Goal: Book appointment/travel/reservation

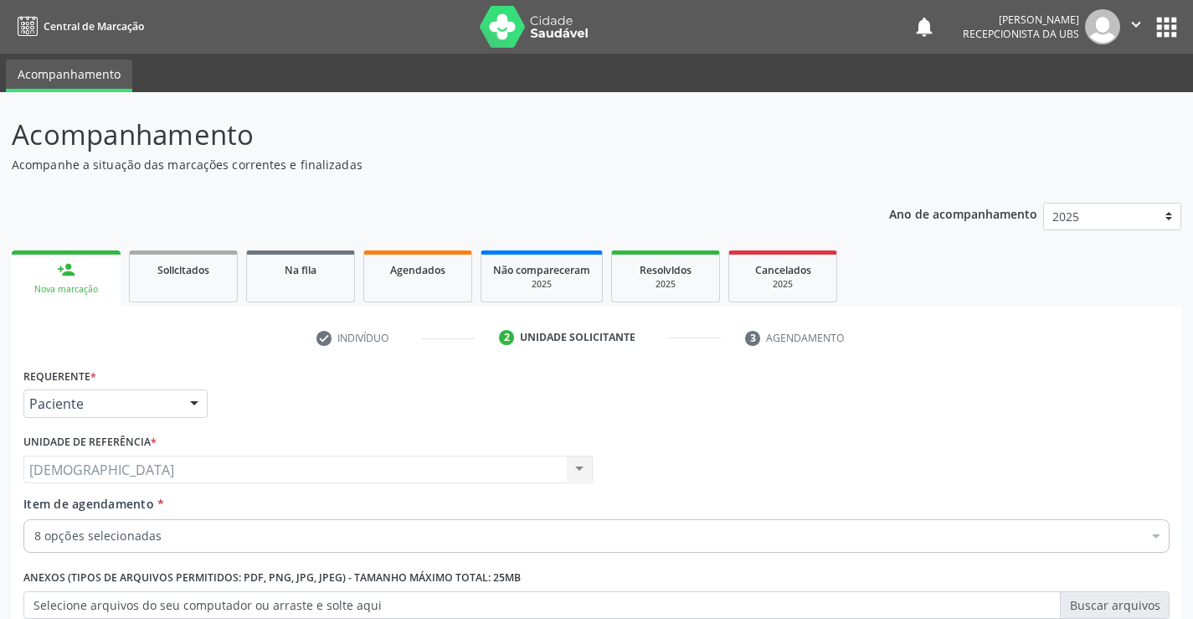
scroll to position [211, 0]
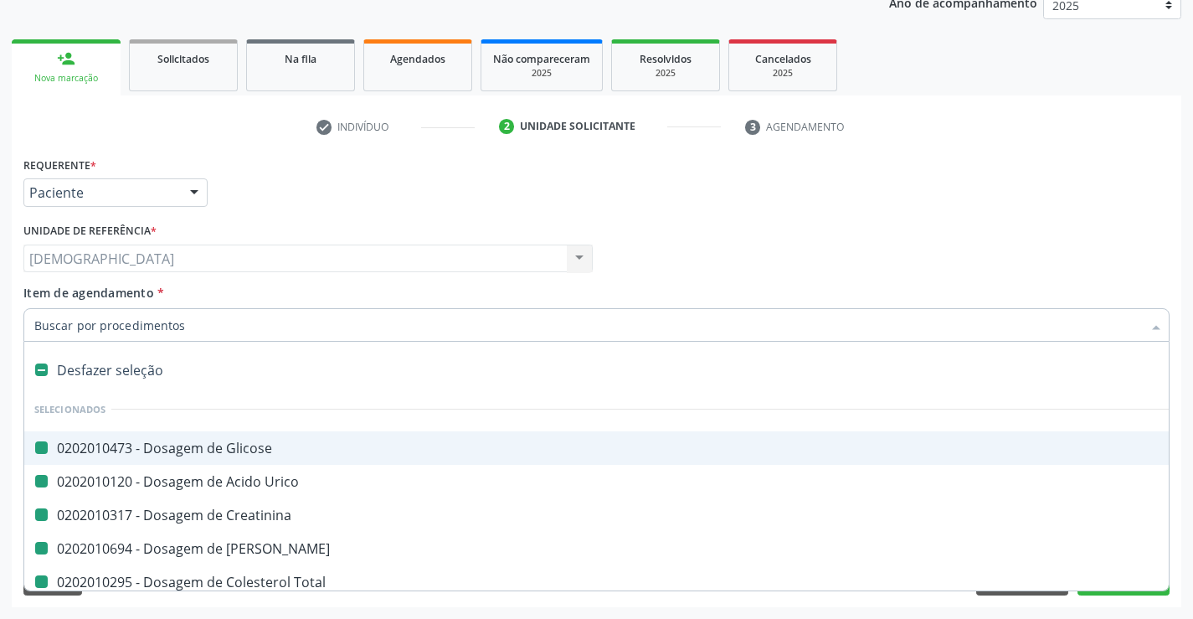
type input "H"
checkbox Glicose "false"
checkbox Urico "false"
checkbox Creatinina "false"
checkbox Ureia "false"
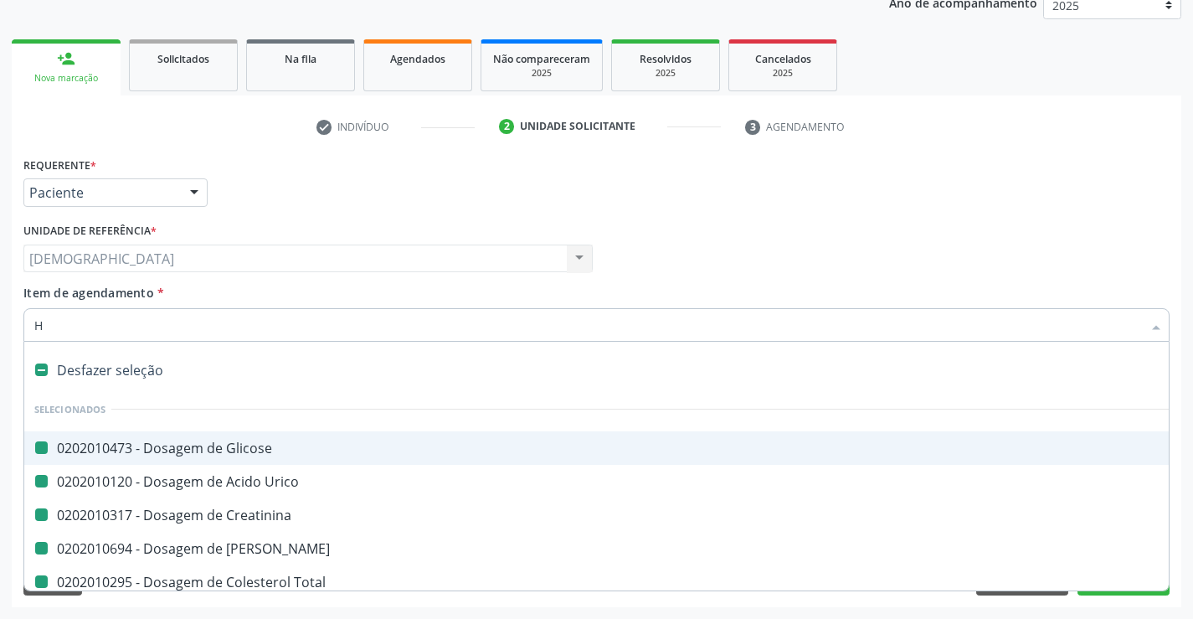
checkbox Total "false"
checkbox \(Tgo\) "false"
checkbox \(Tgp\) "false"
checkbox Triglicerideos "false"
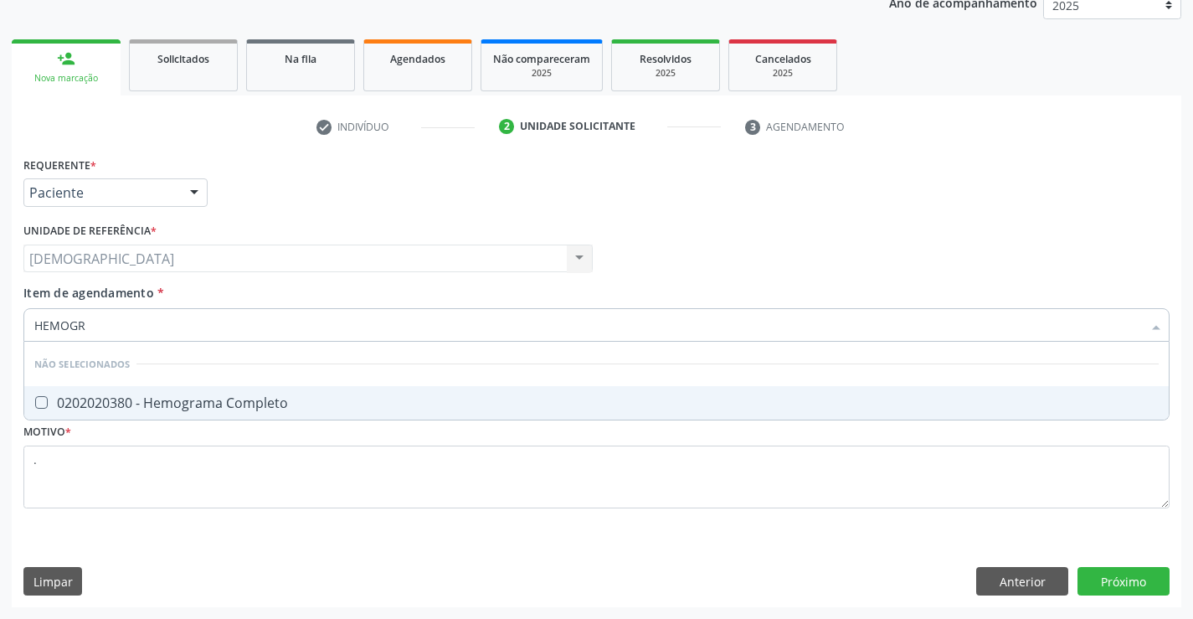
type input "HEMOGRA"
click at [157, 404] on div "0202020380 - Hemograma Completo" at bounding box center [596, 402] width 1125 height 13
checkbox Completo "true"
type input "HEMOG"
checkbox Completo "false"
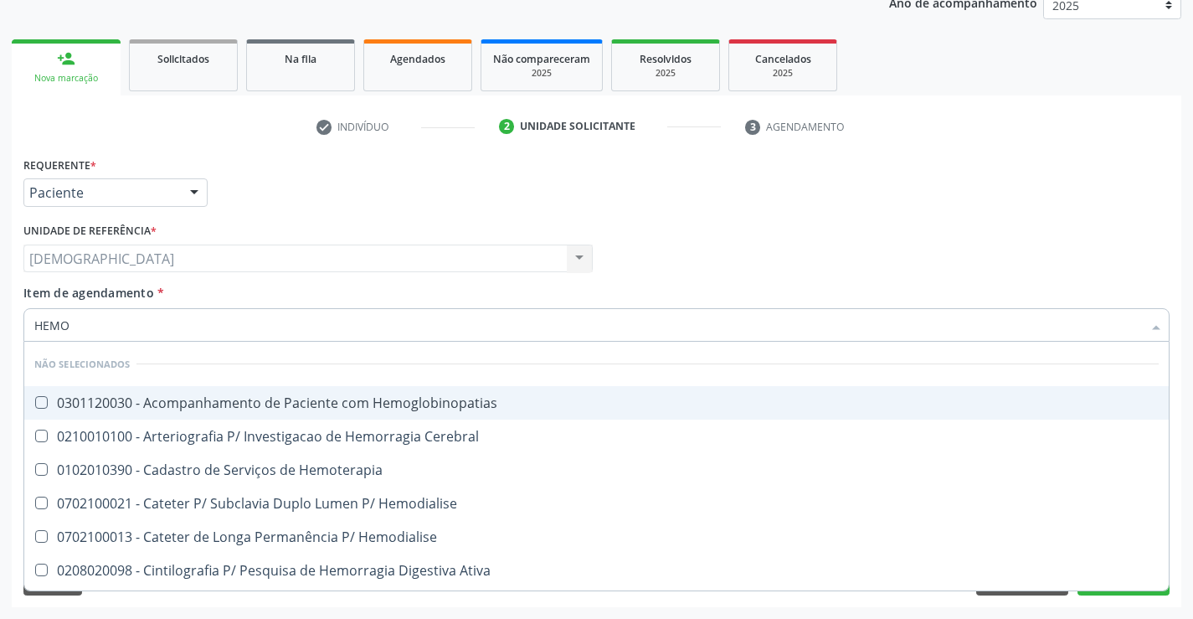
type input "HEM"
checkbox Completo "false"
checkbox Elástica "true"
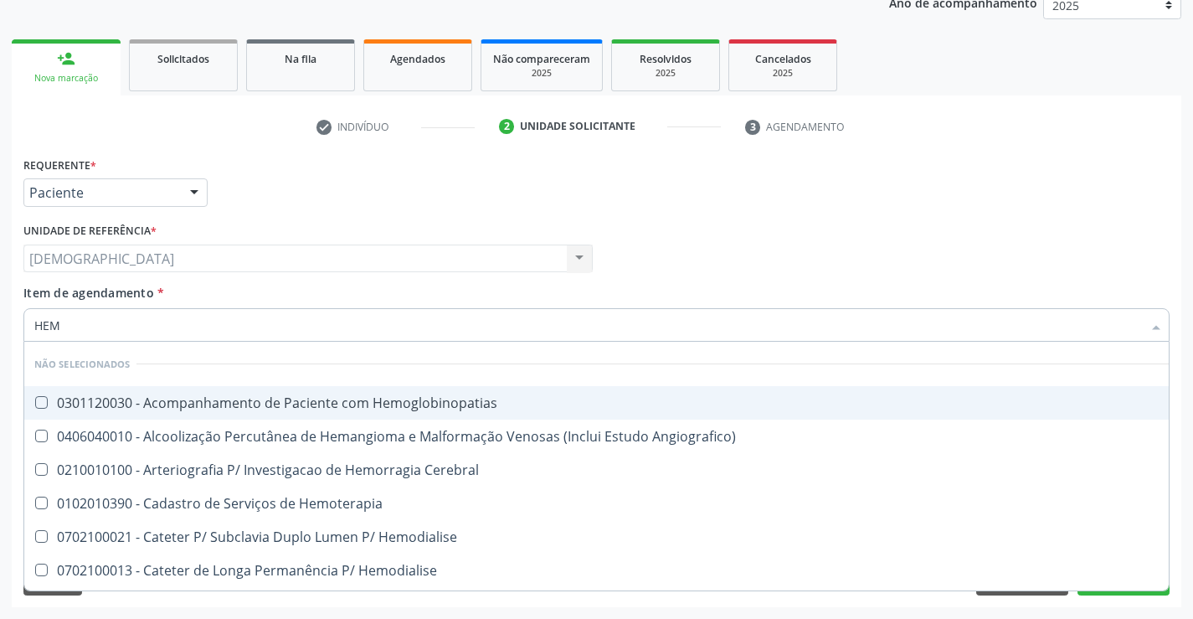
type input "HE"
checkbox Completo "false"
checkbox Orgaos "true"
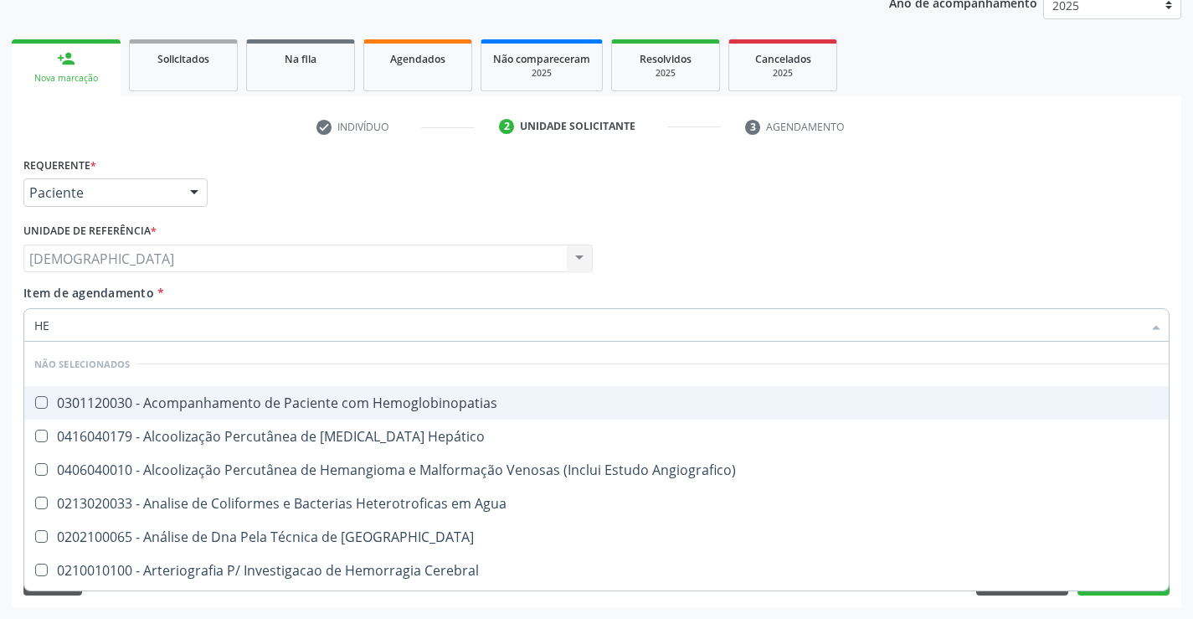
type input "H"
checkbox Completo "false"
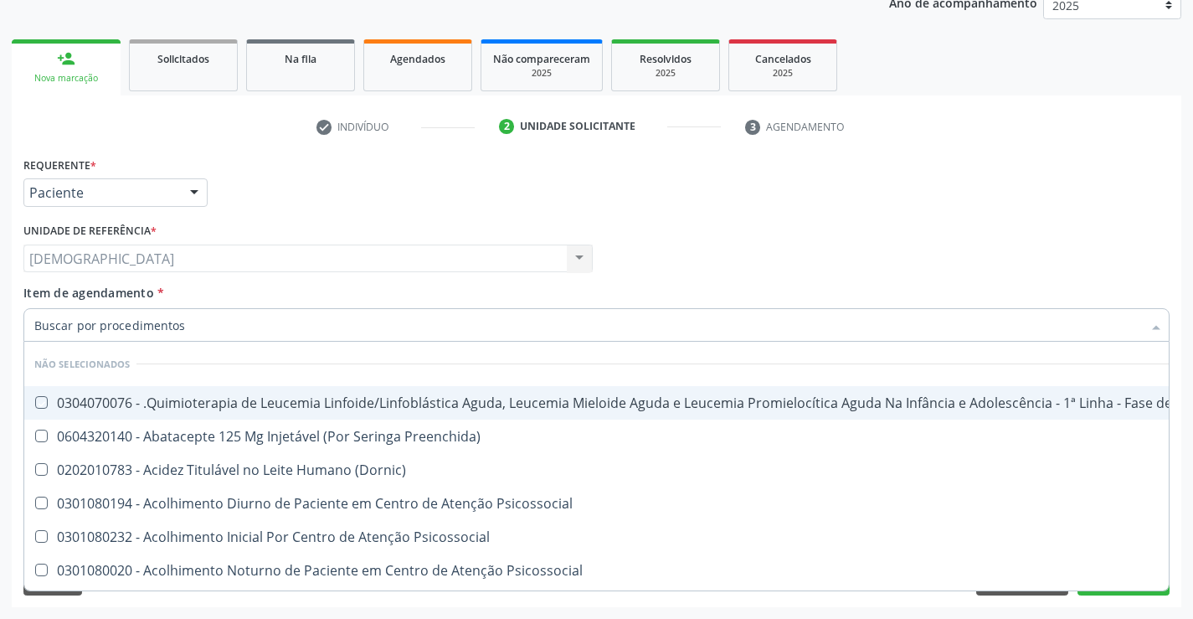
checkbox Manutenção "true"
checkbox Preenchida\) "true"
checkbox \(Dornic\) "true"
checkbox Psicossocial "true"
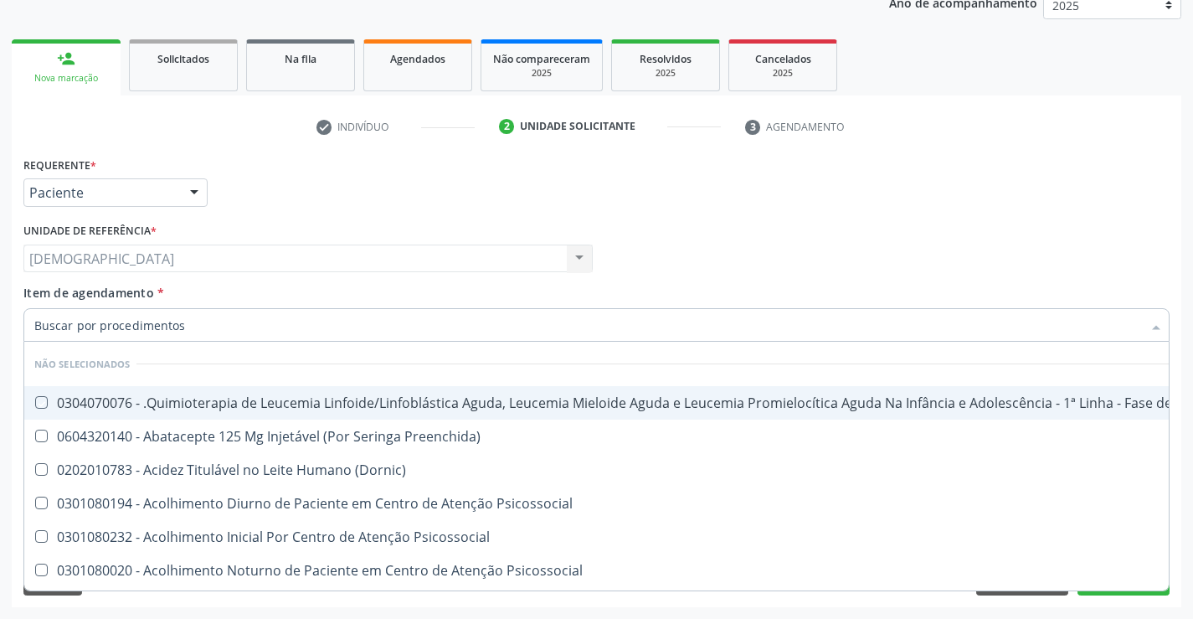
checkbox Psicossocial "true"
checkbox Risco "true"
checkbox Lei "true"
checkbox Completo "false"
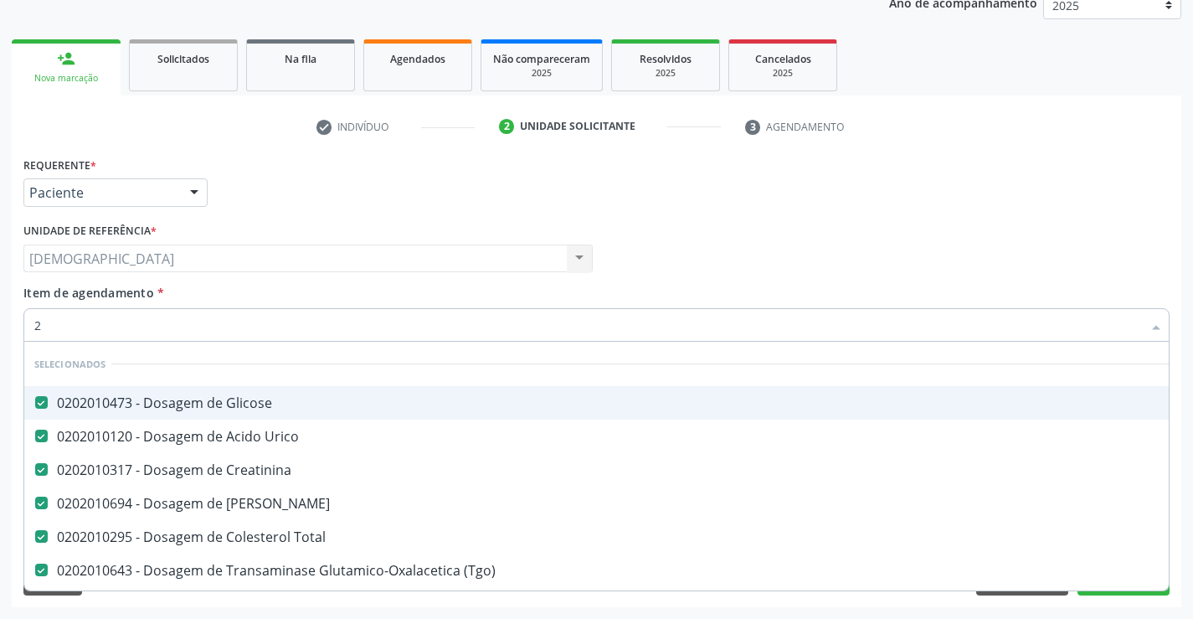
type input "20"
checkbox Derrames "true"
type input "202"
checkbox Completo "true"
type input "2020"
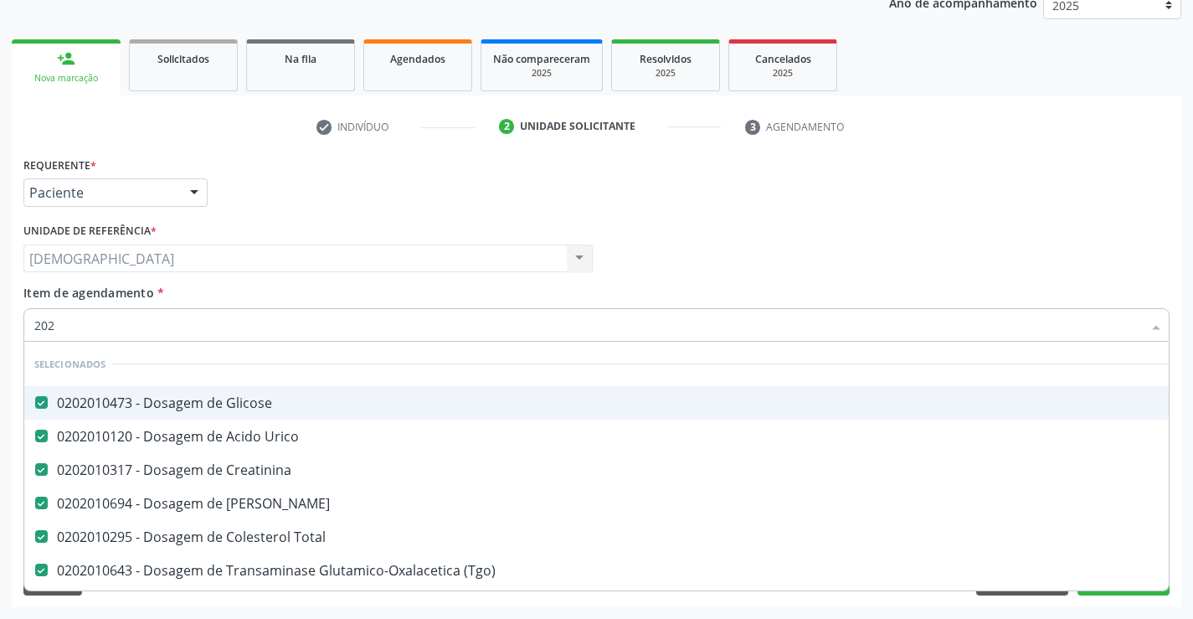
checkbox B12 "true"
checkbox Completo "false"
type input "20209"
checkbox Glicose "false"
checkbox Urico "false"
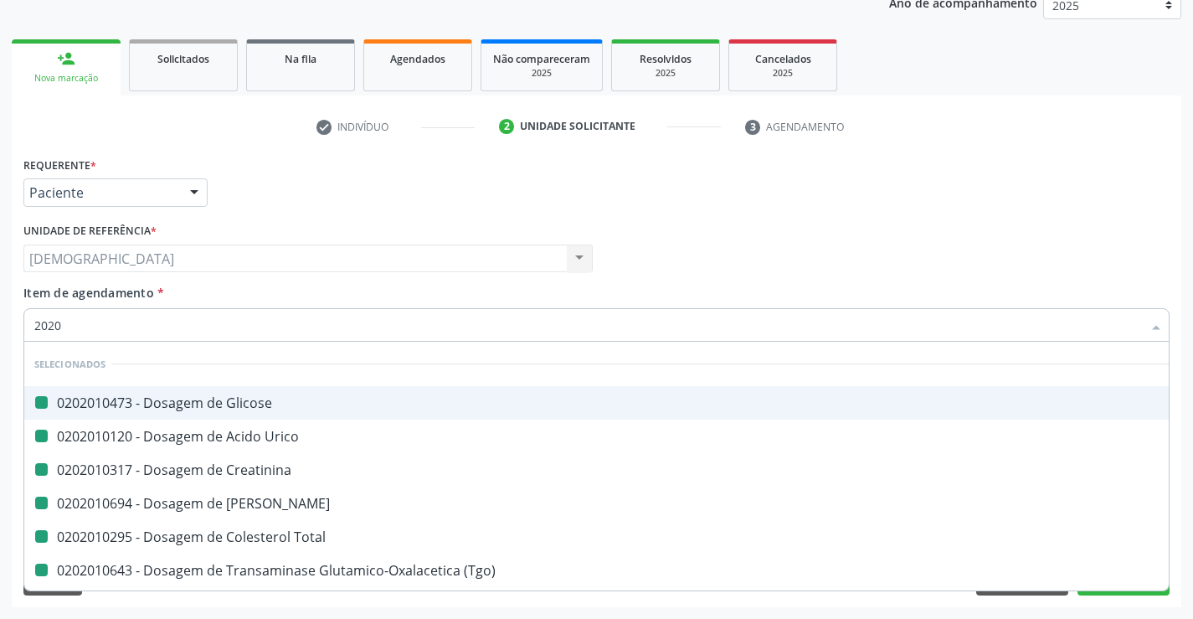
checkbox Creatinina "false"
checkbox Ureia "false"
checkbox Total "false"
checkbox \(Tgo\) "false"
checkbox \(Tgp\) "false"
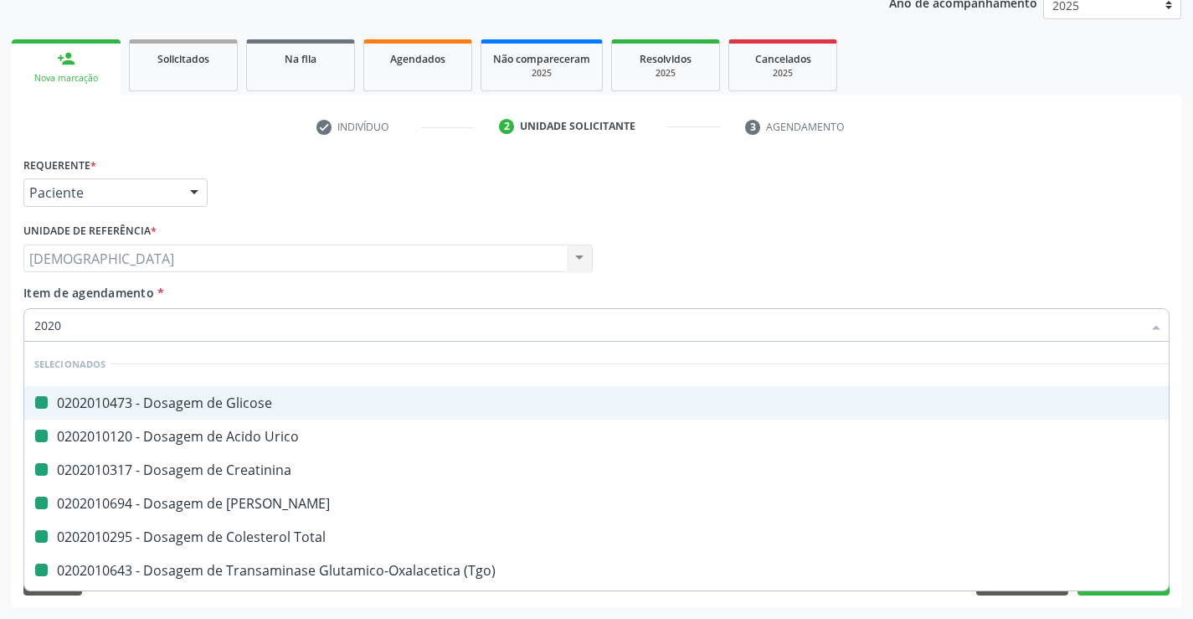
checkbox Triglicerideos "false"
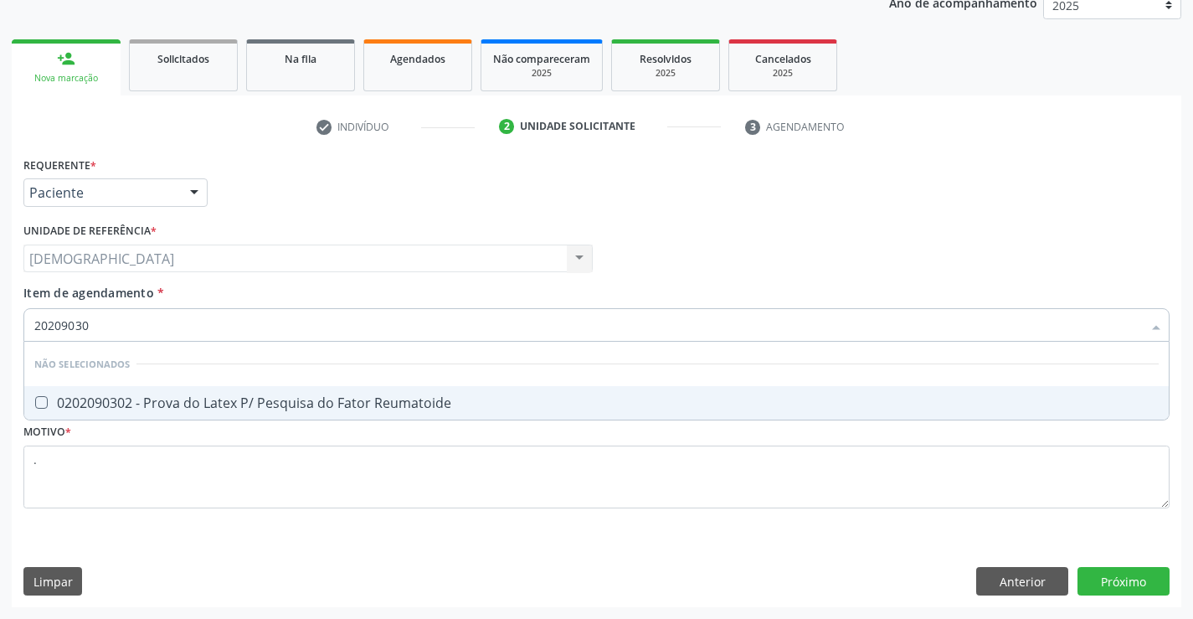
type input "202090302"
click at [147, 406] on div "0202090302 - Prova do Latex P/ Pesquisa do Fator Reumatoide" at bounding box center [596, 402] width 1125 height 13
checkbox Reumatoide "true"
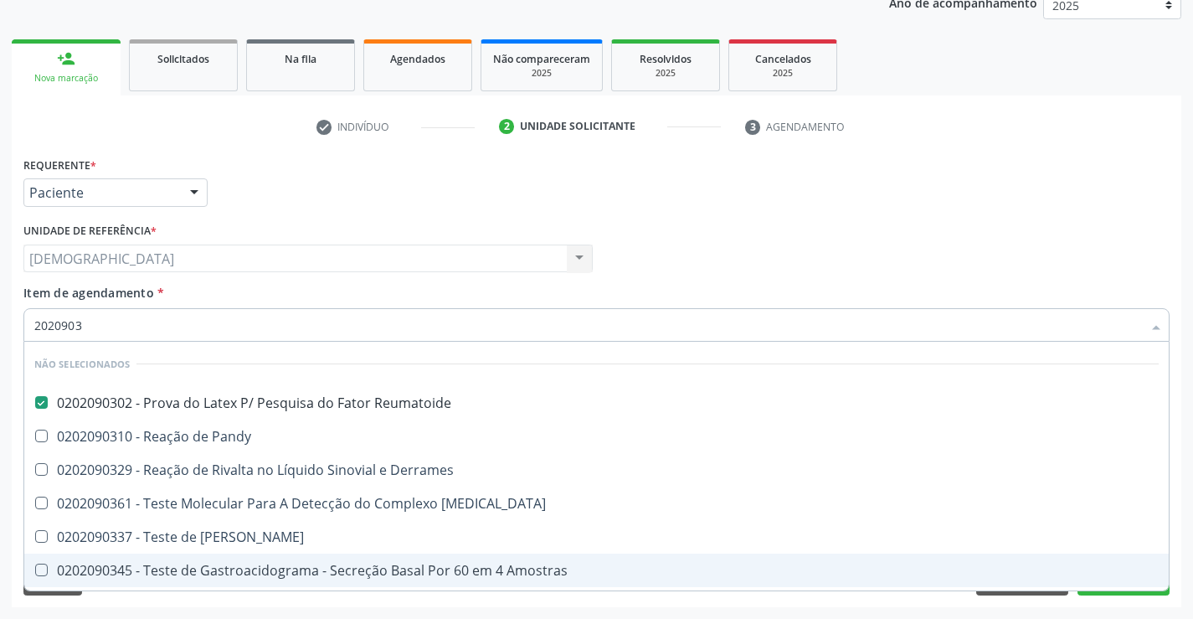
type input "202090"
checkbox Reumatoide "false"
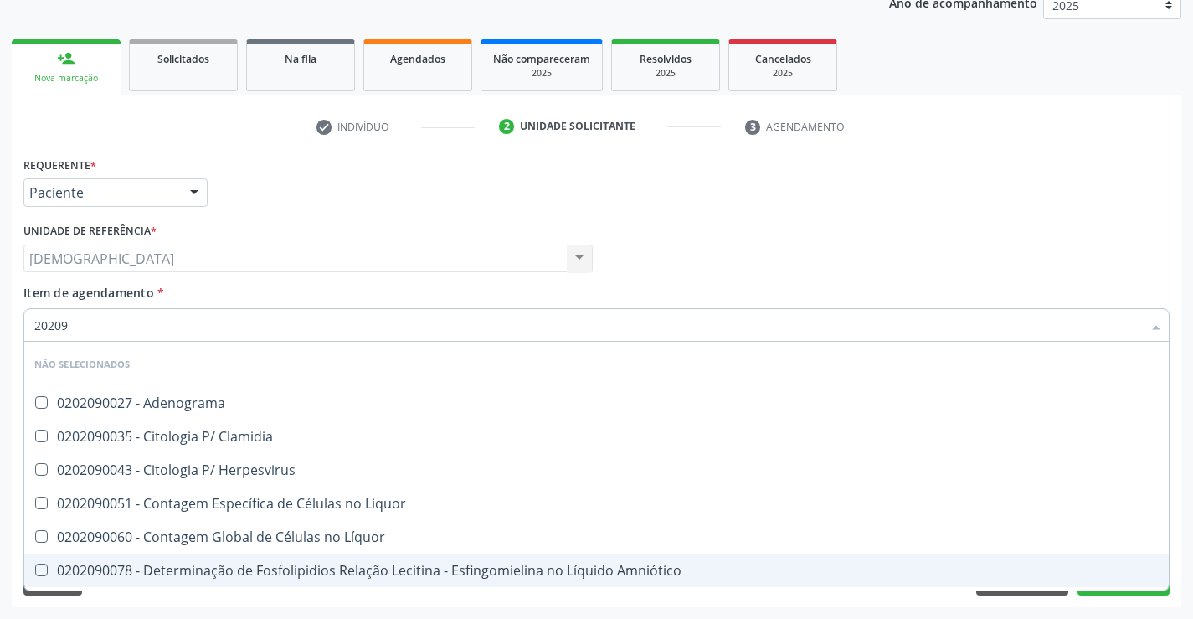
type input "2020"
checkbox Adenograma "true"
checkbox Clamidia "true"
checkbox Herpesvirus "true"
checkbox Liquor "true"
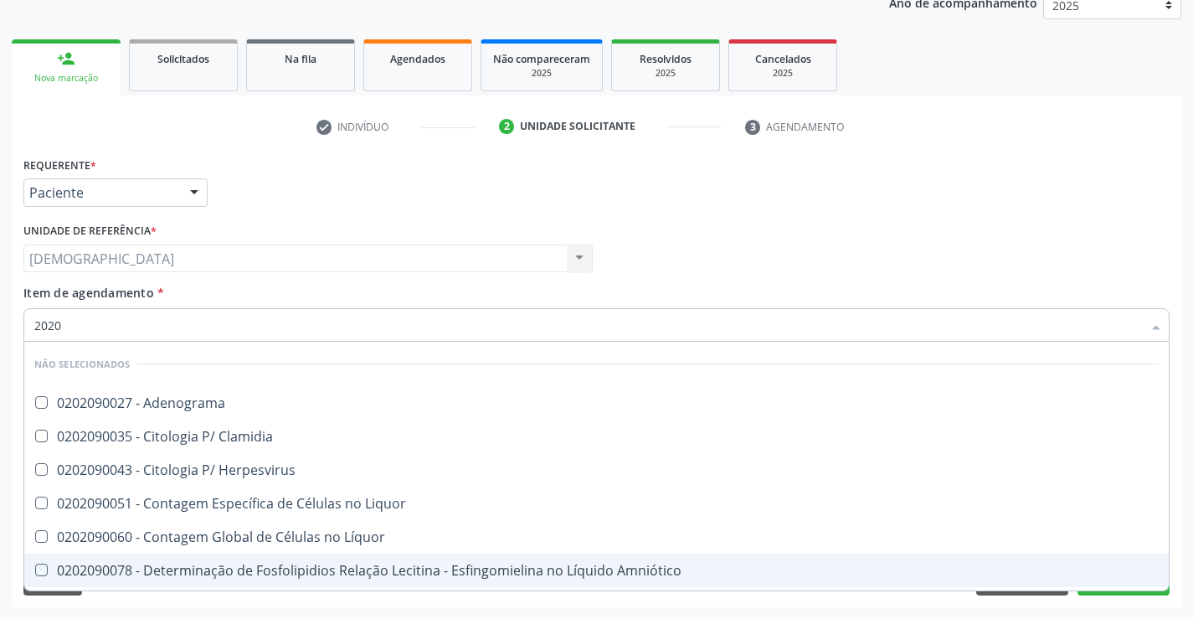
checkbox Líquor "true"
checkbox Amniótico "true"
checkbox Esperma "true"
checkbox Reumatoide "false"
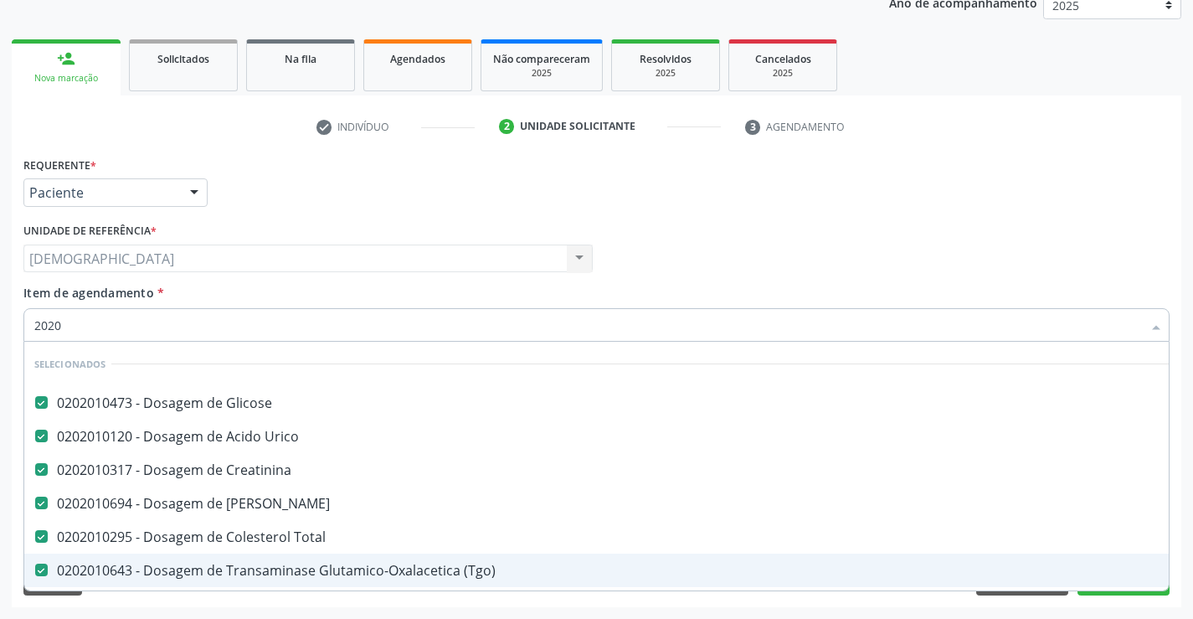
type input "202"
checkbox Completo "false"
checkbox Anticardiolipina "true"
checkbox Reumatoide "false"
type input "2020"
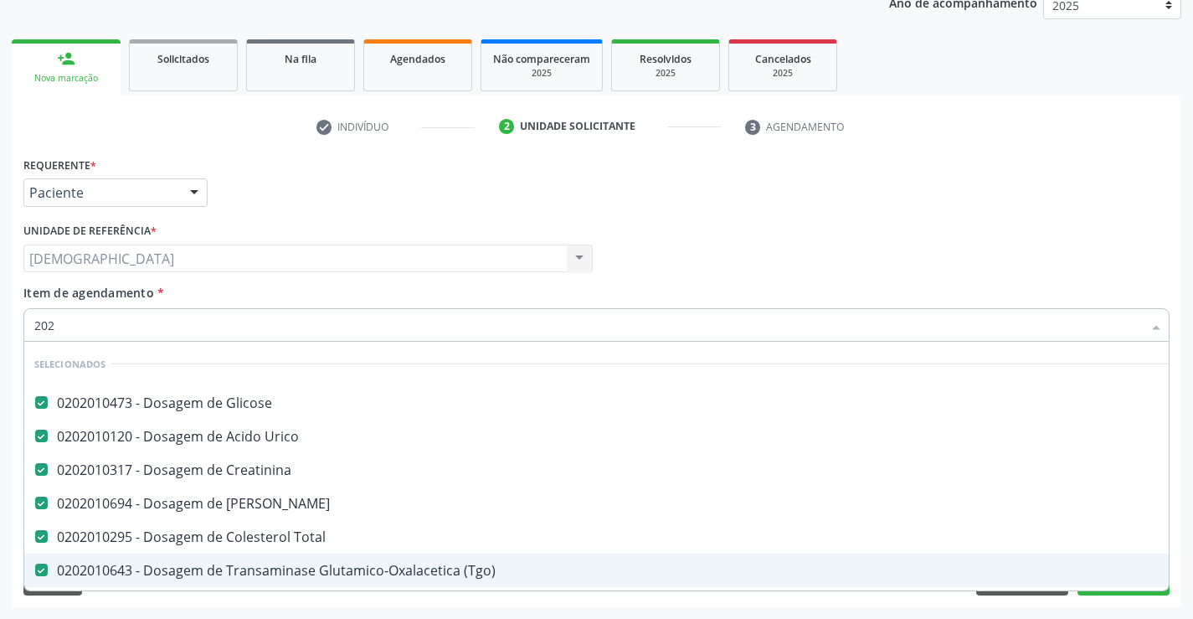
checkbox B12 "true"
checkbox Completo "false"
checkbox \(Anti-Hav-Igm\) "true"
type input "20203"
checkbox Glicose "false"
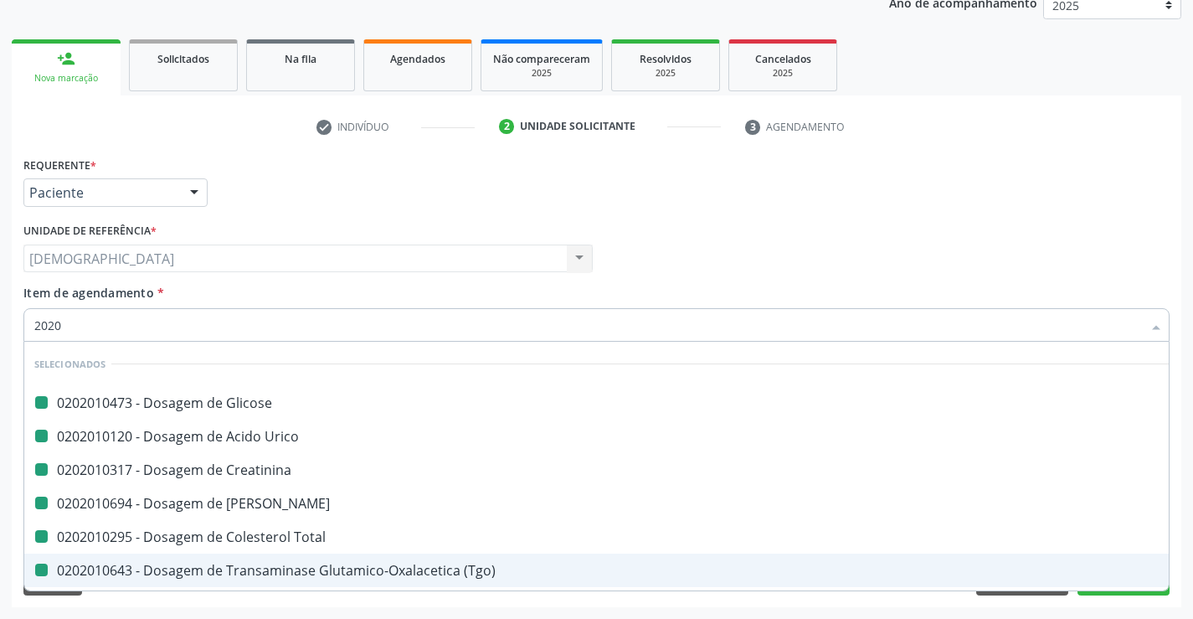
checkbox Urico "false"
checkbox Creatinina "false"
checkbox Ureia "false"
checkbox Total "false"
checkbox \(Tgo\) "false"
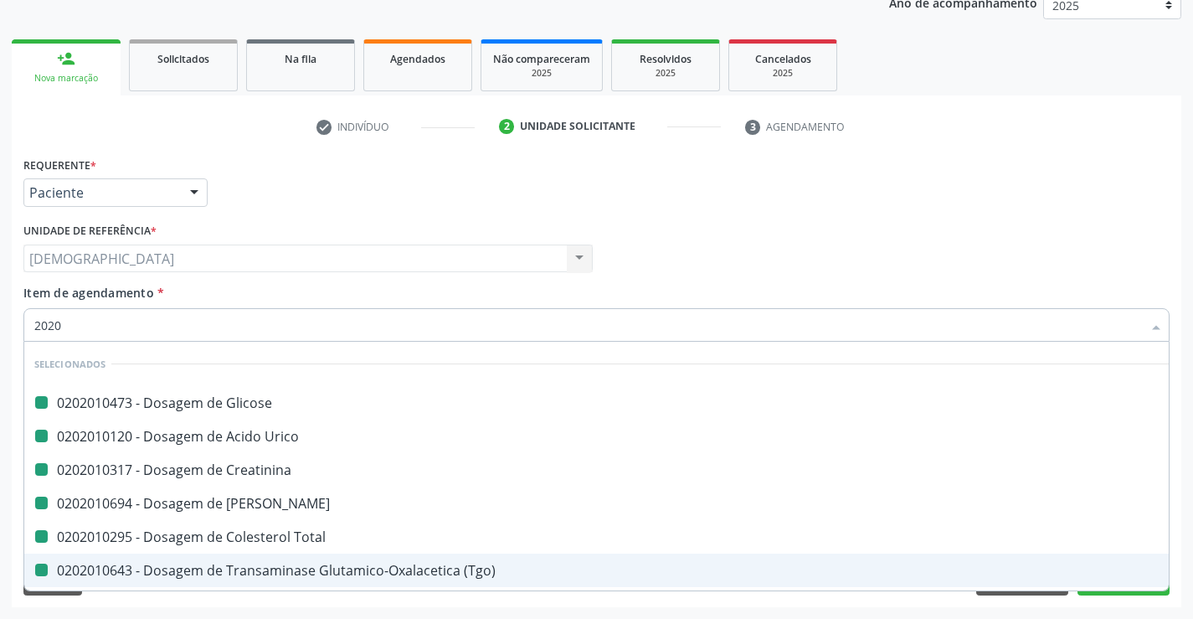
checkbox \(Tgp\) "false"
checkbox Triglicerideos "false"
checkbox Micobactérias "true"
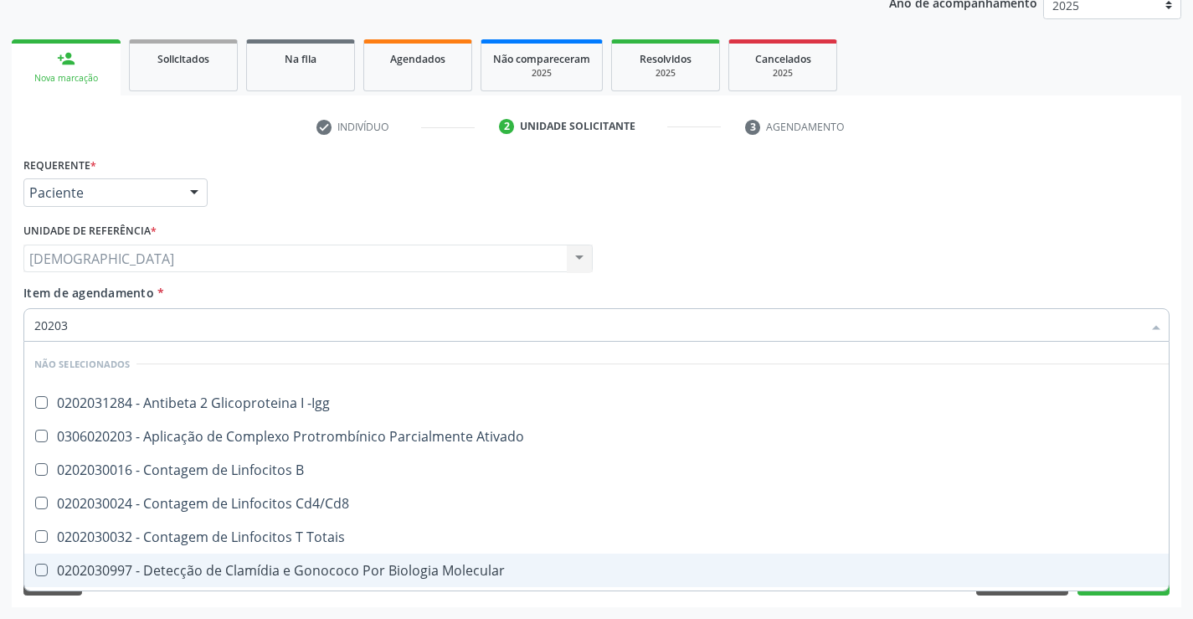
type input "202030"
checkbox Completo "false"
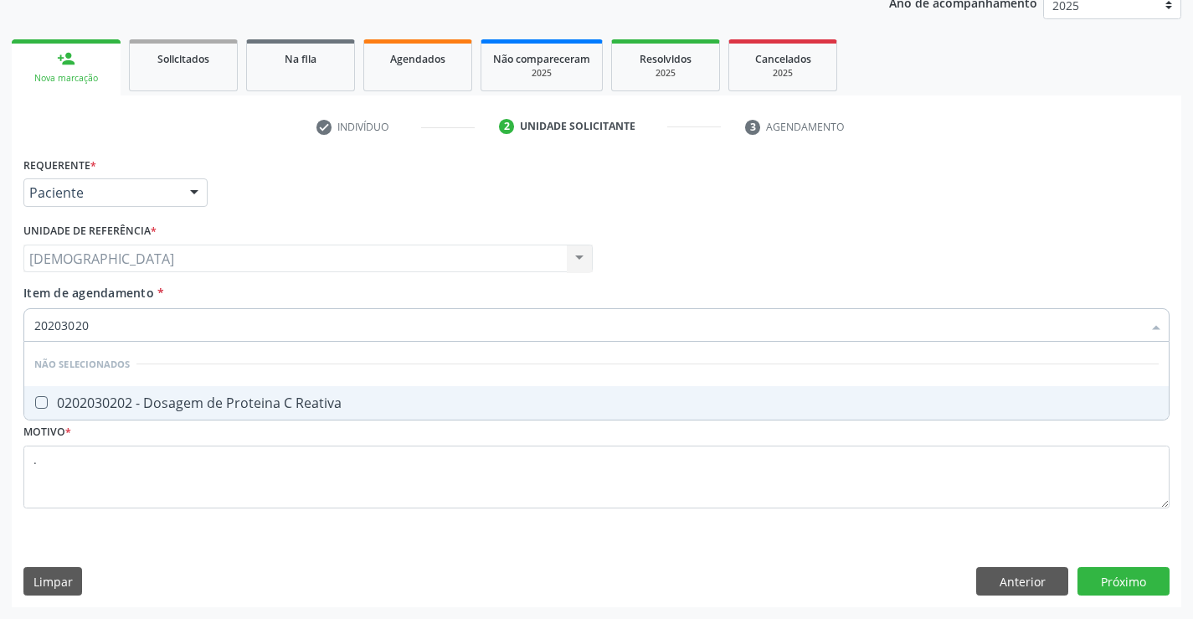
type input "202030202"
click at [282, 397] on div "0202030202 - Dosagem de Proteina C Reativa" at bounding box center [596, 402] width 1125 height 13
checkbox Reativa "true"
type input "202030"
checkbox Reativa "false"
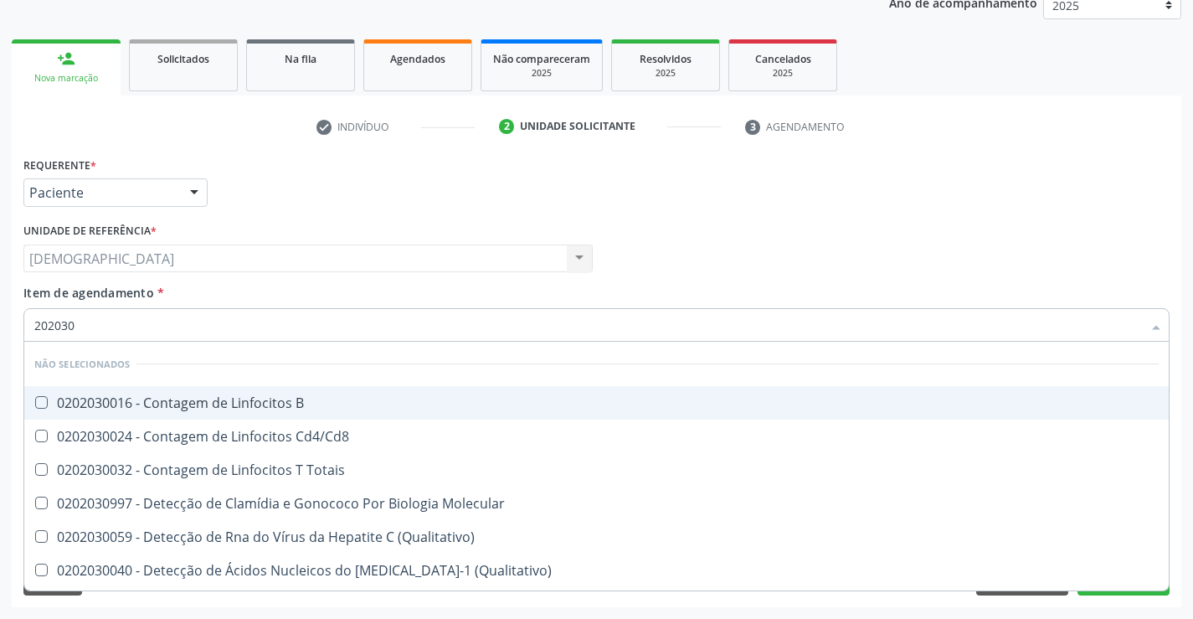
type input "20203"
checkbox Reativa "false"
checkbox Antiaspergillus "true"
checkbox Antiglomerulo "true"
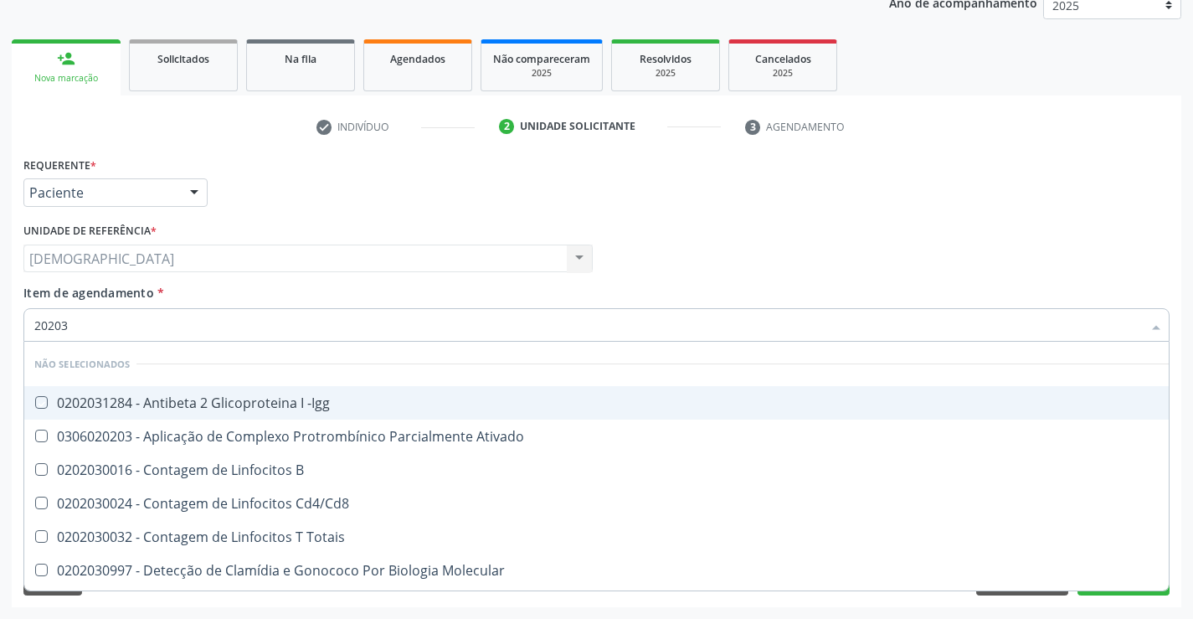
type input "2020"
checkbox -Igg "true"
checkbox Ativado "true"
checkbox B "true"
checkbox Cd4\/Cd8 "true"
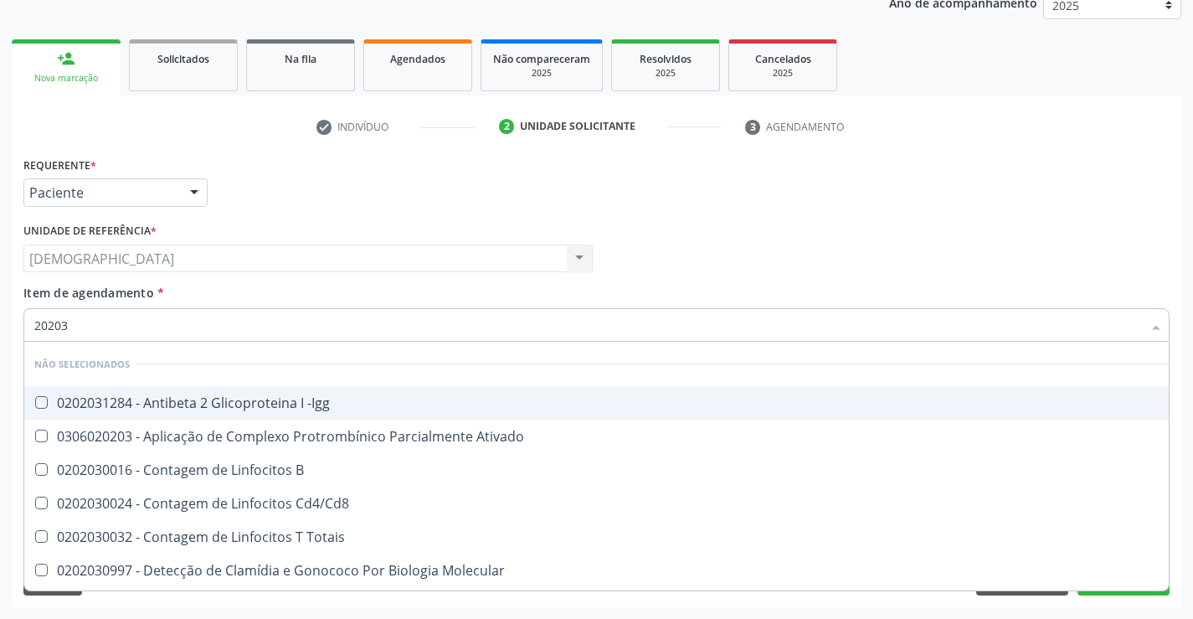
checkbox Totais "true"
checkbox Molecular "true"
checkbox Parceria\) "true"
checkbox Gestante "true"
checkbox Reativa "false"
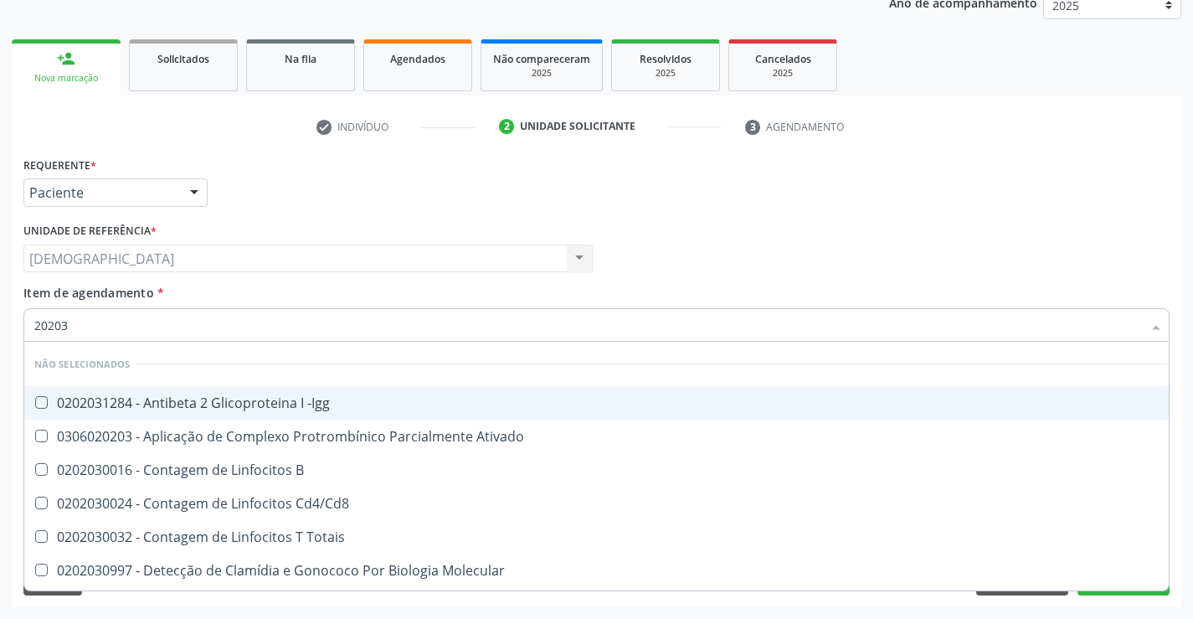
checkbox Completo "false"
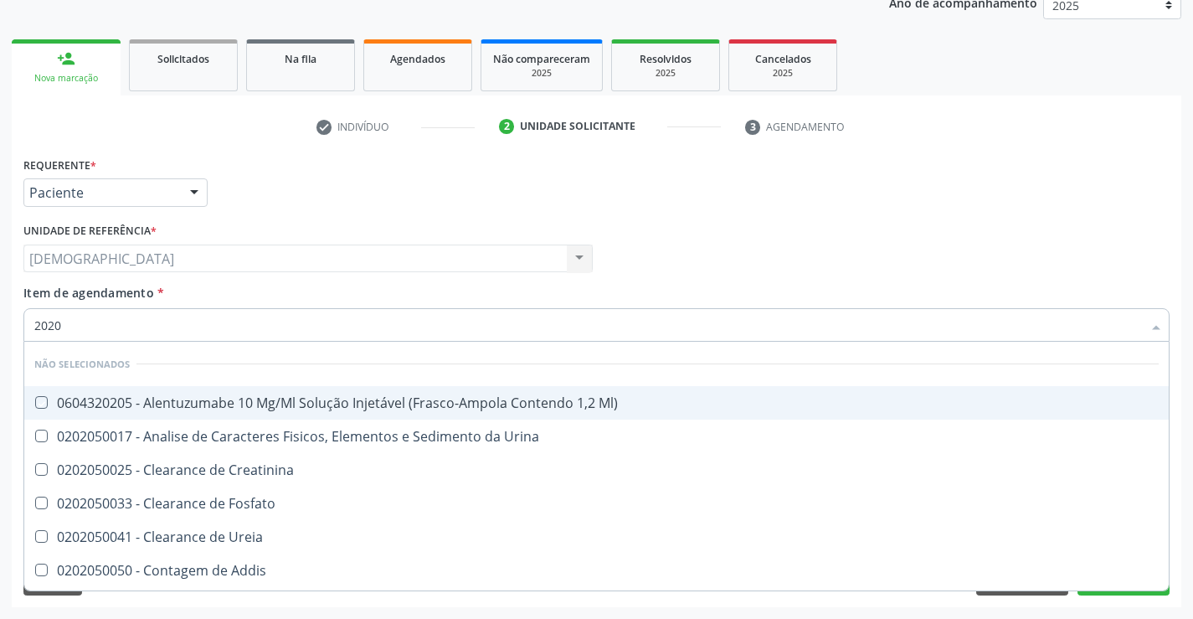
type input "20205"
checkbox Ml\) "false"
checkbox Urina "false"
checkbox Creatinina "false"
checkbox Fosfato "false"
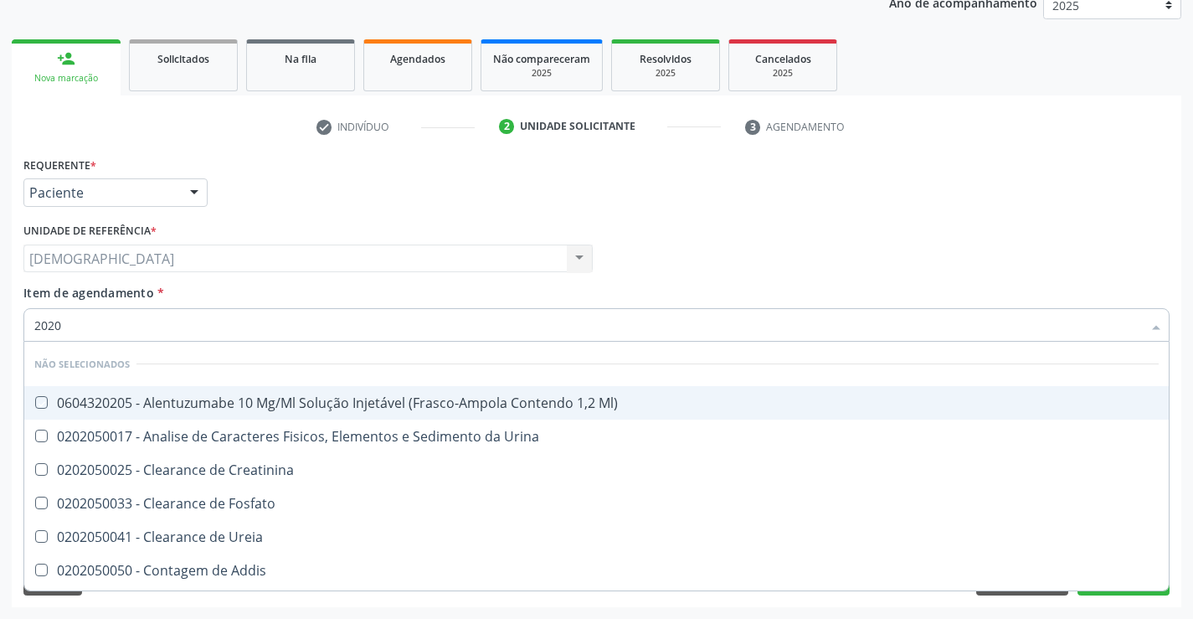
checkbox Ureia "false"
checkbox Addis "false"
checkbox Osmolalidade "false"
checkbox Organicos "false"
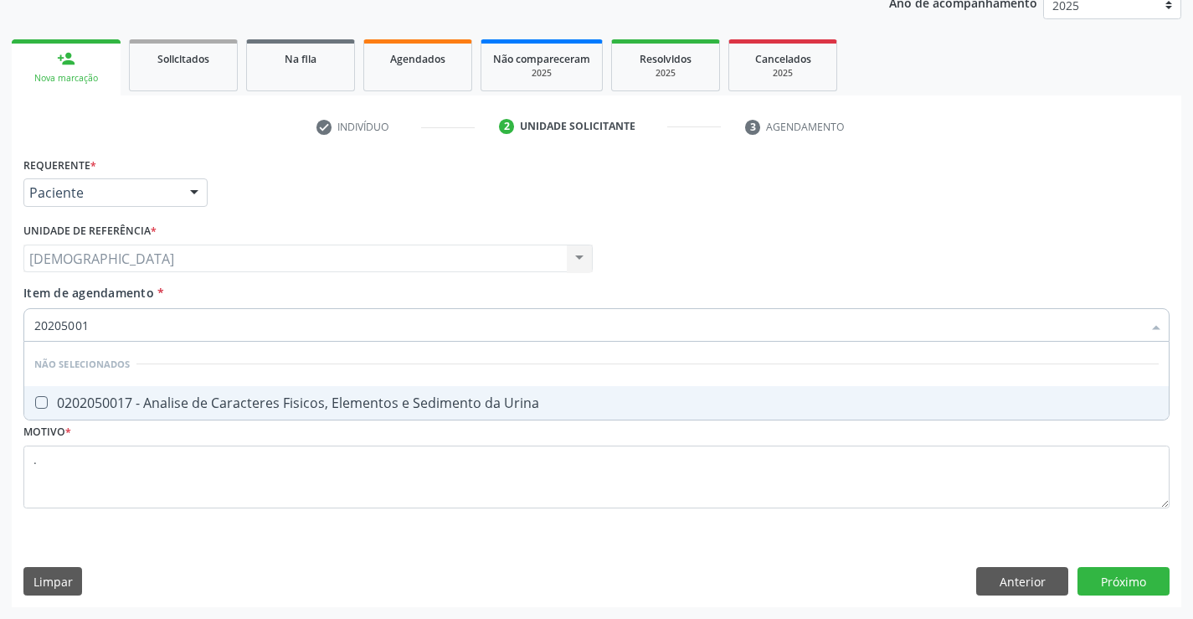
type input "202050017"
click at [274, 403] on div "0202050017 - Analise de Caracteres Fisicos, Elementos e Sedimento da Urina" at bounding box center [596, 402] width 1125 height 13
checkbox Urina "true"
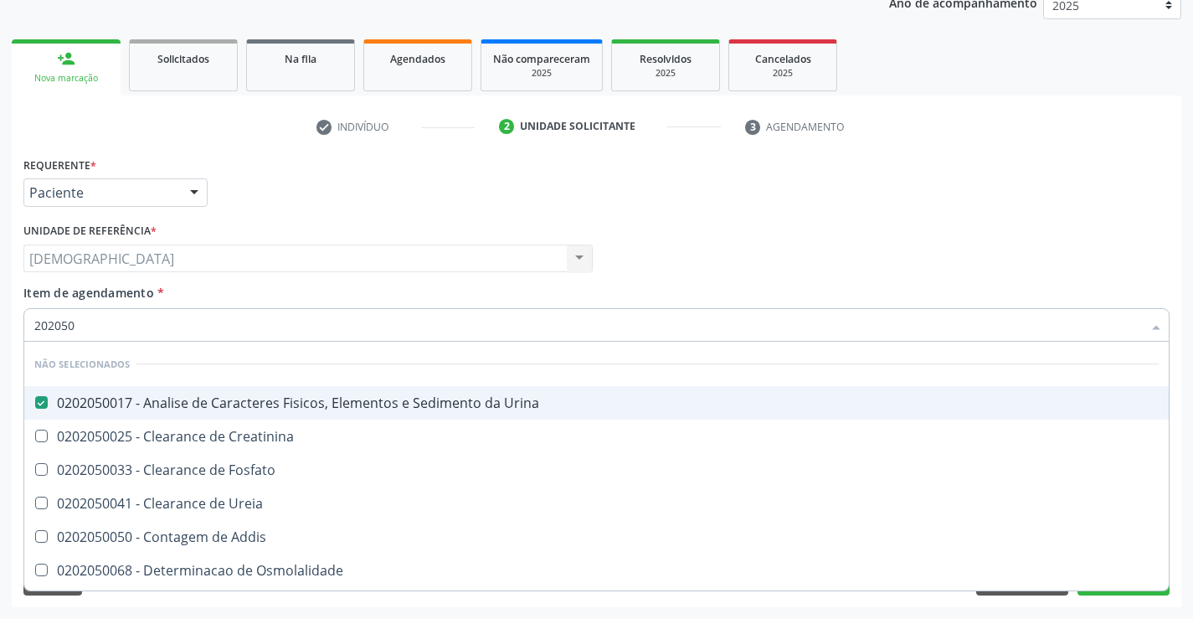
type input "20205"
checkbox Urina "false"
checkbox Creatinina "true"
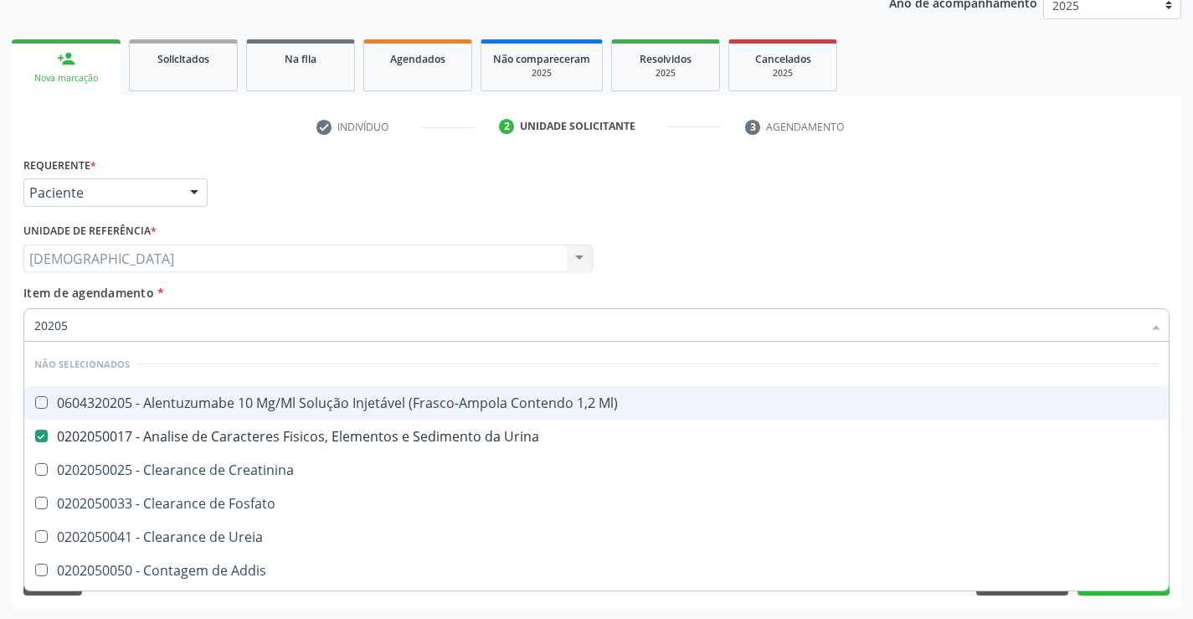
type input "2020"
checkbox Ml\) "true"
checkbox Creatinina "true"
checkbox Fosfato "true"
checkbox Ureia "true"
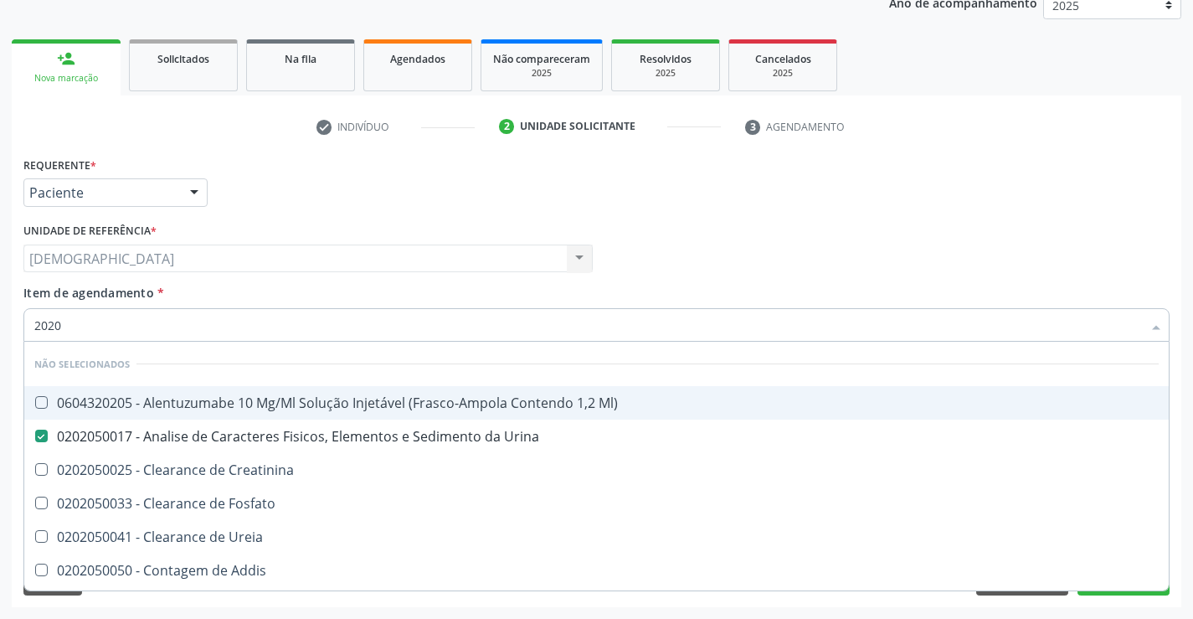
checkbox Addis "true"
checkbox Osmolalidade "true"
checkbox Organicos "true"
checkbox Funcional "true"
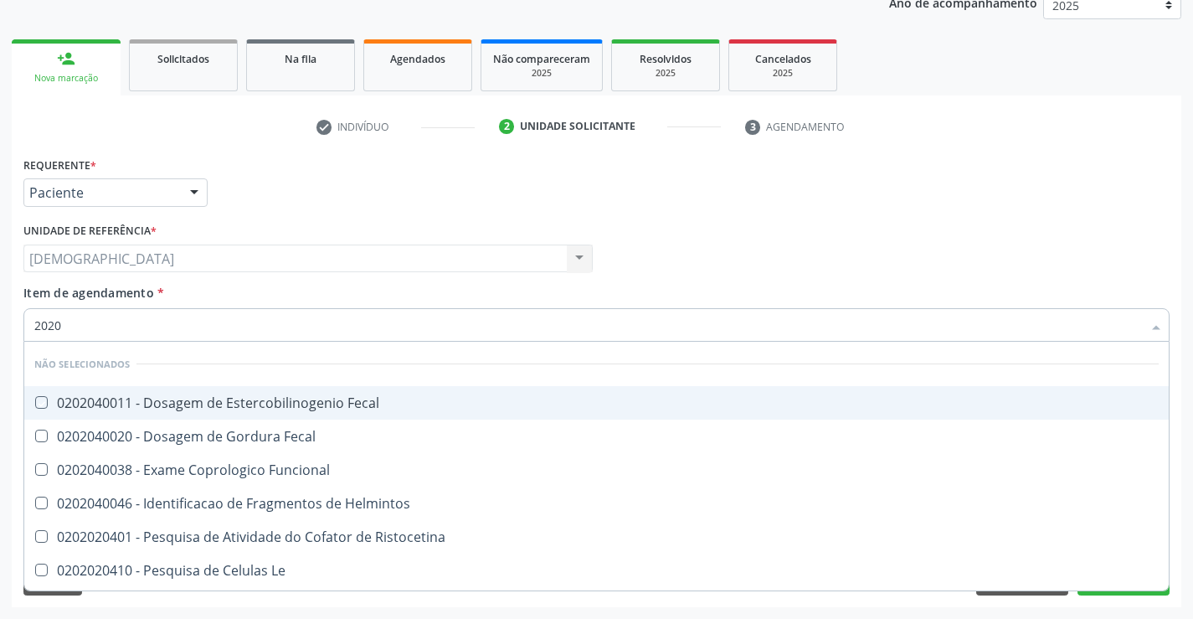
type input "20204"
checkbox Fecal "false"
checkbox Funcional "false"
checkbox Helmintos "false"
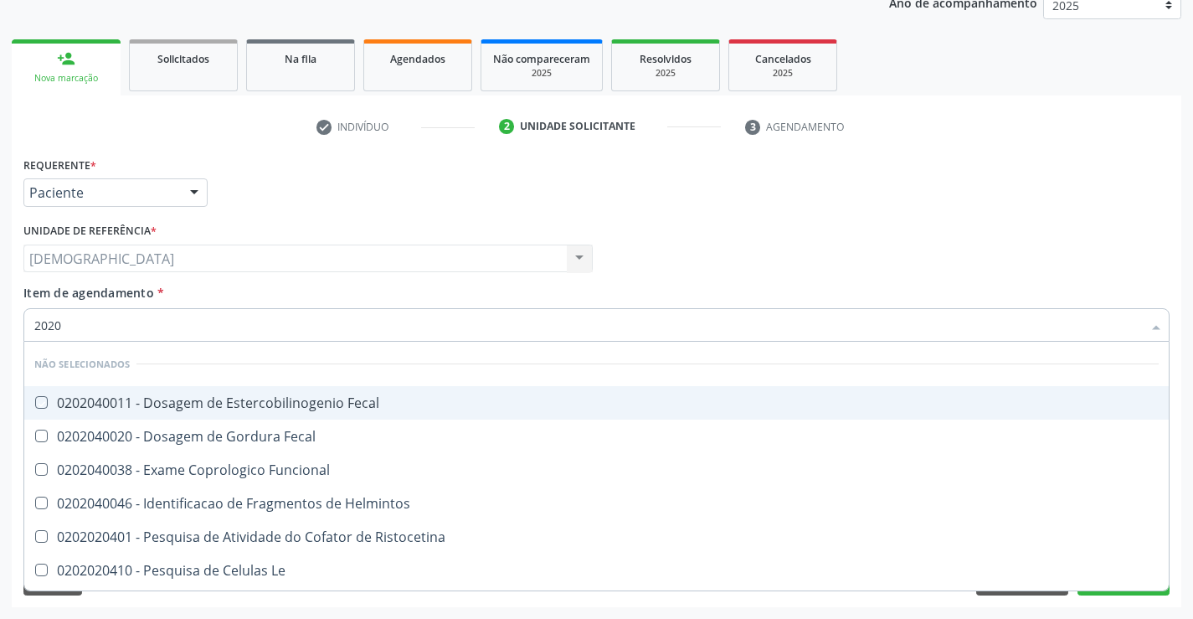
checkbox Ristocetina "false"
checkbox Le "false"
checkbox Heinz "false"
checkbox Oxiura\) "false"
checkbox Fezes "false"
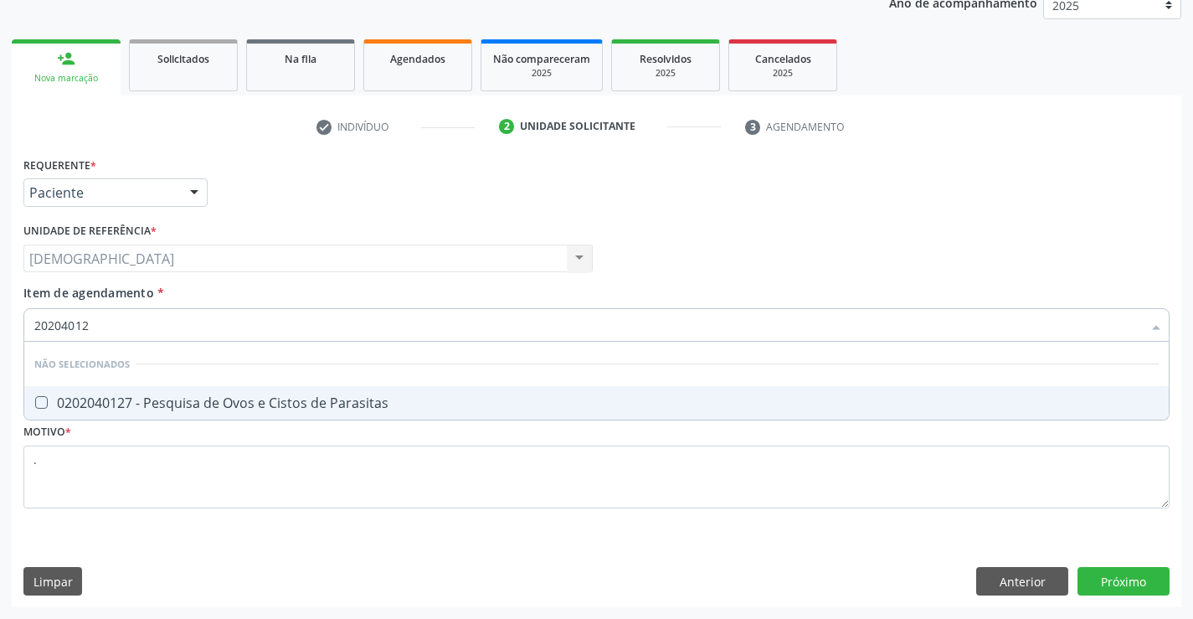
type input "202040127"
click at [183, 397] on div "0202040127 - Pesquisa de Ovos e Cistos de Parasitas" at bounding box center [596, 402] width 1125 height 13
checkbox Parasitas "true"
click at [1115, 576] on div "Requerente * Paciente Profissional de Saúde Paciente Nenhum resultado encontrad…" at bounding box center [597, 379] width 1170 height 455
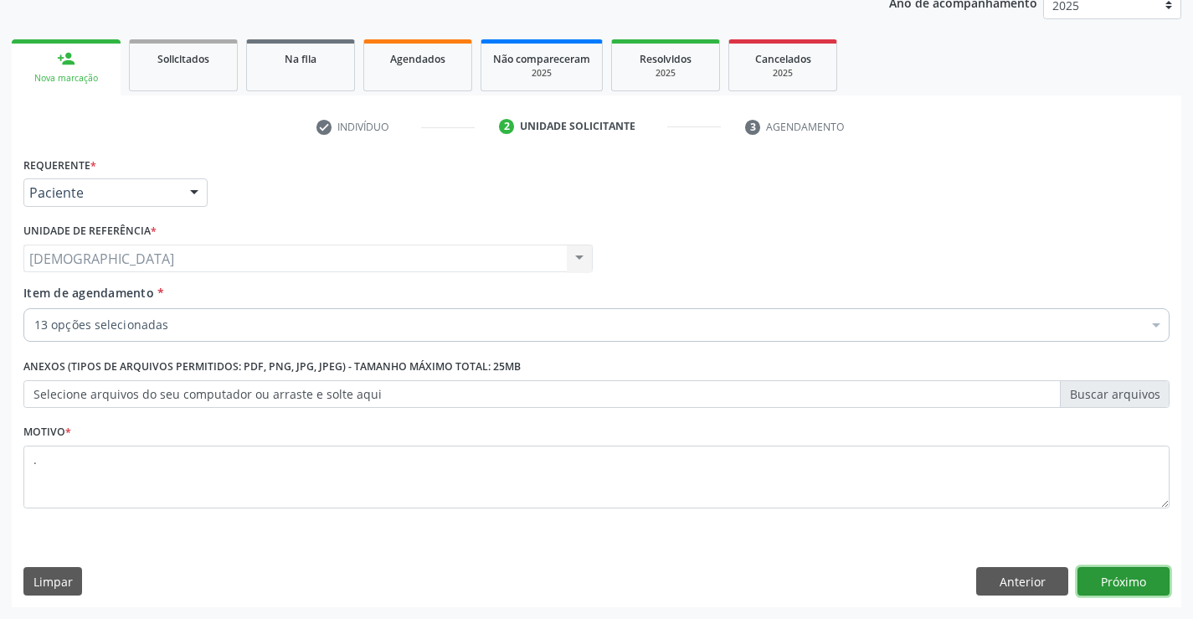
click at [1135, 579] on button "Próximo" at bounding box center [1124, 581] width 92 height 28
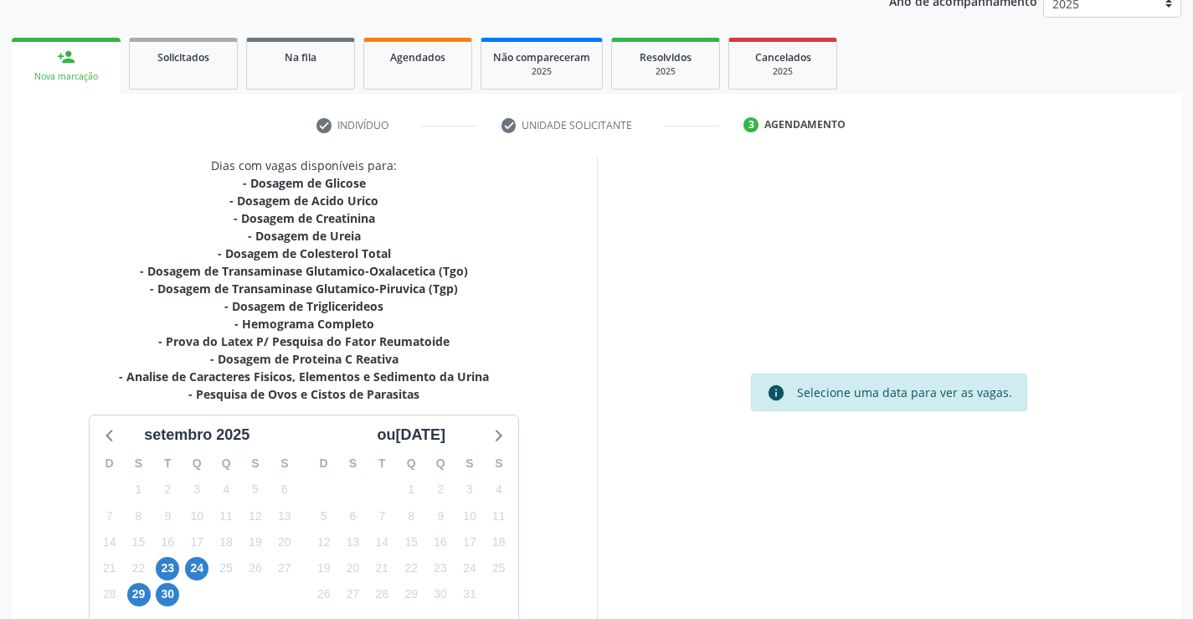
scroll to position [321, 0]
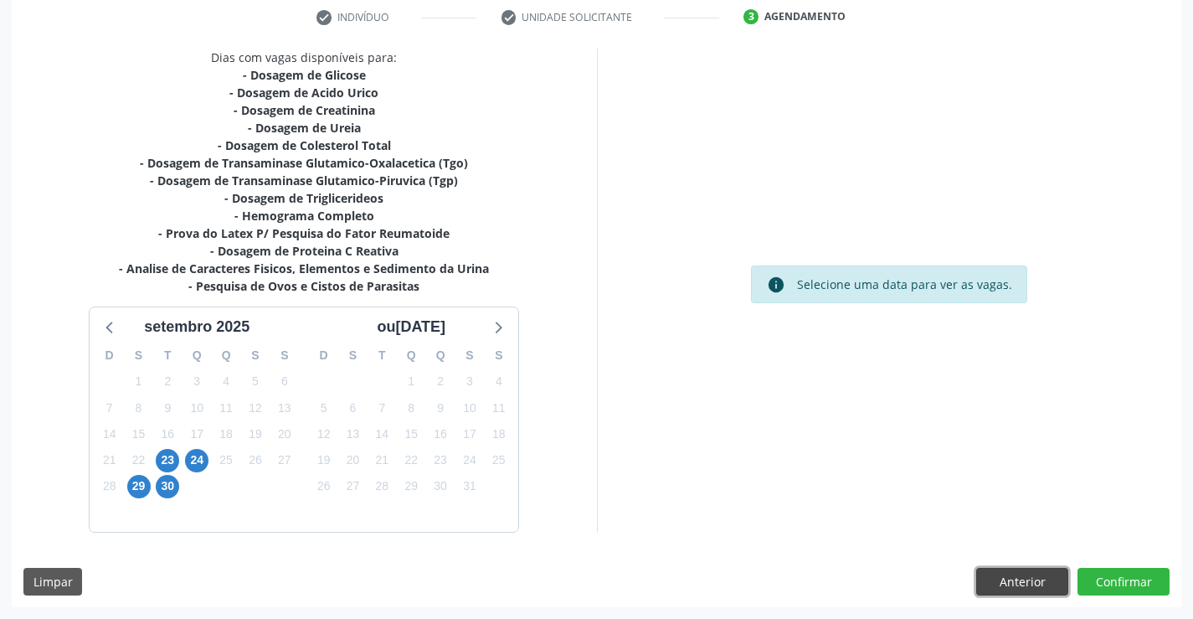
click at [1021, 575] on button "Anterior" at bounding box center [1022, 582] width 92 height 28
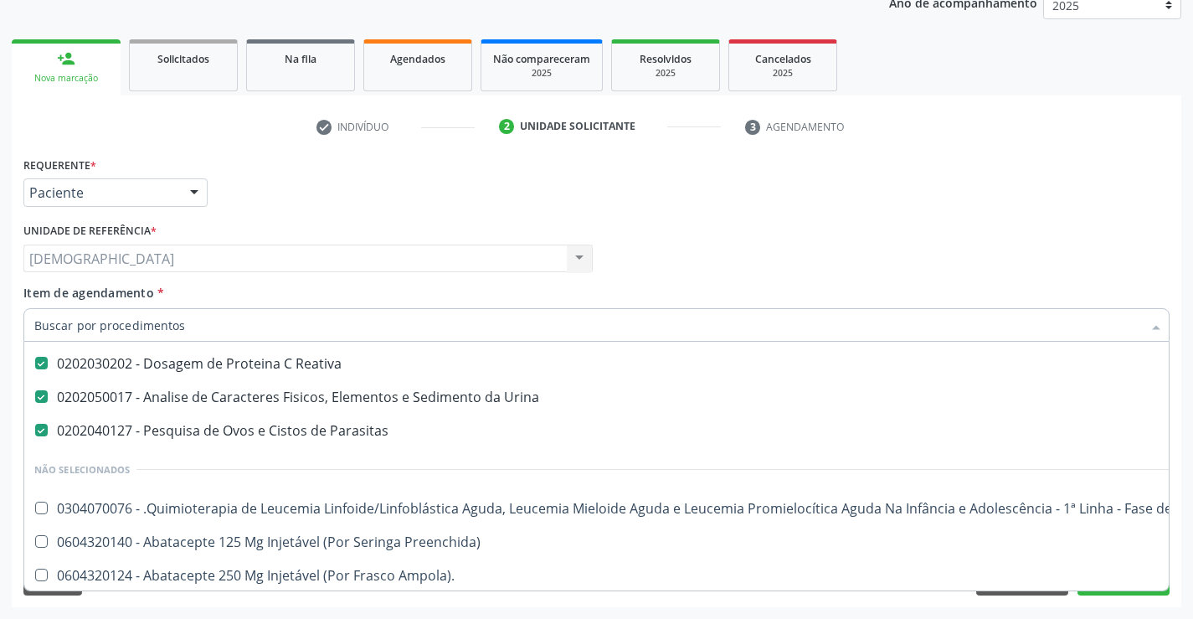
scroll to position [419, 0]
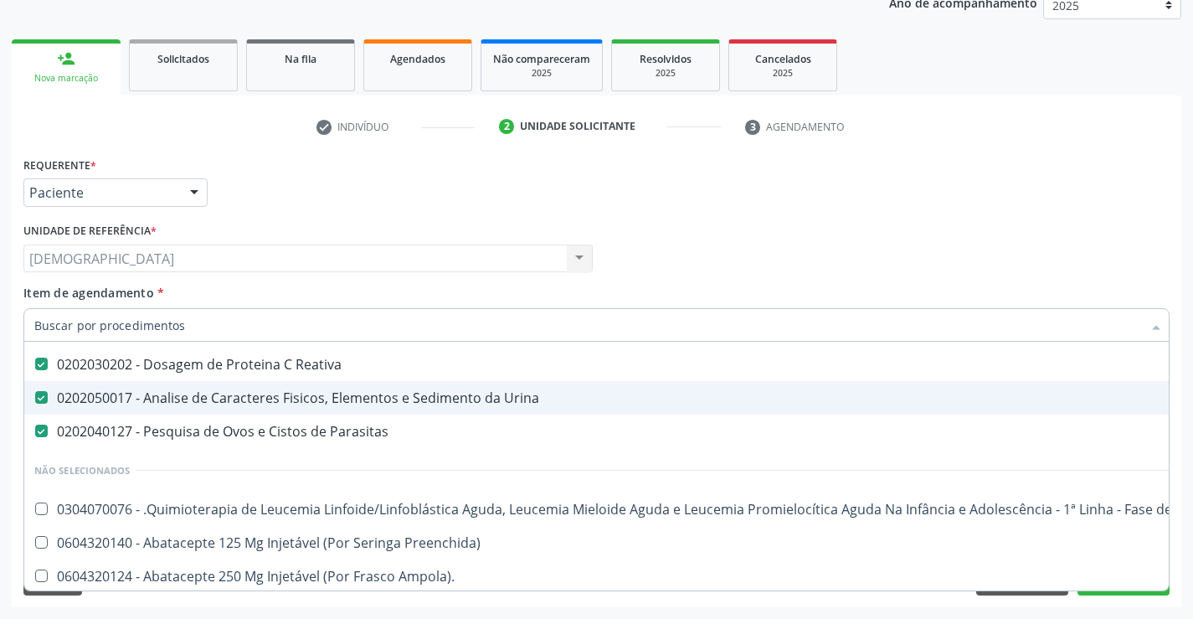
click at [1088, 255] on div "Profissional Solicitante Por favor, selecione a Unidade de Atendimento primeiro…" at bounding box center [596, 251] width 1155 height 65
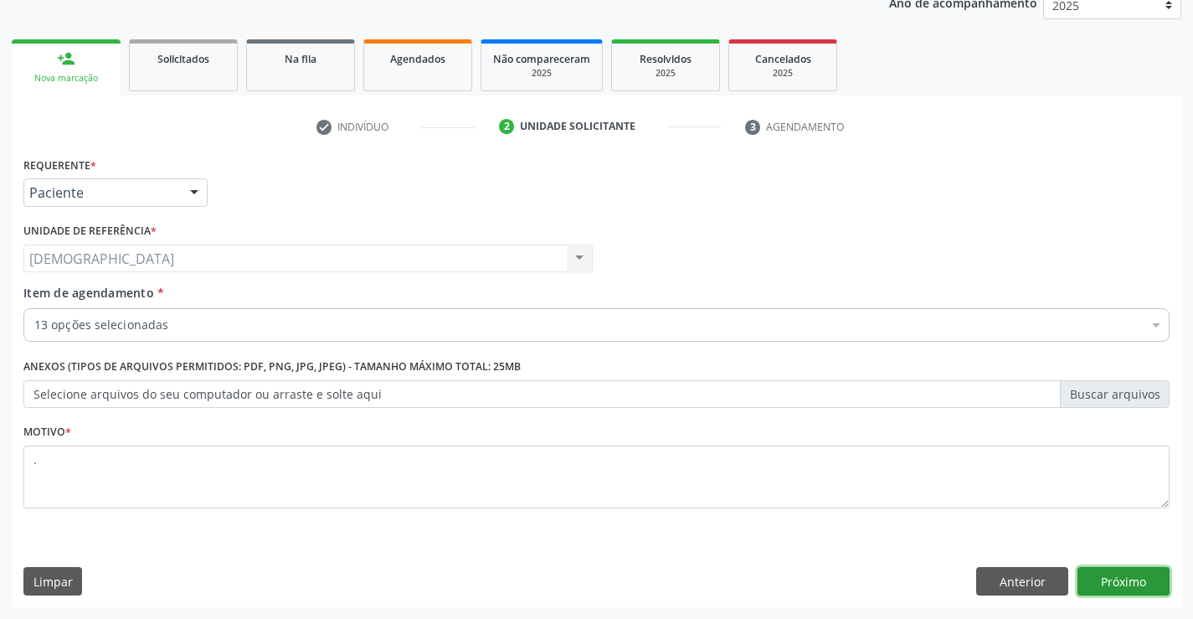
click at [1104, 579] on button "Próximo" at bounding box center [1124, 581] width 92 height 28
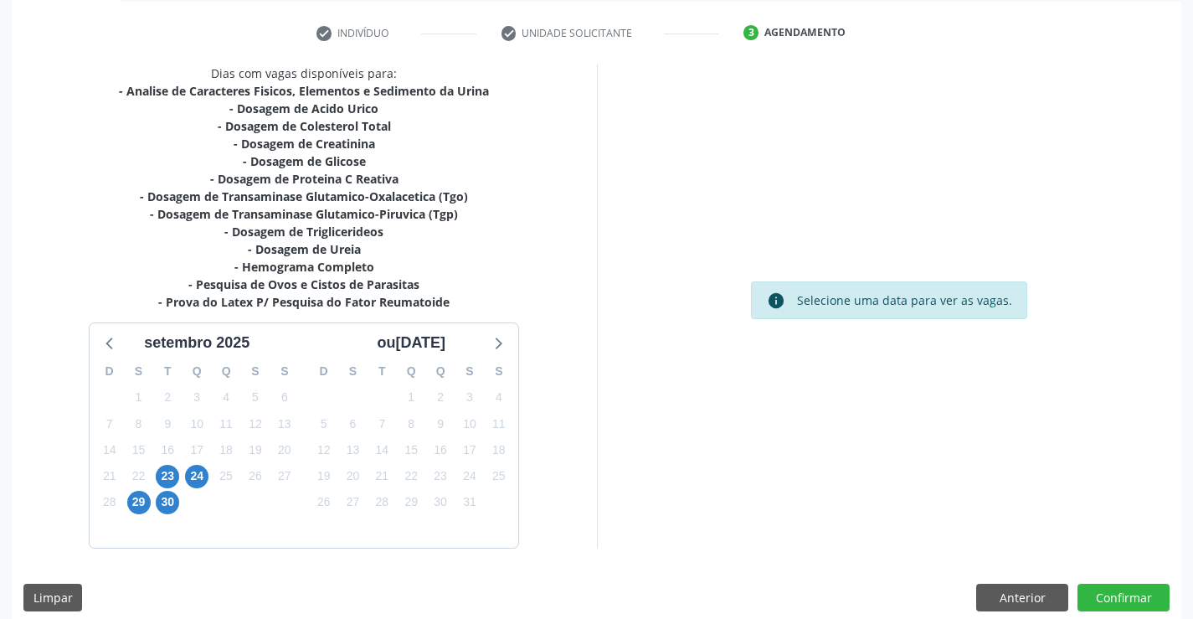
scroll to position [306, 0]
click at [1033, 589] on button "Anterior" at bounding box center [1022, 597] width 92 height 28
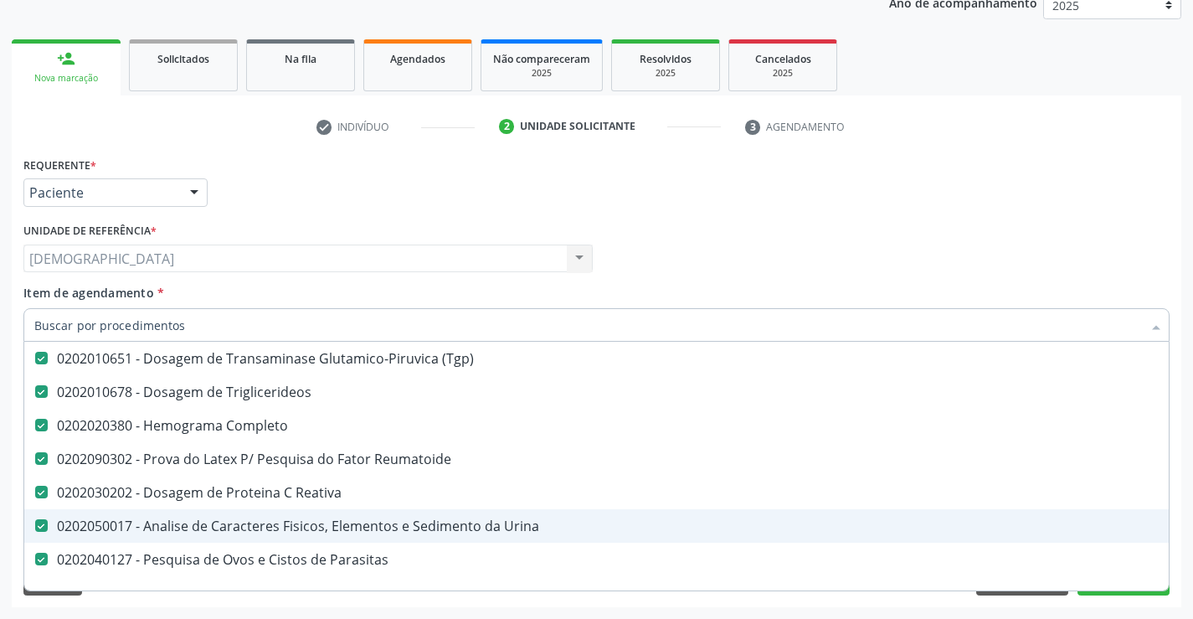
scroll to position [335, 0]
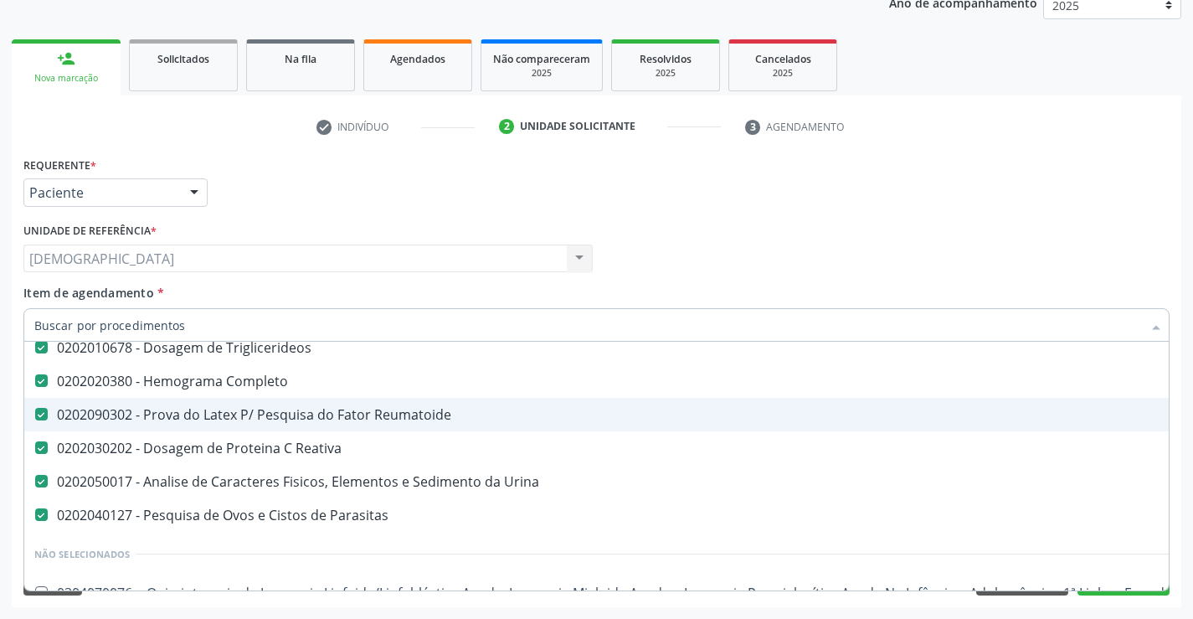
click at [361, 414] on div "0202090302 - Prova do Latex P/ Pesquisa do Fator Reumatoide" at bounding box center [686, 414] width 1304 height 13
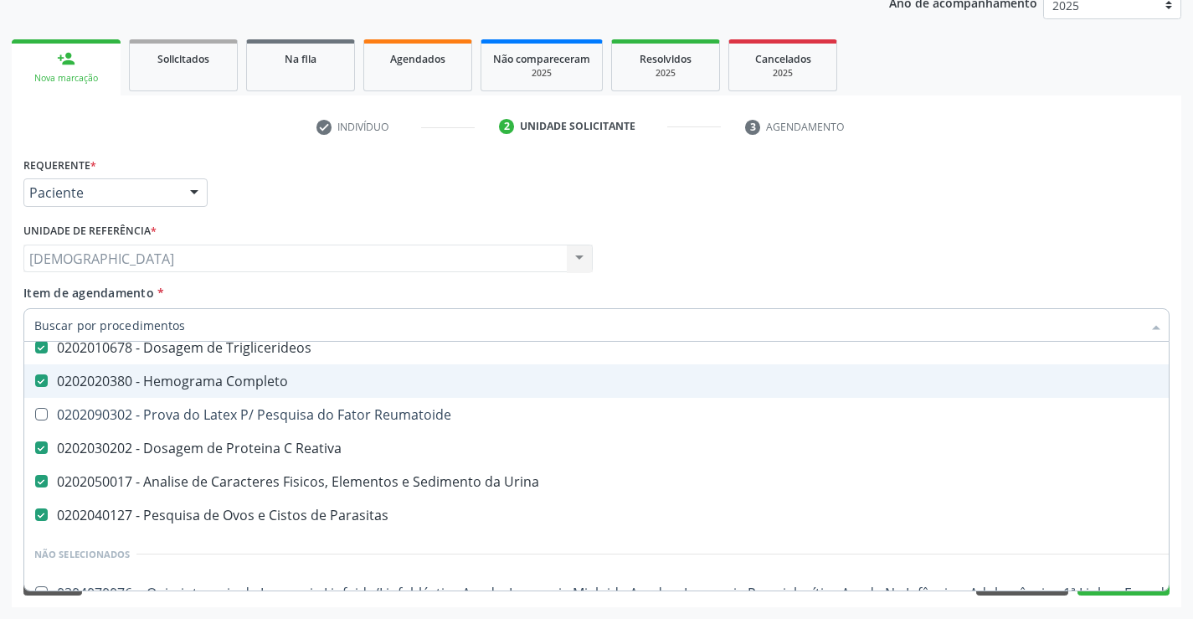
click at [1062, 245] on div "Profissional Solicitante Por favor, selecione a Unidade de Atendimento primeiro…" at bounding box center [596, 251] width 1155 height 65
checkbox Reumatoide "true"
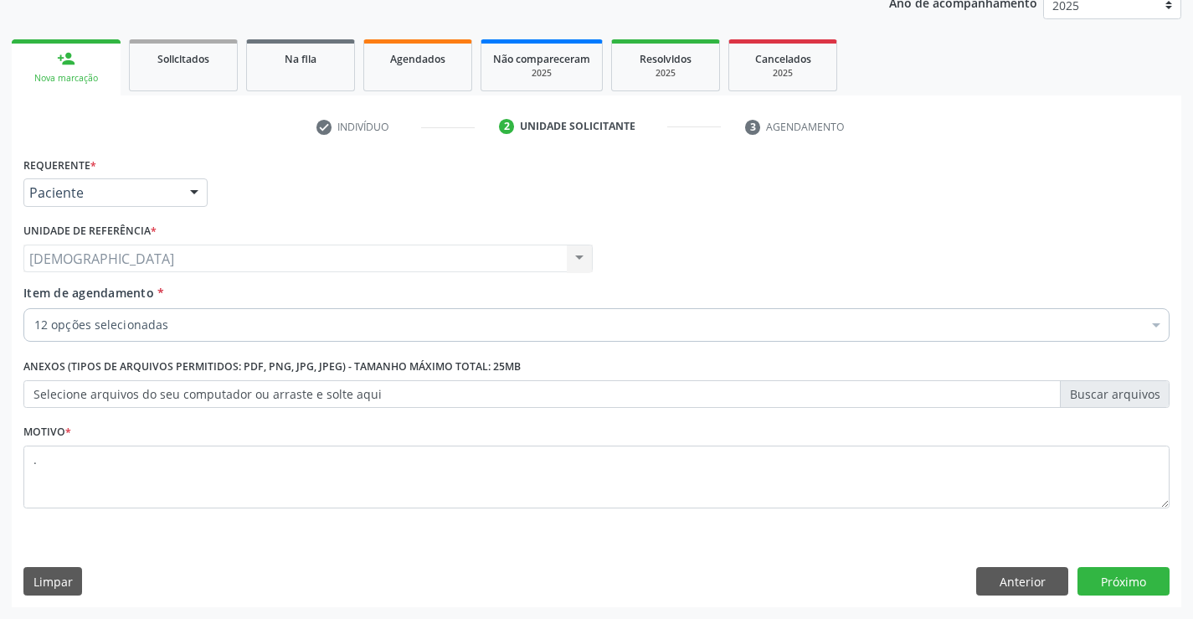
scroll to position [0, 0]
click at [1122, 582] on button "Próximo" at bounding box center [1124, 581] width 92 height 28
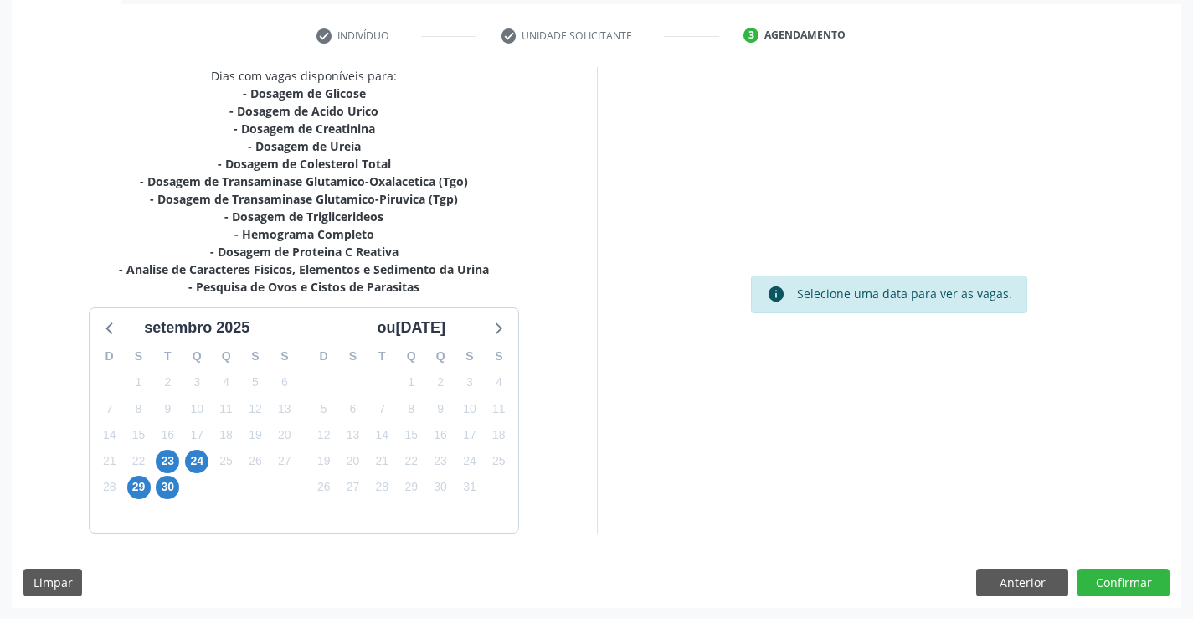
scroll to position [303, 0]
click at [1000, 579] on button "Anterior" at bounding box center [1022, 582] width 92 height 28
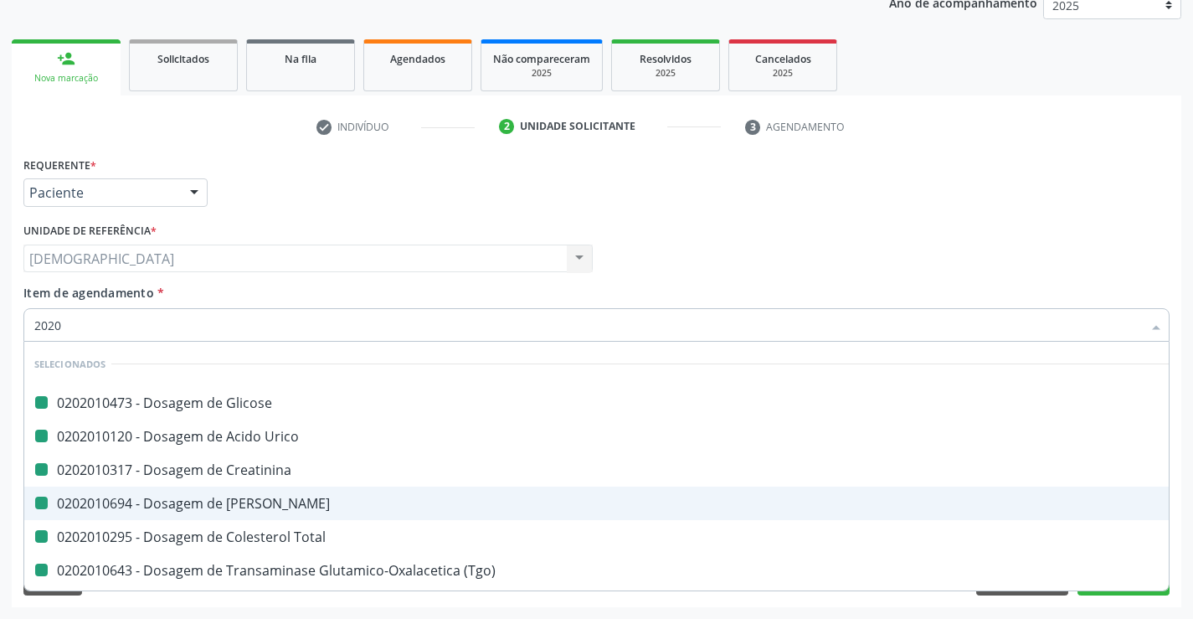
type input "20209"
checkbox Glicose "false"
checkbox Urico "false"
checkbox Creatinina "false"
checkbox Ureia "false"
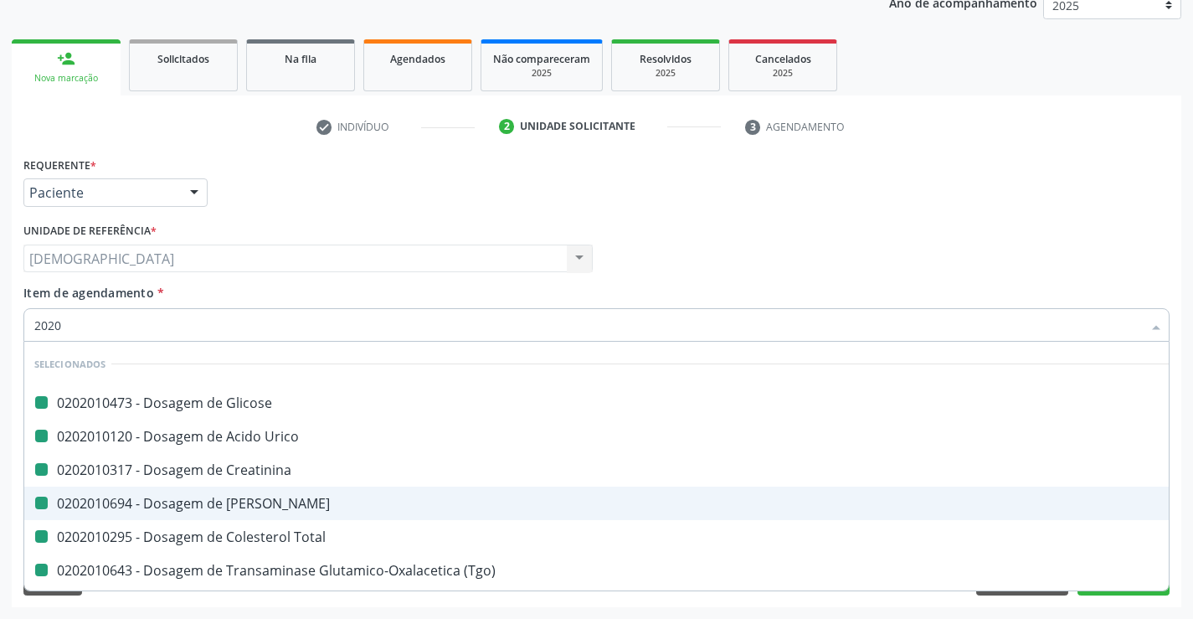
checkbox Total "false"
checkbox \(Tgo\) "false"
checkbox \(Tgp\) "false"
checkbox Triglicerideos "false"
checkbox Completo "false"
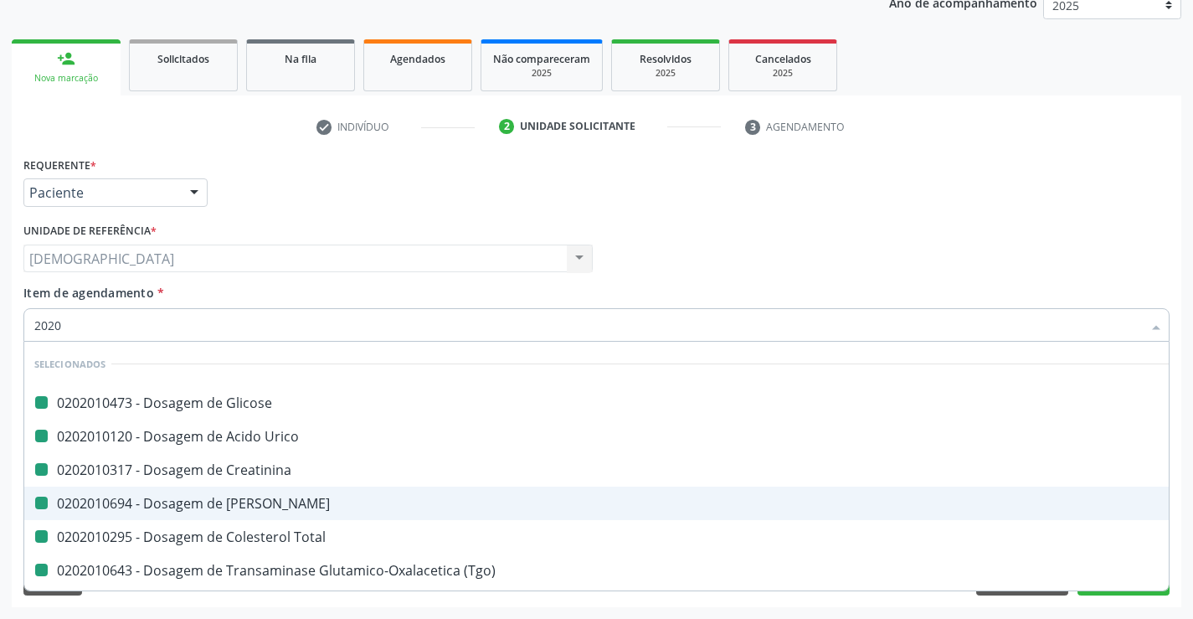
checkbox Reativa "false"
checkbox Urina "false"
checkbox Parasitas "false"
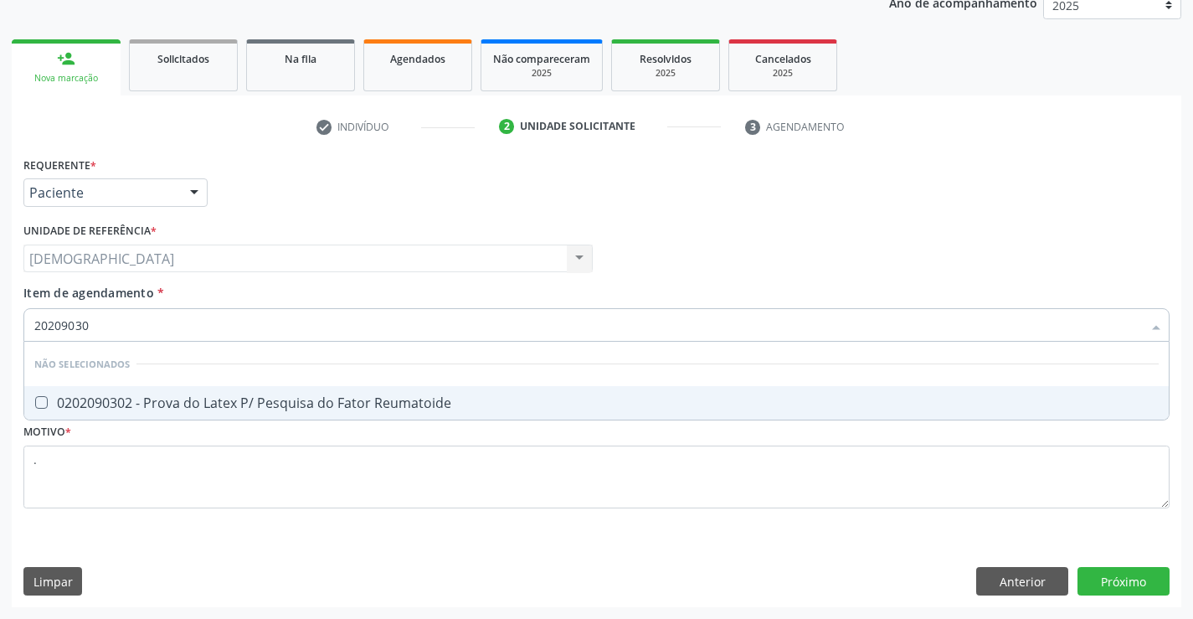
type input "202090302"
click at [121, 392] on span "0202090302 - Prova do Latex P/ Pesquisa do Fator Reumatoide" at bounding box center [596, 402] width 1145 height 33
checkbox Reumatoide "true"
type input "202090302"
click at [1127, 577] on div "Requerente * Paciente Profissional de Saúde Paciente Nenhum resultado encontrad…" at bounding box center [597, 379] width 1170 height 455
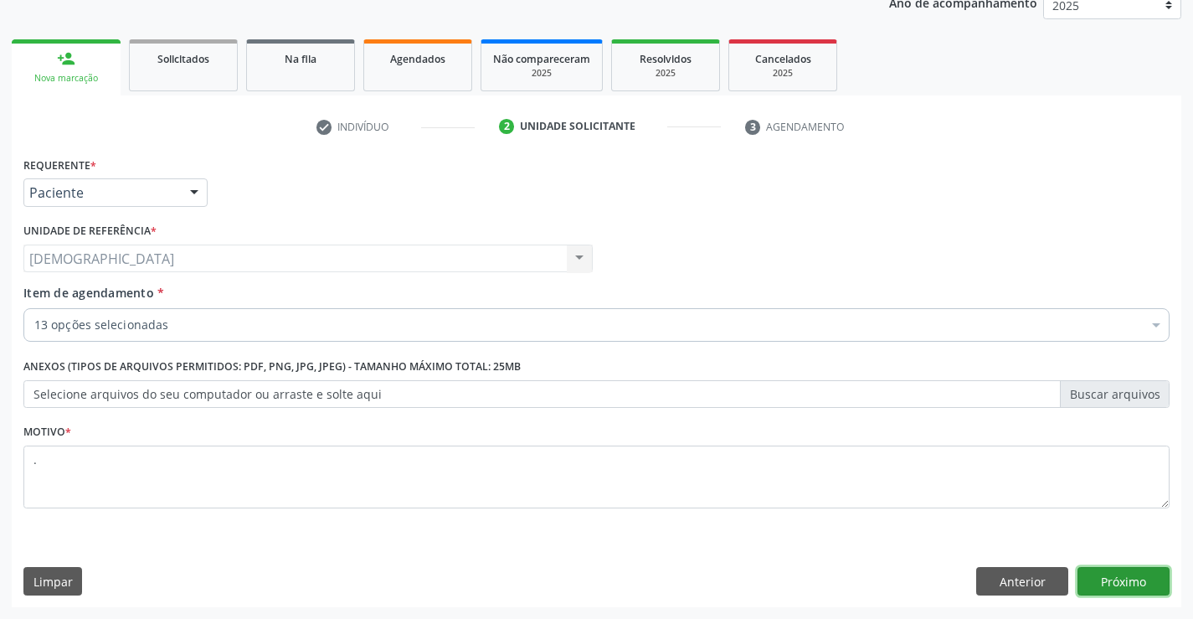
click at [1120, 583] on button "Próximo" at bounding box center [1124, 581] width 92 height 28
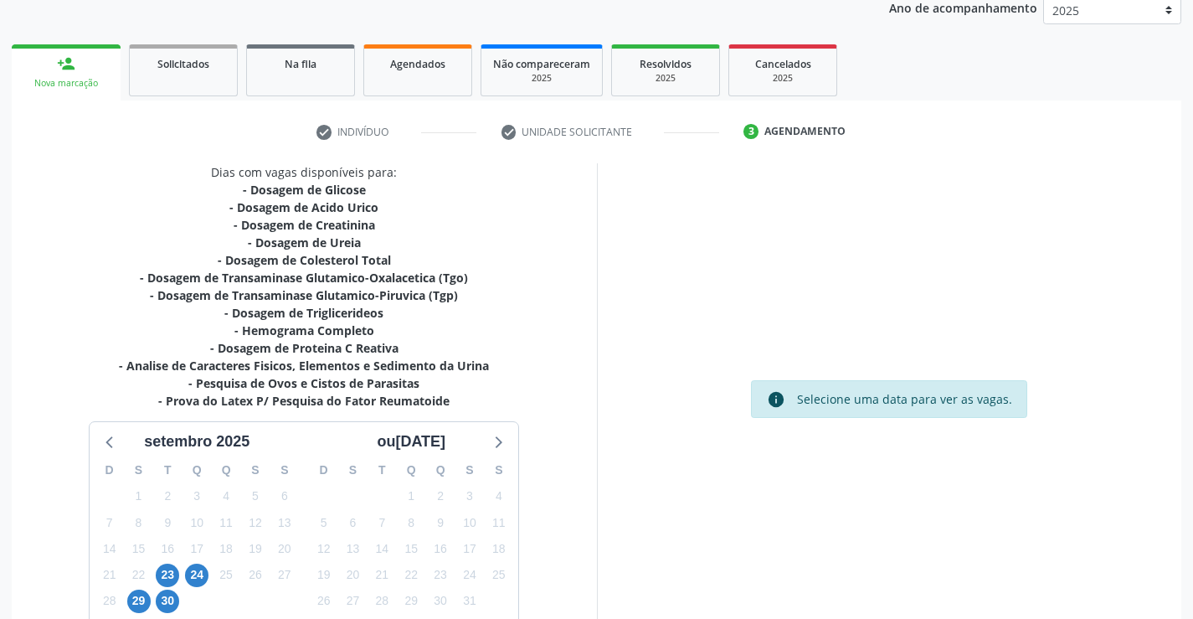
scroll to position [193, 0]
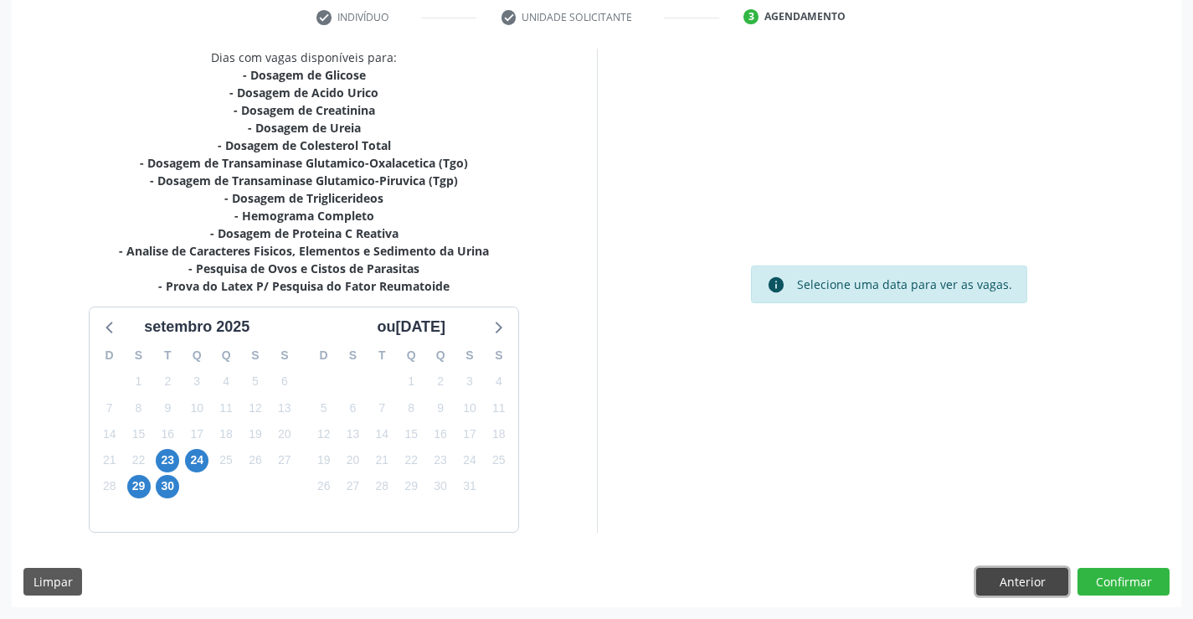
click at [1023, 580] on button "Anterior" at bounding box center [1022, 582] width 92 height 28
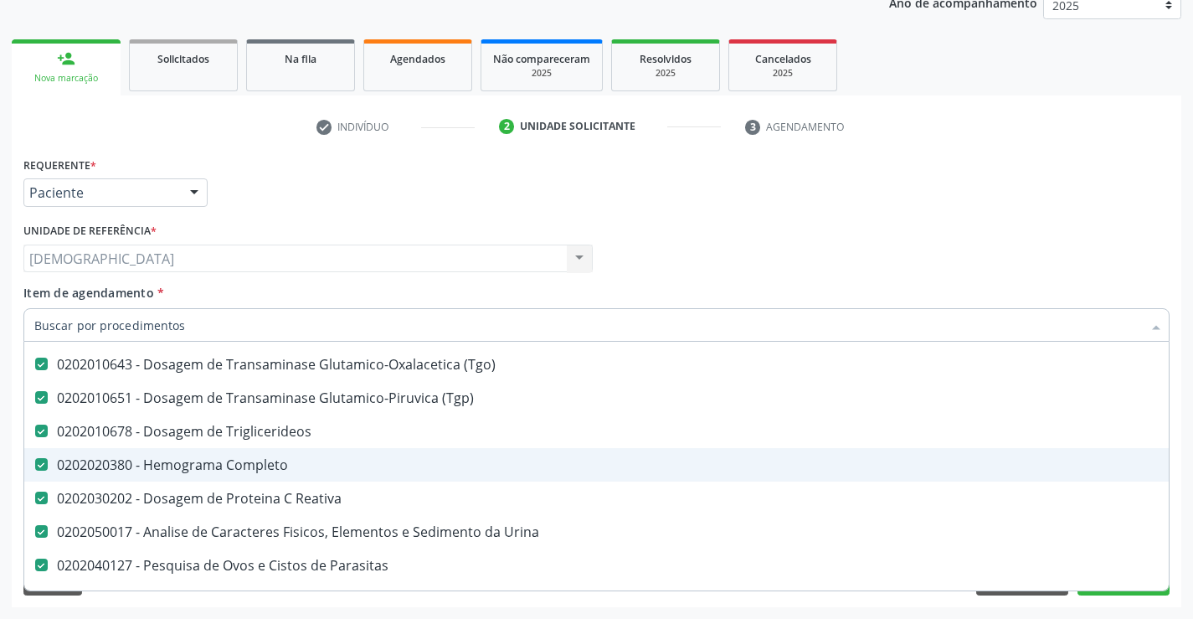
scroll to position [419, 0]
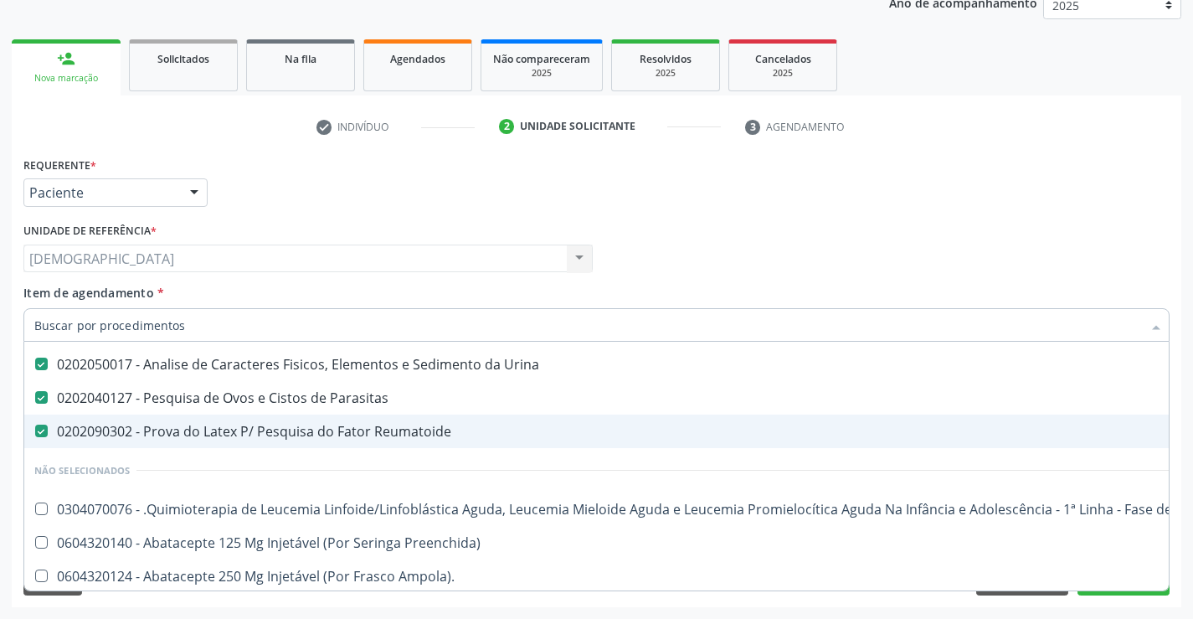
click at [268, 430] on div "0202090302 - Prova do Latex P/ Pesquisa do Fator Reumatoide" at bounding box center [686, 431] width 1304 height 13
checkbox Reumatoide "false"
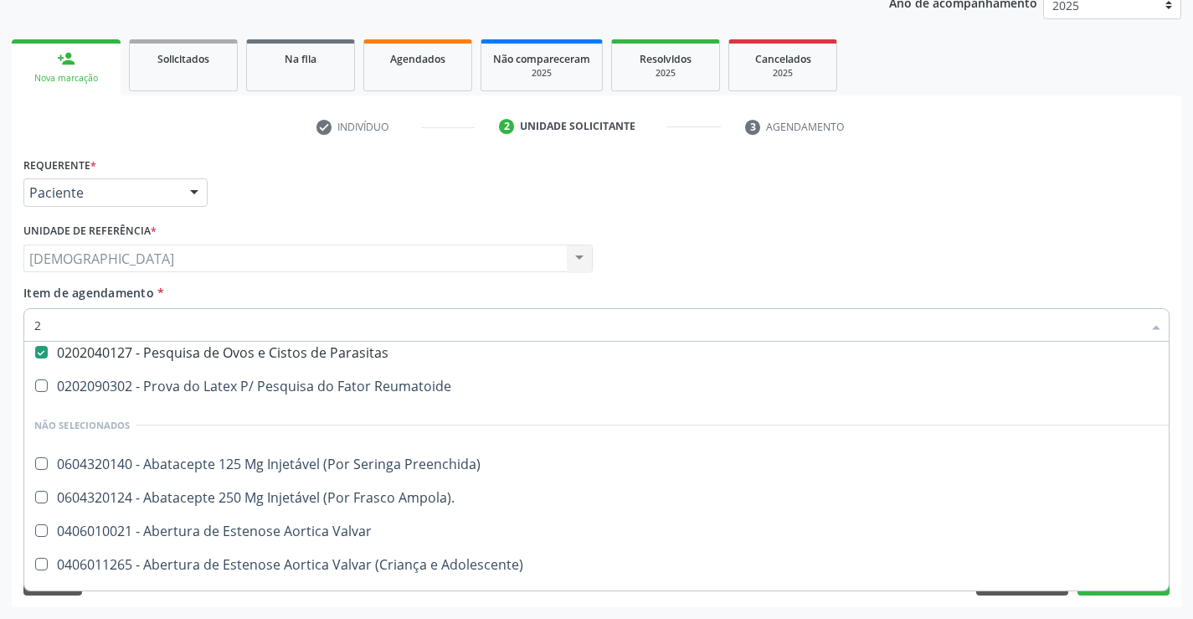
scroll to position [373, 0]
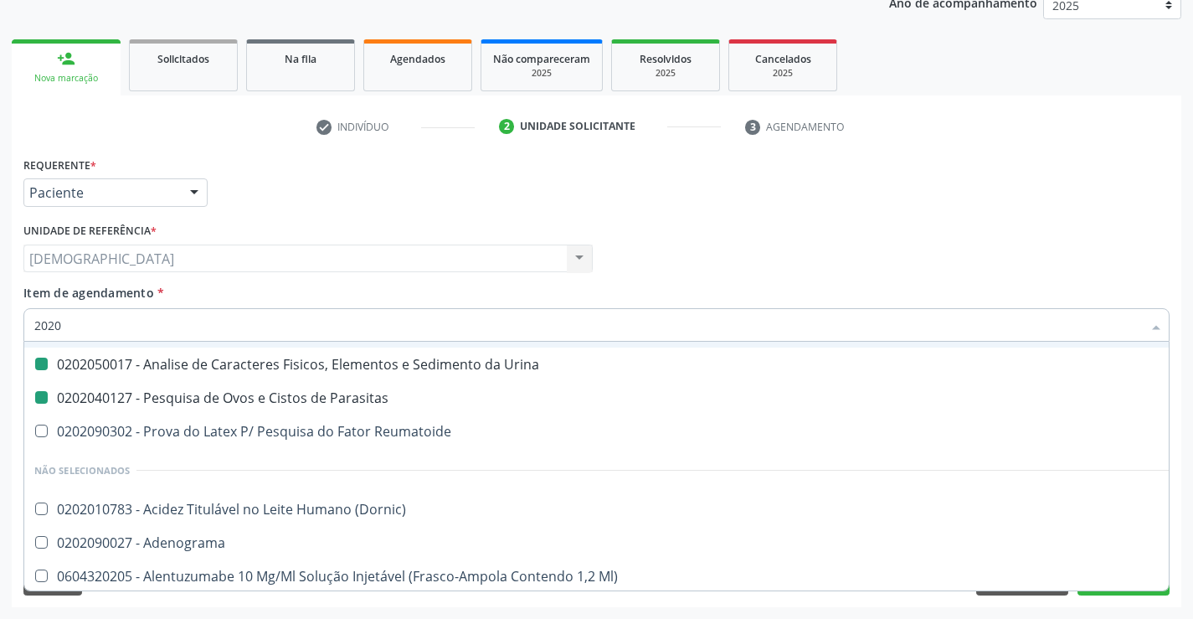
type input "20203"
checkbox Ureia "false"
checkbox Total "false"
checkbox \(Tgo\) "false"
checkbox \(Tgp\) "false"
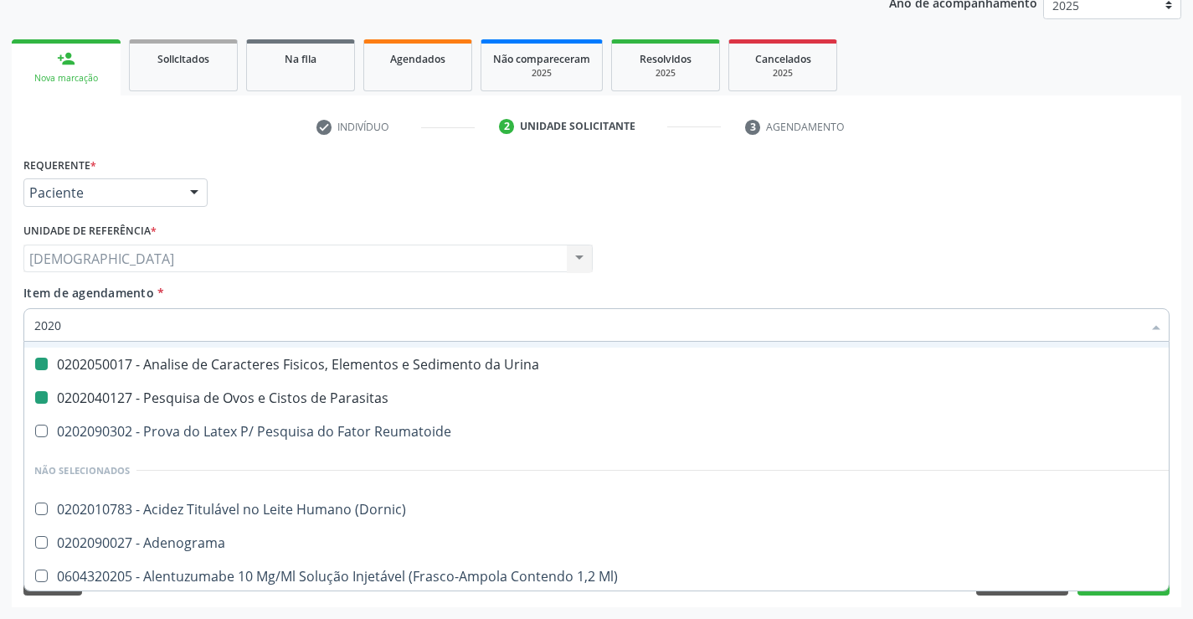
checkbox Triglicerideos "false"
checkbox Completo "false"
checkbox Reativa "false"
checkbox Urina "false"
checkbox Parasitas "false"
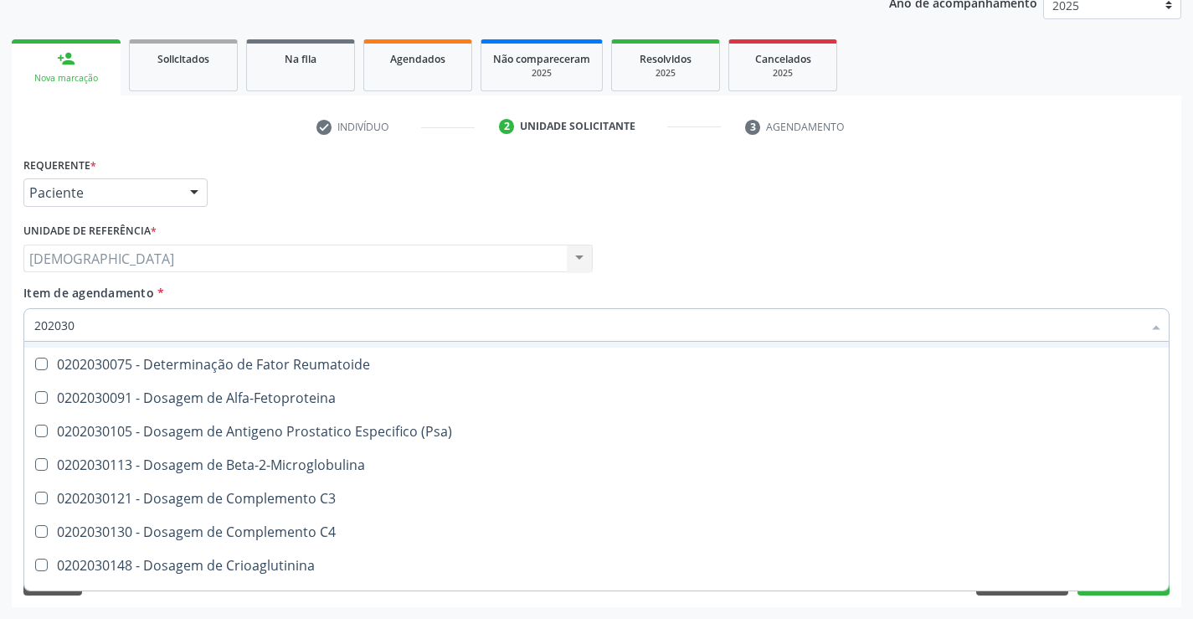
type input "2020300"
checkbox Reativa "false"
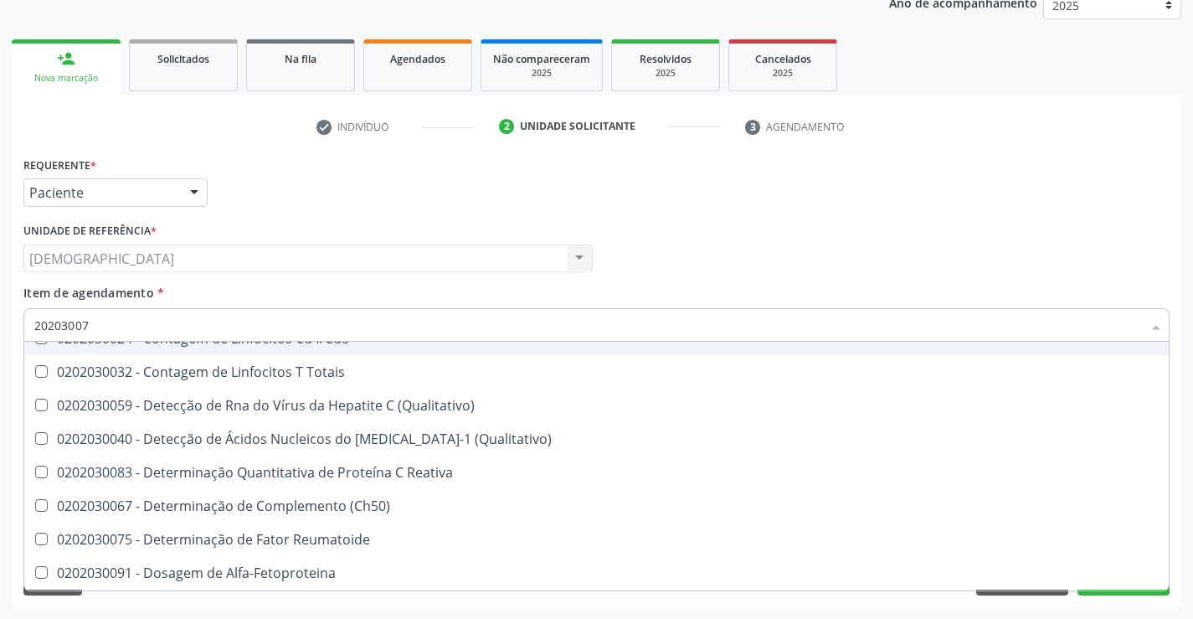
scroll to position [0, 0]
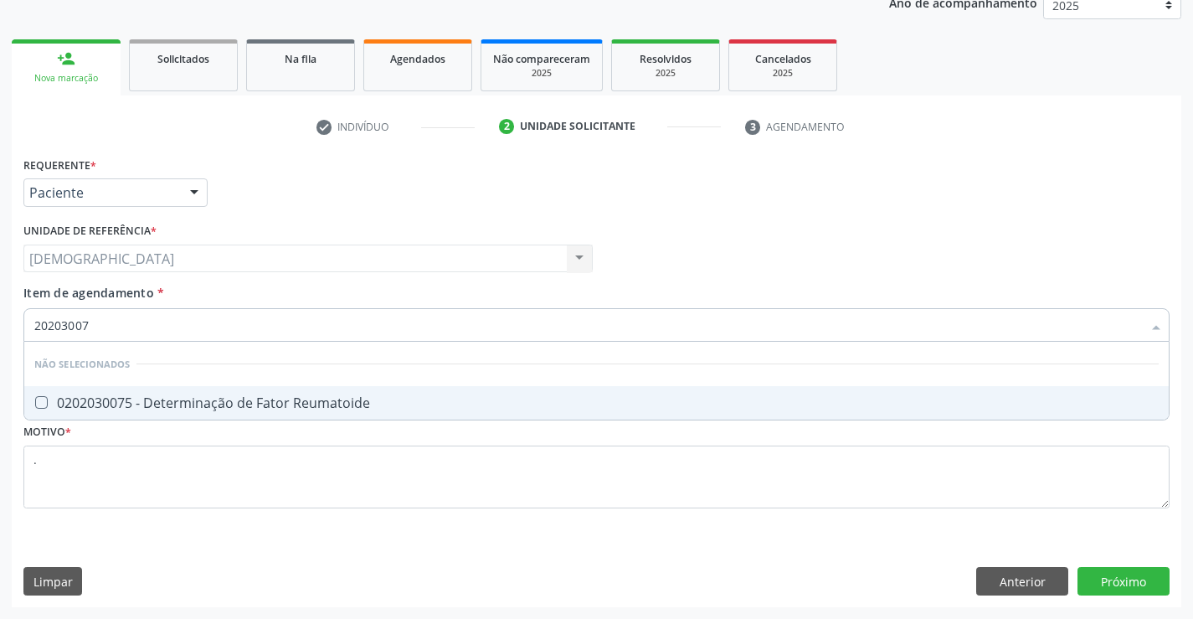
type input "202030075"
click at [219, 393] on span "0202030075 - Determinação de Fator Reumatoide" at bounding box center [596, 402] width 1145 height 33
checkbox Reumatoide "true"
click at [1141, 587] on div "Requerente * Paciente Profissional de Saúde Paciente Nenhum resultado encontrad…" at bounding box center [597, 379] width 1170 height 455
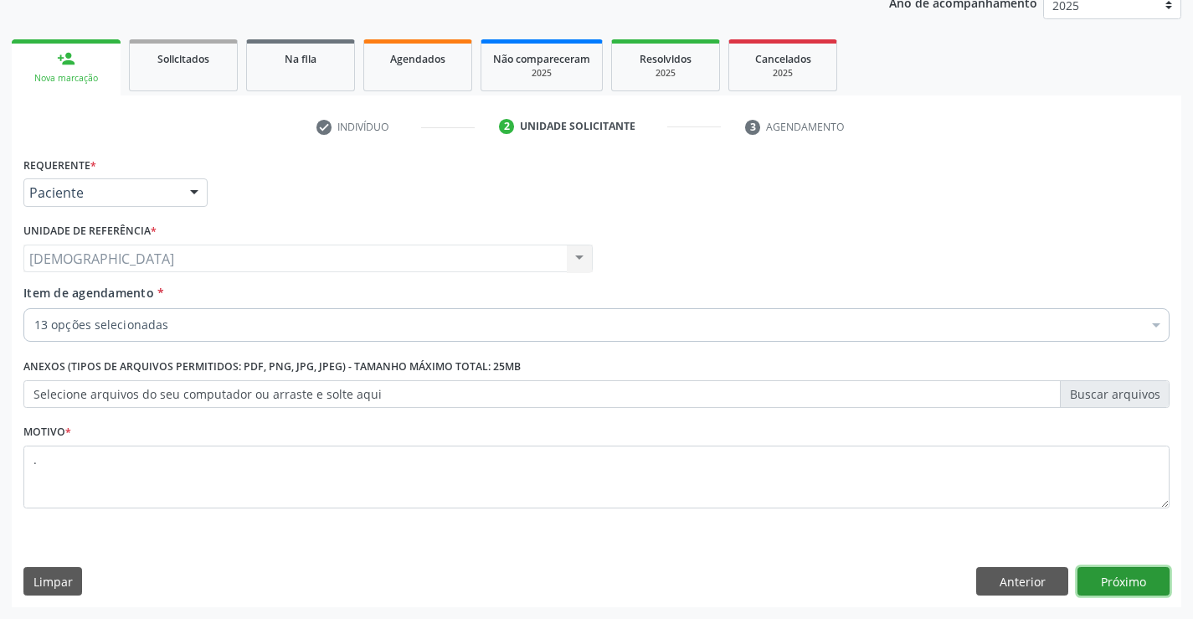
click at [1138, 578] on button "Próximo" at bounding box center [1124, 581] width 92 height 28
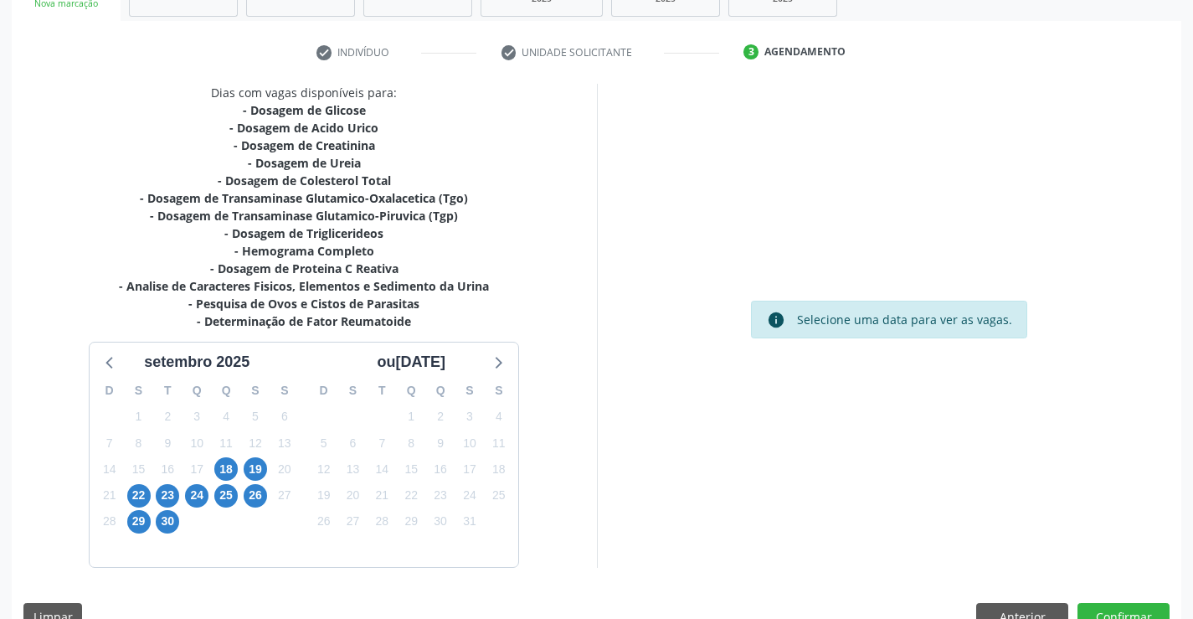
scroll to position [321, 0]
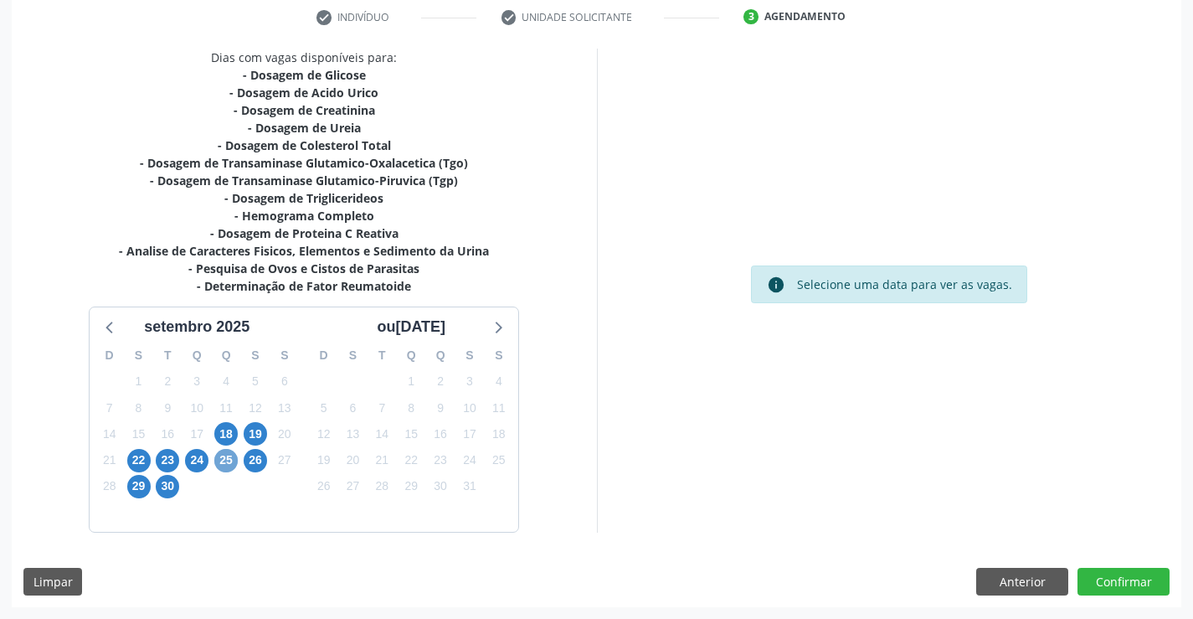
click at [224, 466] on span "25" at bounding box center [225, 460] width 23 height 23
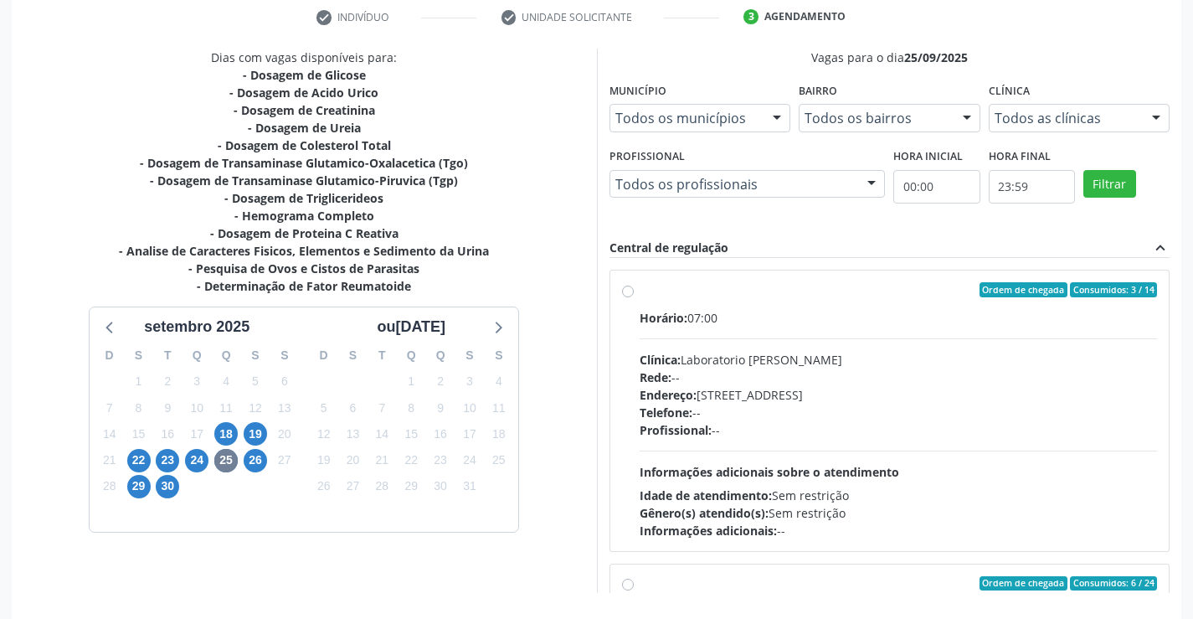
click at [650, 291] on div "Ordem de chegada Consumidos: 3 / 14" at bounding box center [899, 289] width 518 height 15
click at [634, 291] on input "Ordem de chegada Consumidos: 3 / 14 Horário: 07:00 Clínica: Laboratorio [PERSON…" at bounding box center [628, 289] width 12 height 15
radio input "true"
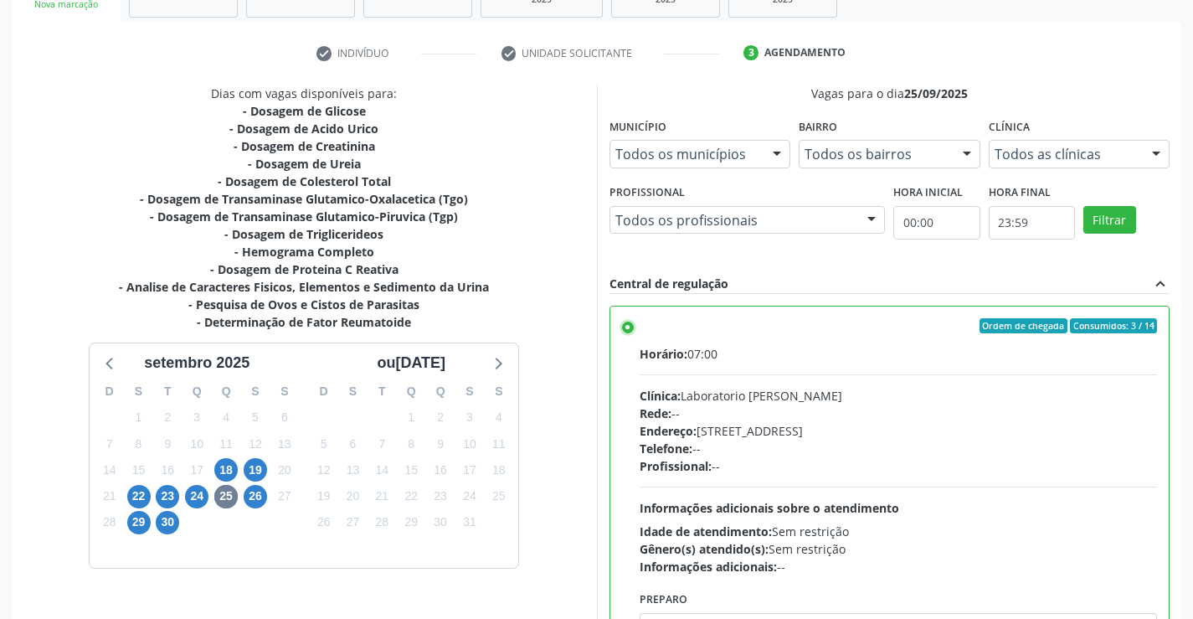
scroll to position [382, 0]
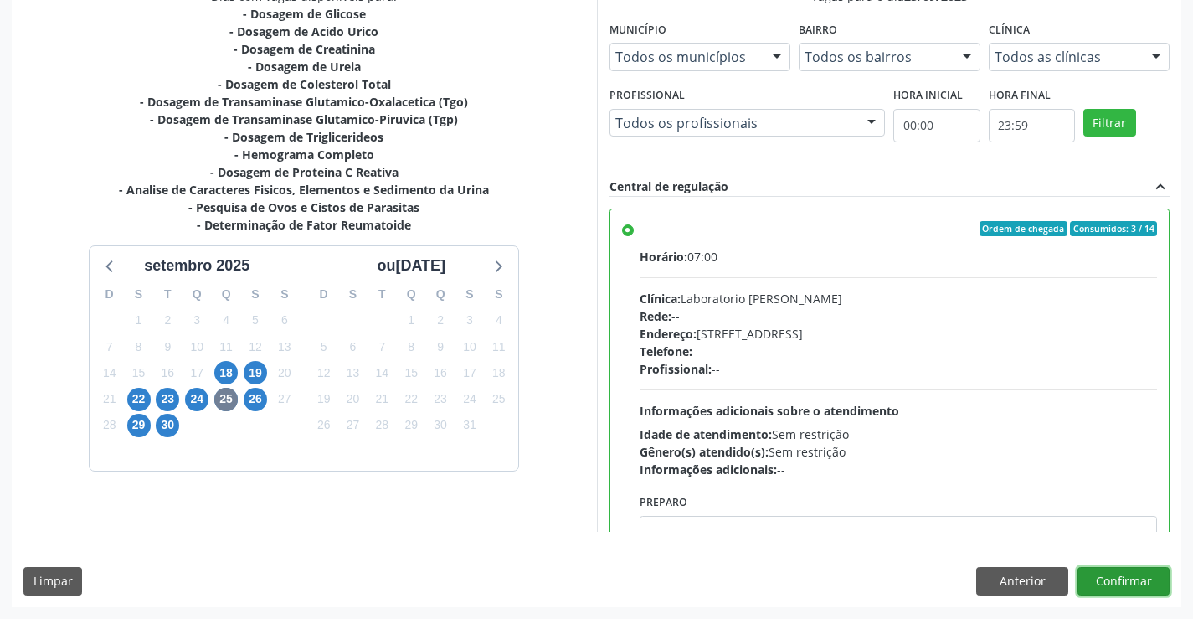
click at [1132, 578] on button "Confirmar" at bounding box center [1124, 581] width 92 height 28
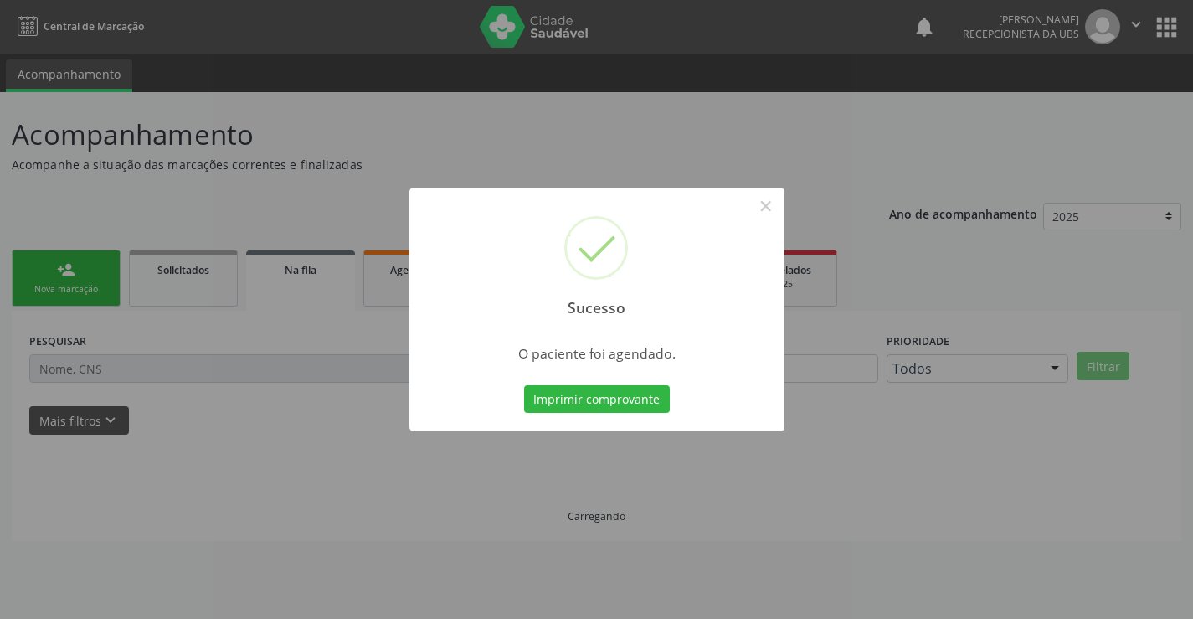
scroll to position [0, 0]
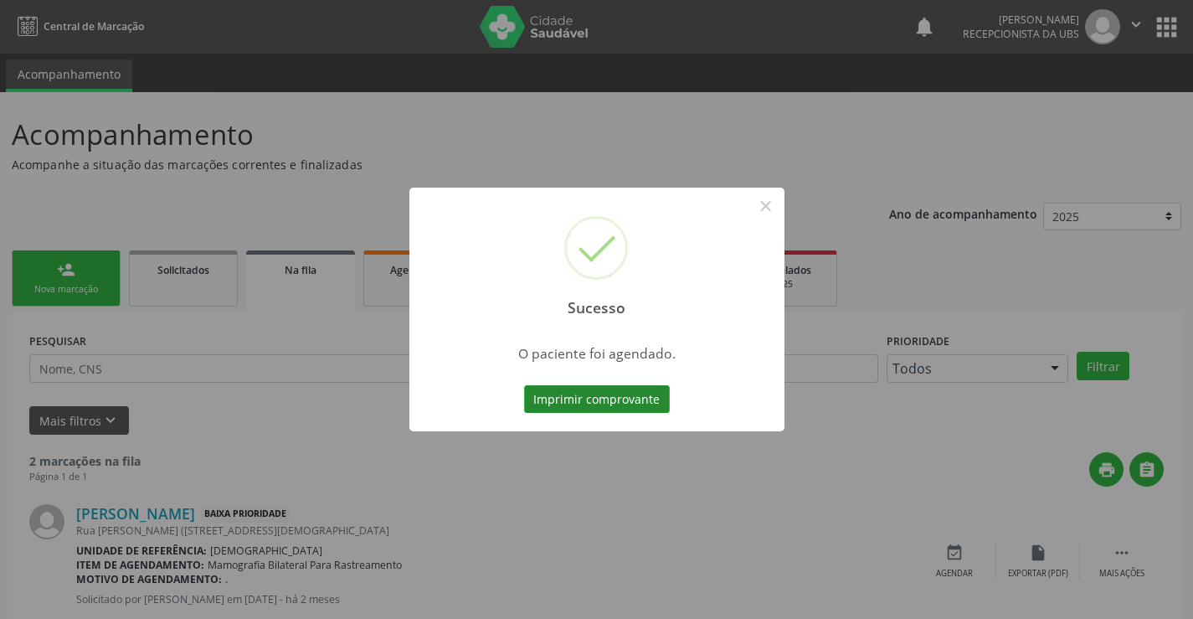
click at [624, 405] on button "Imprimir comprovante" at bounding box center [597, 399] width 146 height 28
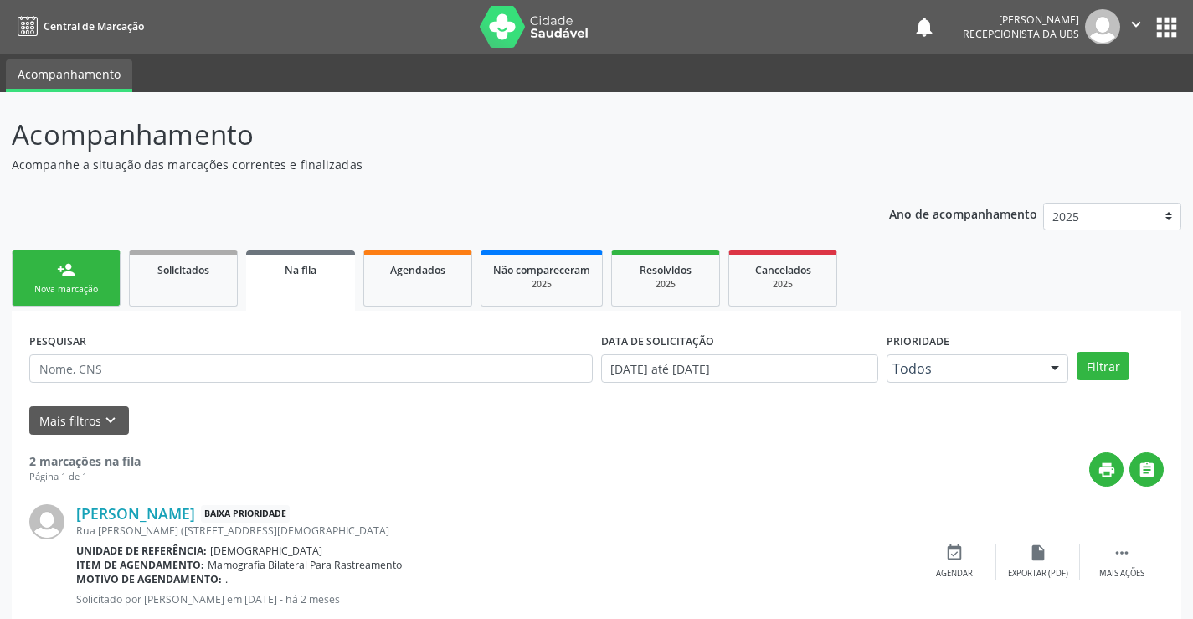
click at [92, 276] on link "person_add Nova marcação" at bounding box center [66, 278] width 109 height 56
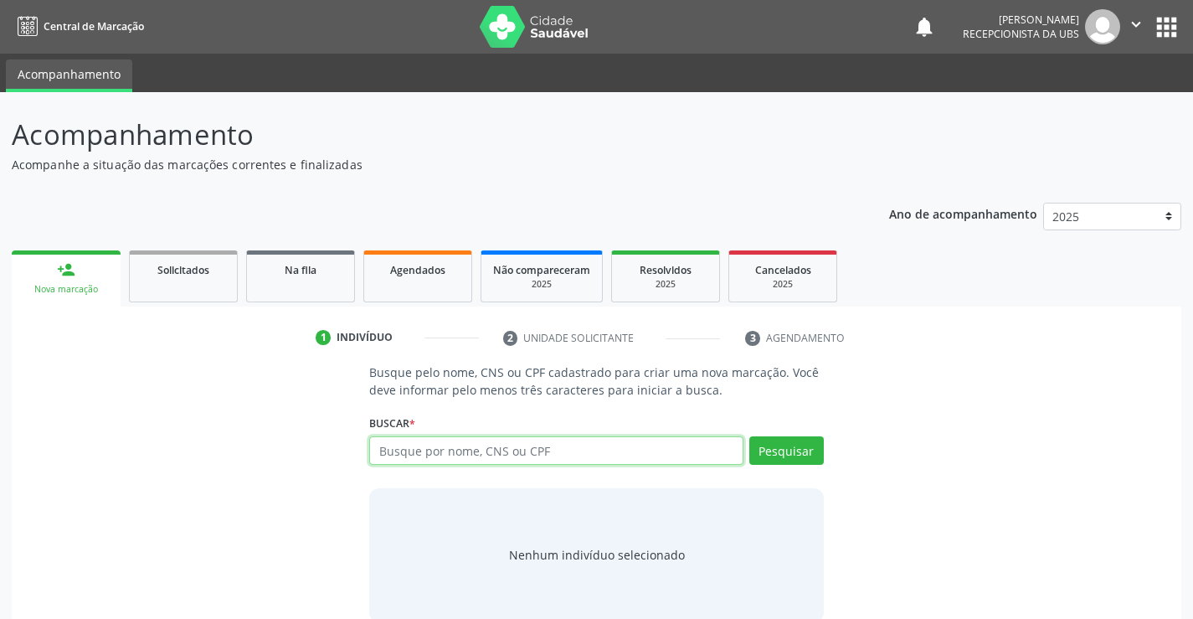
click at [440, 455] on input "text" at bounding box center [555, 450] width 373 height 28
type input "706005307462941"
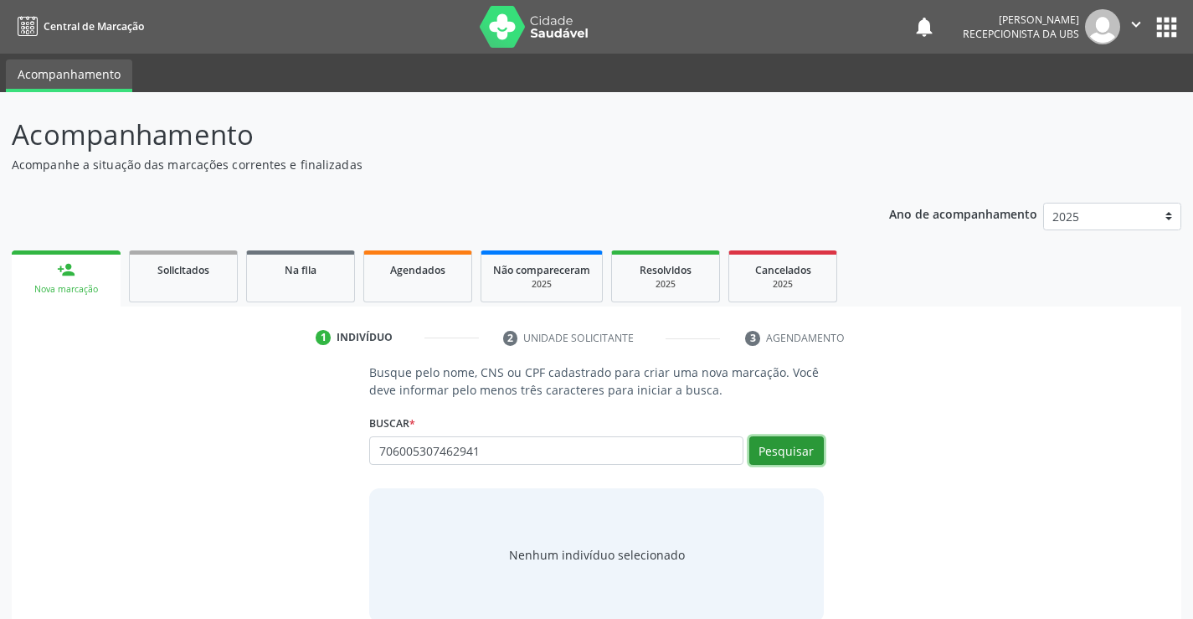
click at [792, 445] on button "Pesquisar" at bounding box center [786, 450] width 75 height 28
type input "706005307462941"
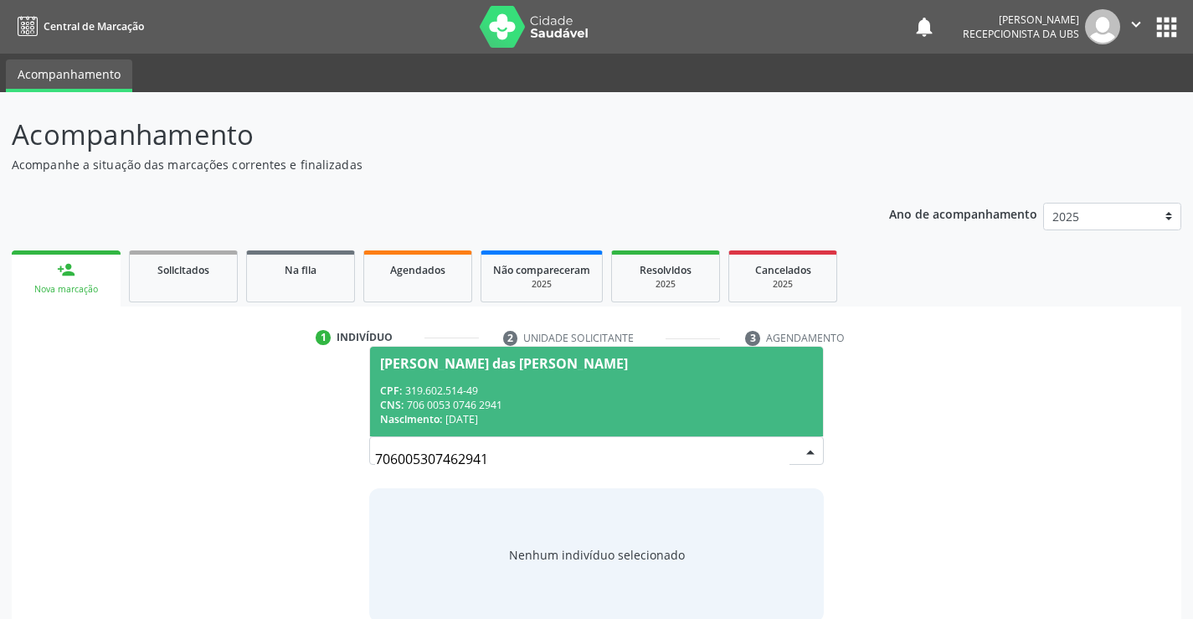
click at [568, 394] on div "CPF: 319.602.514-49" at bounding box center [596, 390] width 432 height 14
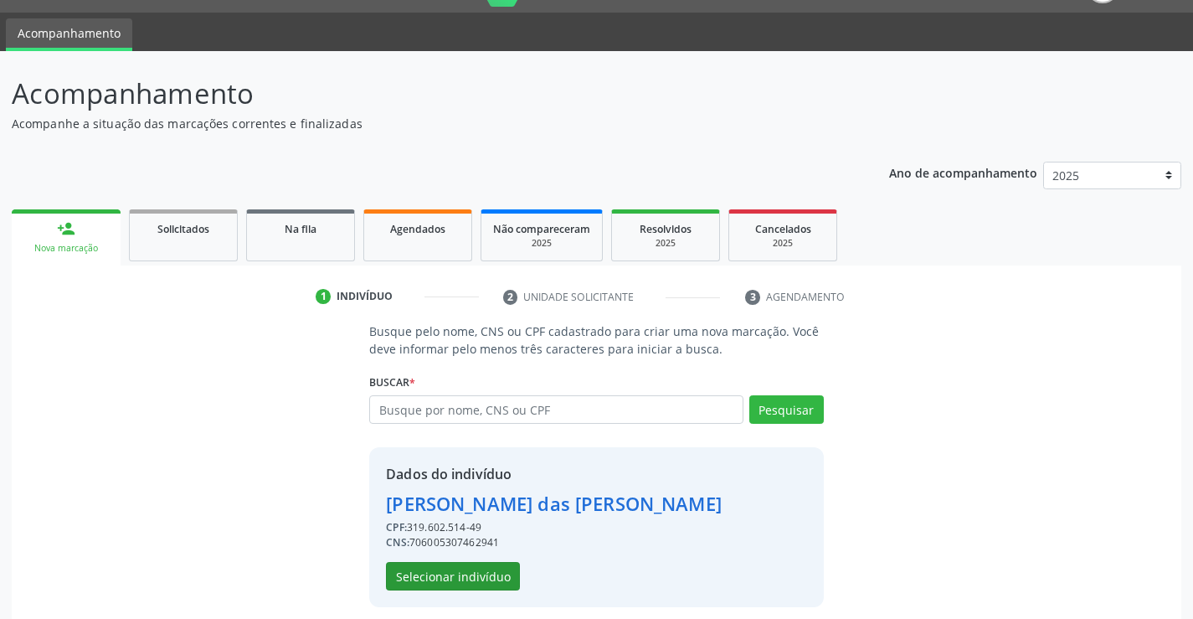
scroll to position [53, 0]
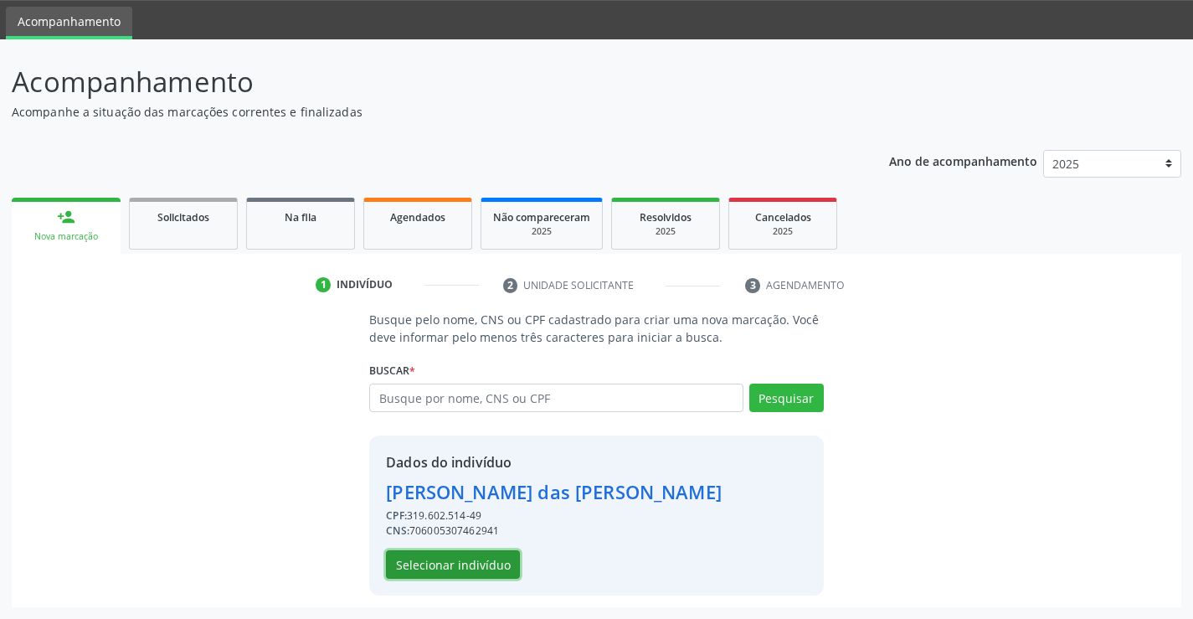
click at [448, 560] on button "Selecionar indivíduo" at bounding box center [453, 564] width 134 height 28
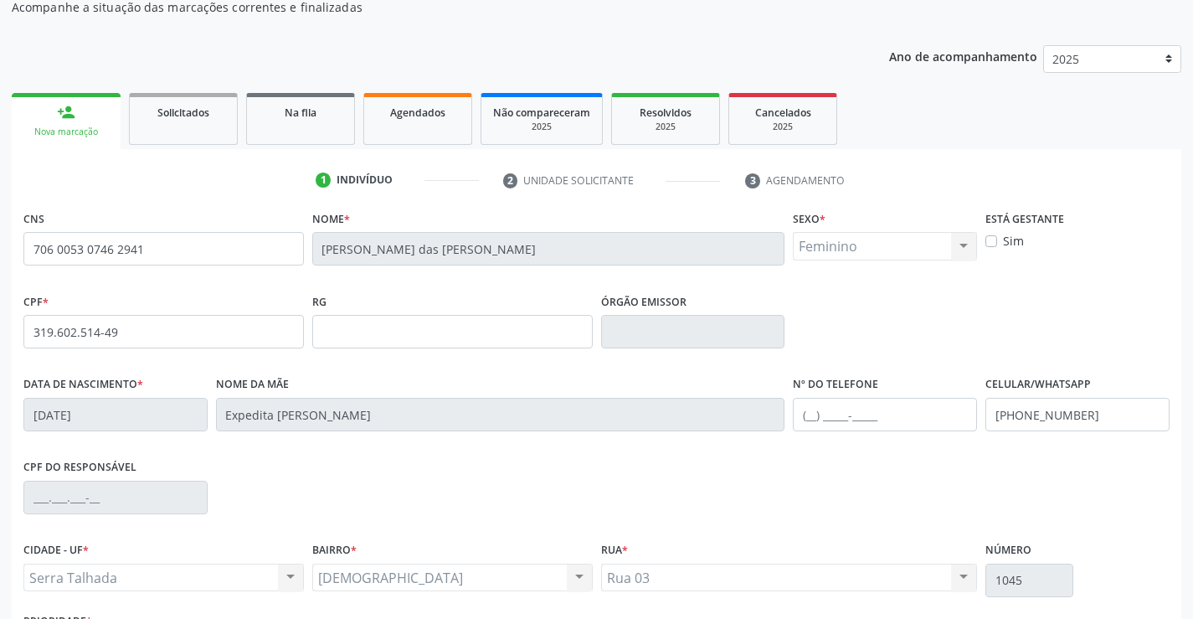
scroll to position [289, 0]
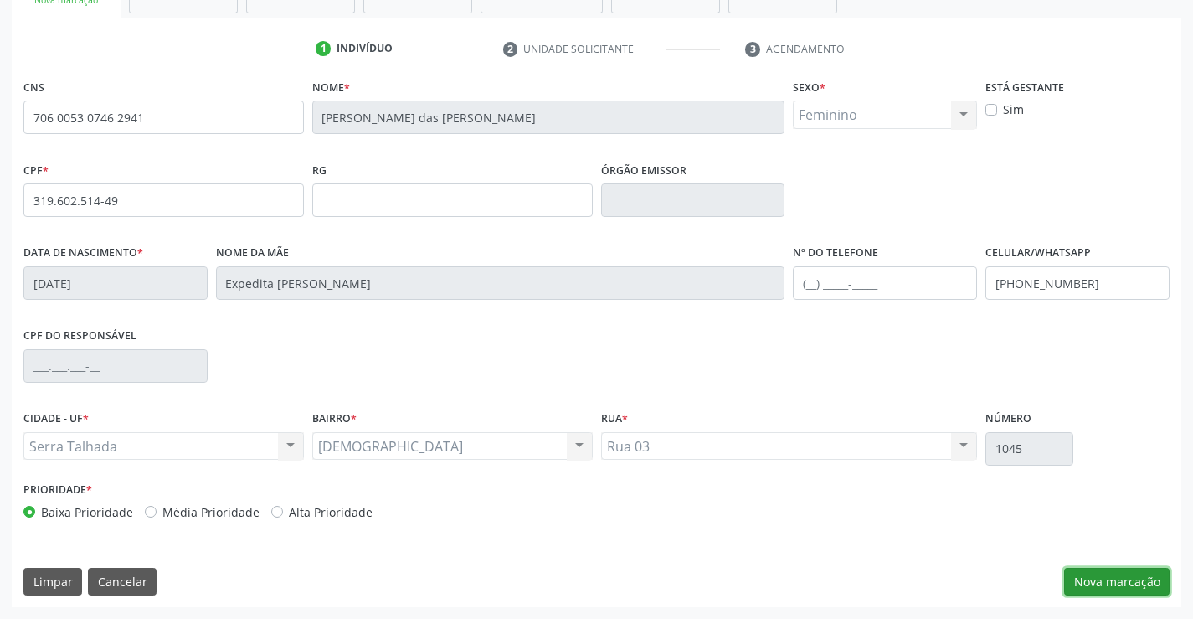
click at [1115, 574] on button "Nova marcação" at bounding box center [1117, 582] width 106 height 28
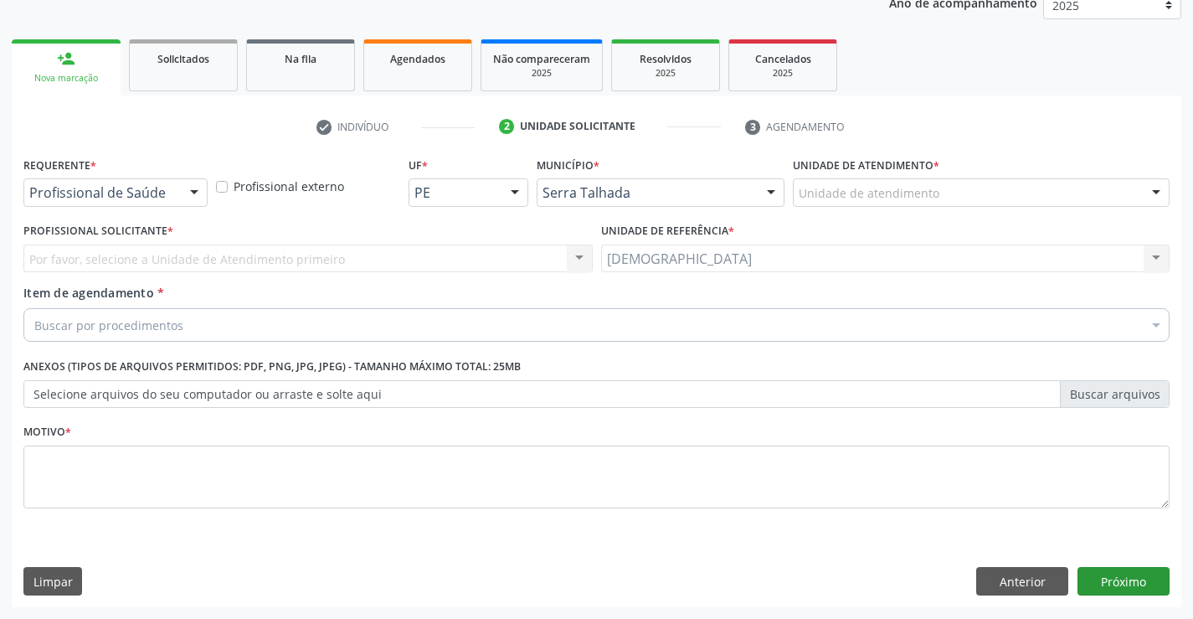
scroll to position [211, 0]
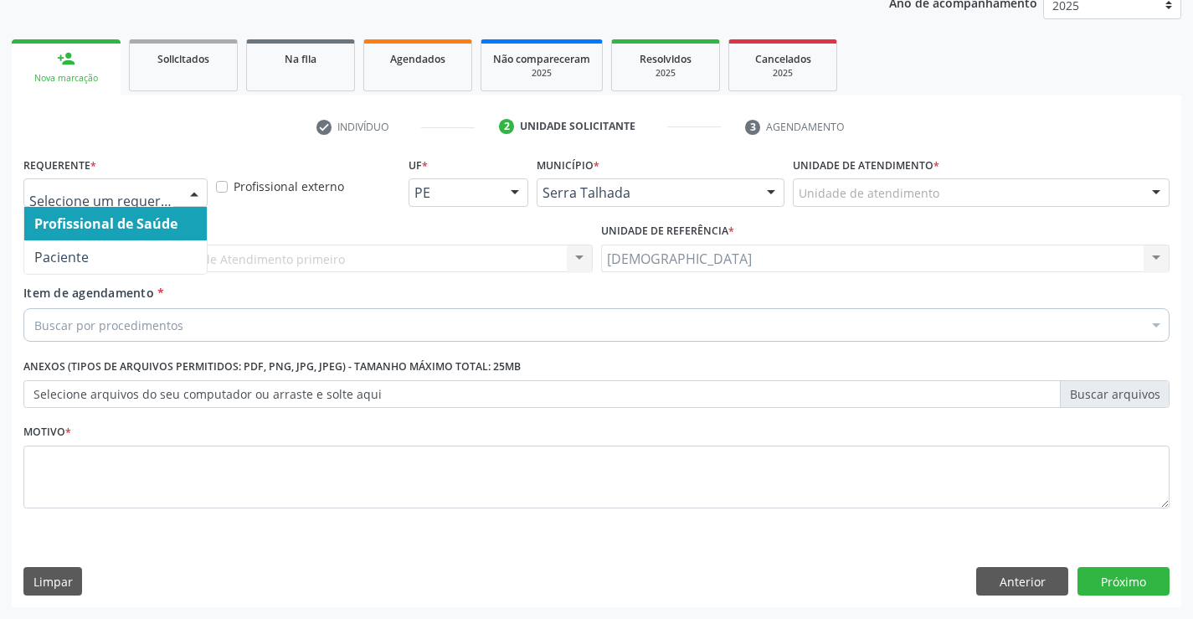
click at [198, 194] on div at bounding box center [194, 193] width 25 height 28
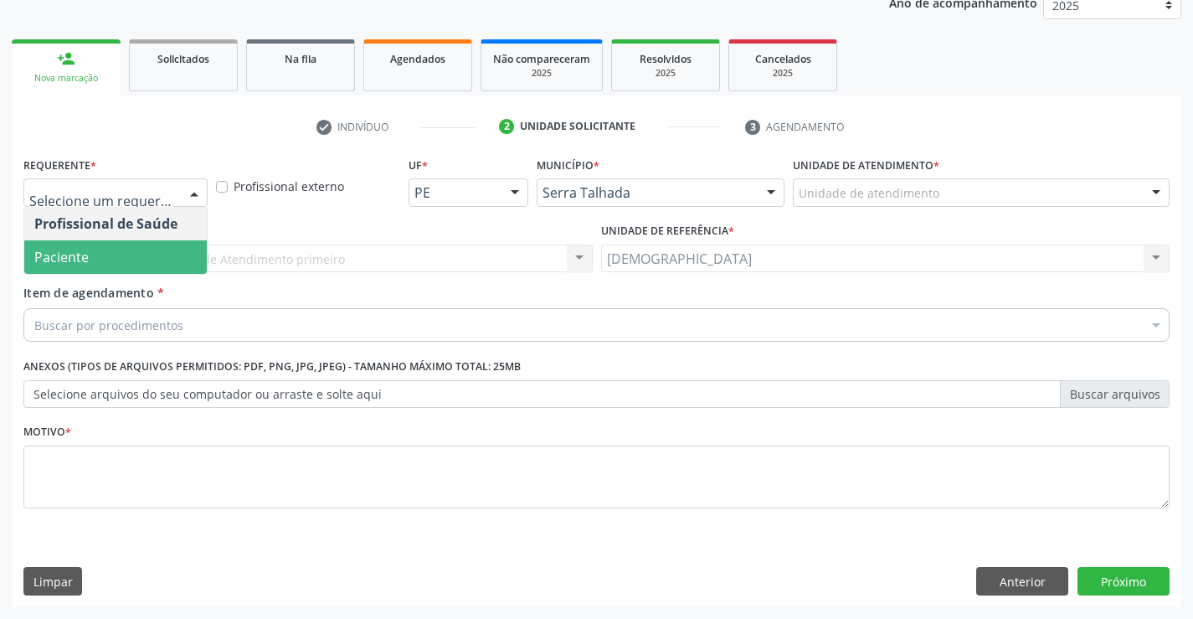
click at [53, 257] on span "Paciente" at bounding box center [61, 257] width 54 height 18
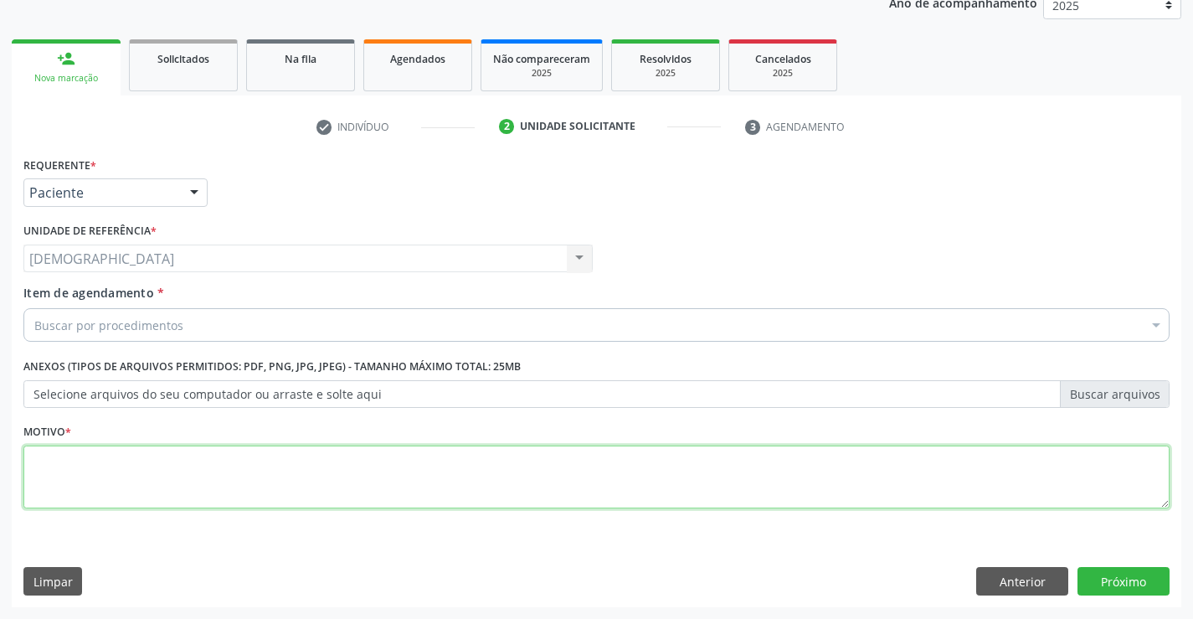
click at [102, 486] on textarea at bounding box center [596, 477] width 1146 height 64
type textarea "."
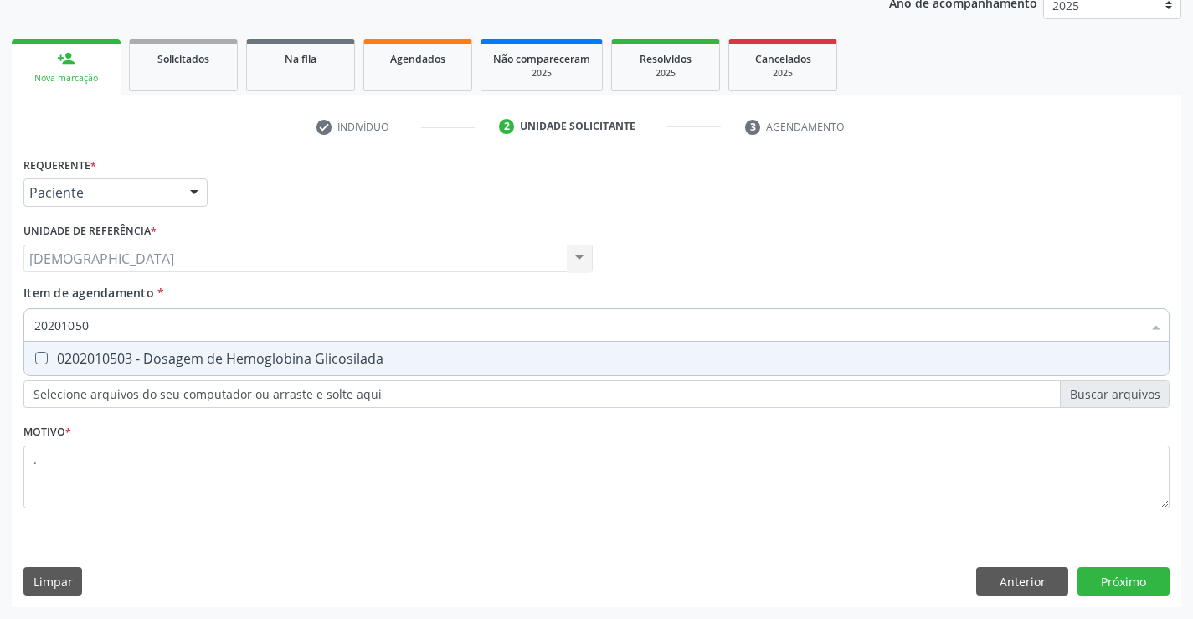
type input "202010503"
click at [87, 362] on div "0202010503 - Dosagem de Hemoglobina Glicosilada" at bounding box center [596, 358] width 1125 height 13
checkbox Glicosilada "true"
click at [1153, 585] on div "Requerente * Paciente Profissional de Saúde Paciente Nenhum resultado encontrad…" at bounding box center [597, 379] width 1170 height 455
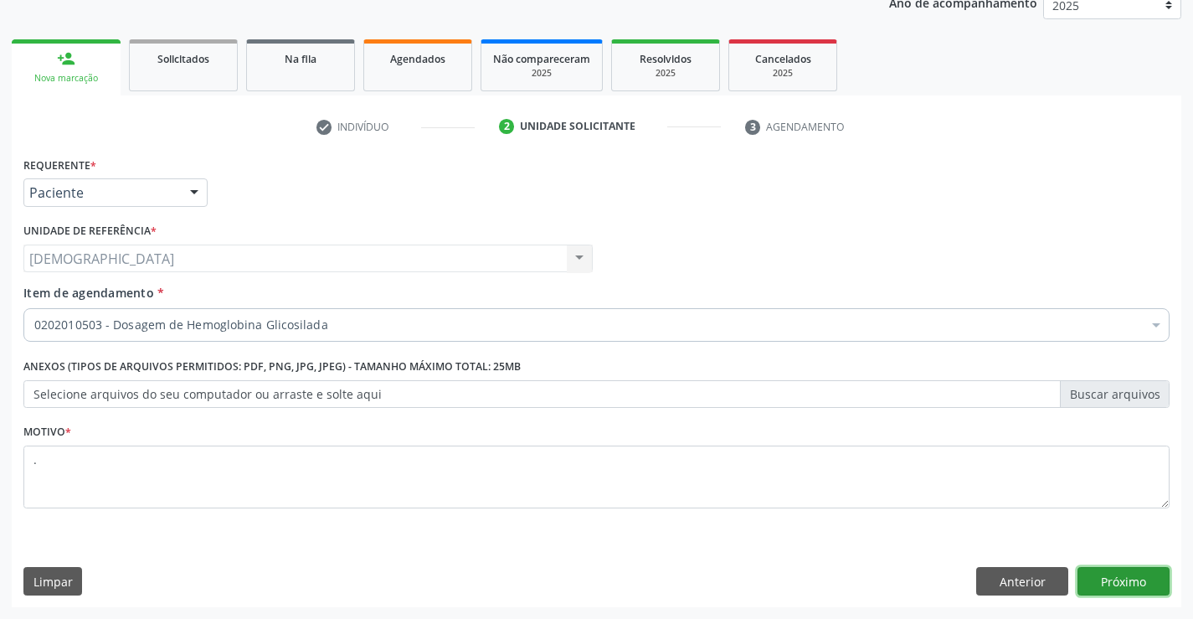
click at [1140, 577] on button "Próximo" at bounding box center [1124, 581] width 92 height 28
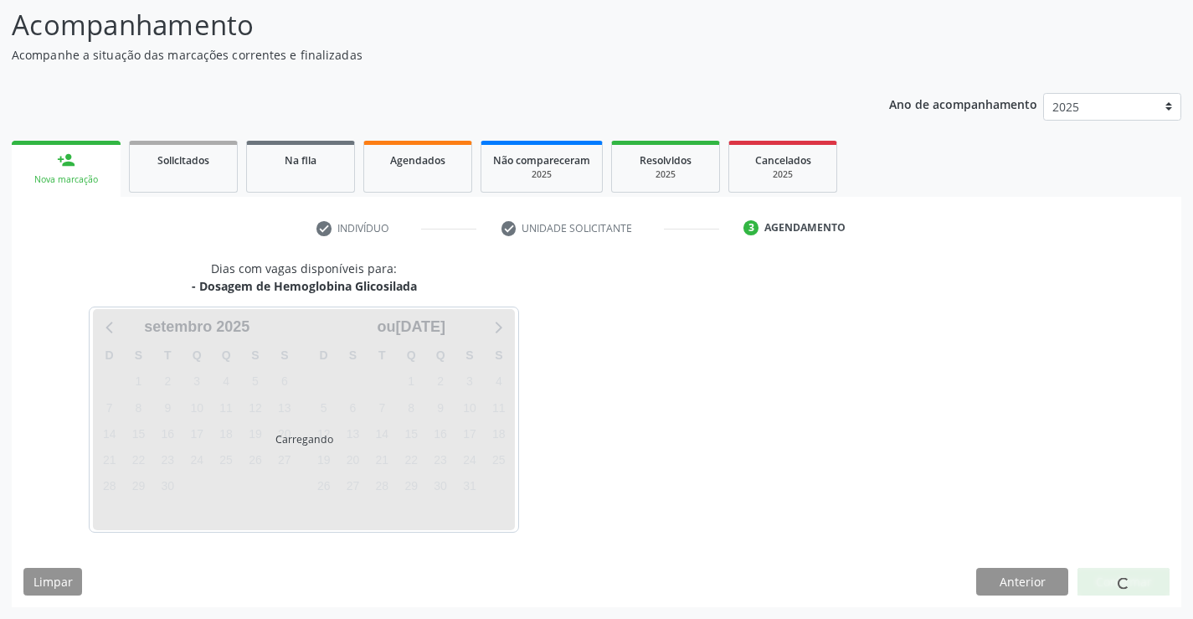
scroll to position [110, 0]
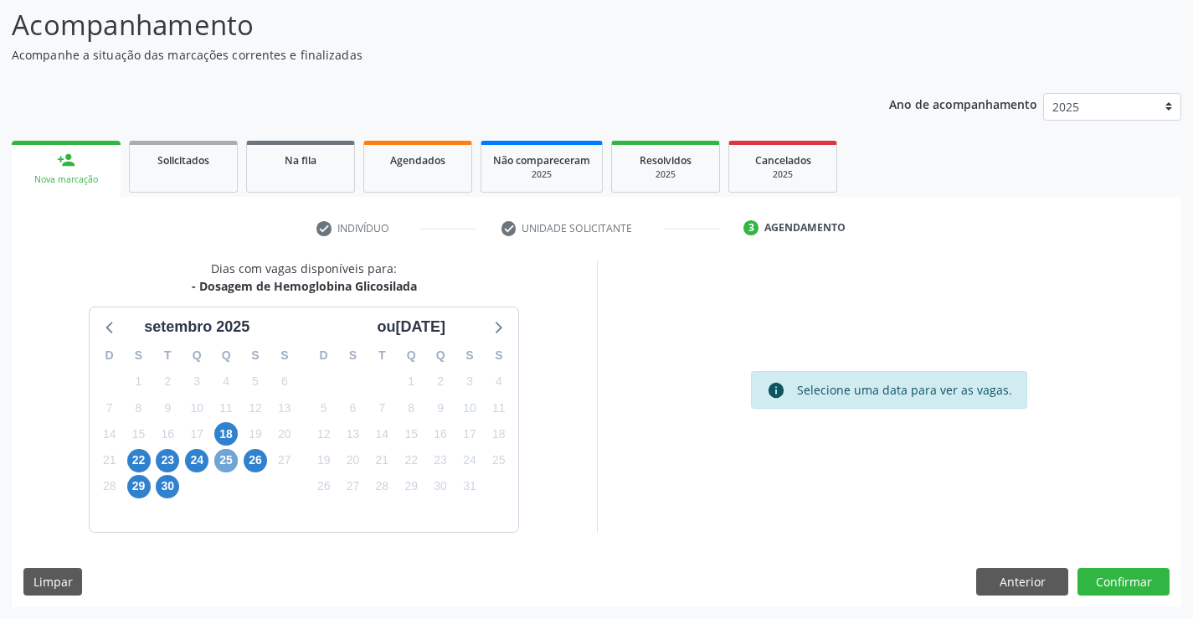
click at [229, 458] on span "25" at bounding box center [225, 460] width 23 height 23
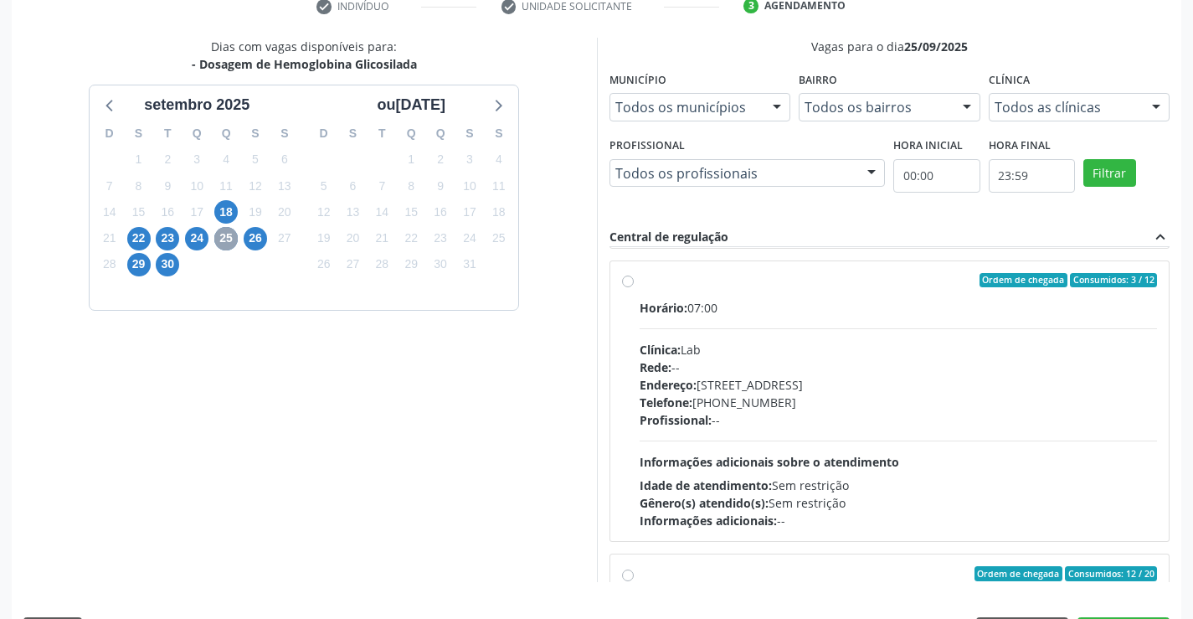
scroll to position [295, 0]
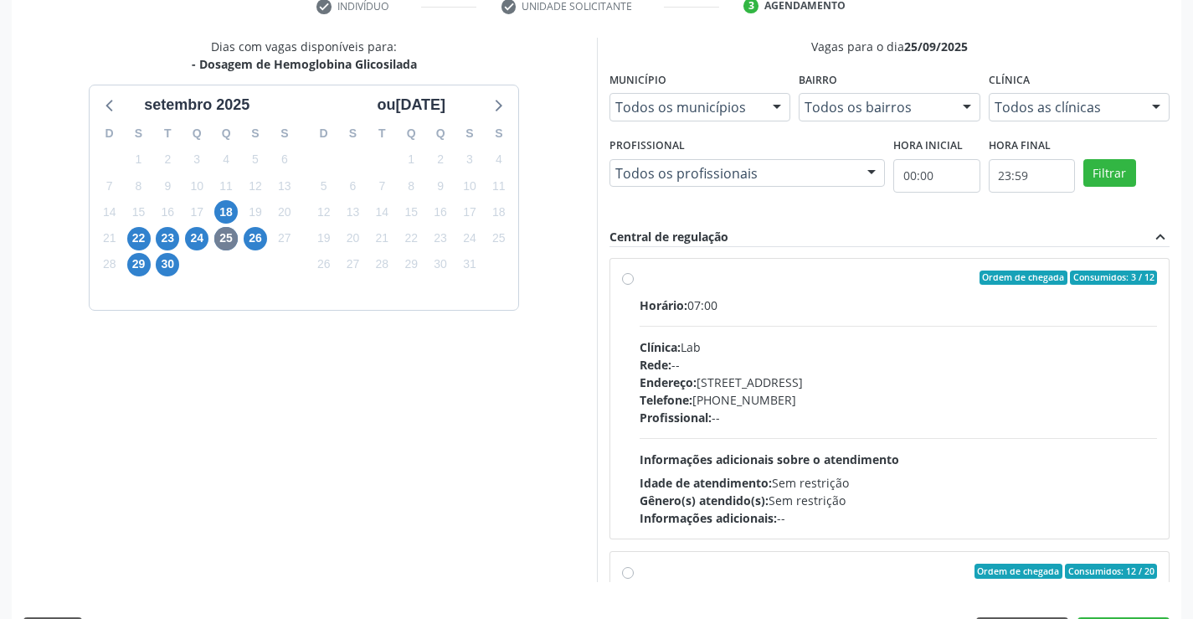
click at [682, 279] on div "Ordem de chegada Consumidos: 3 / 12" at bounding box center [899, 277] width 518 height 15
click at [634, 279] on input "Ordem de chegada Consumidos: 3 / 12 Horário: 07:00 Clínica: Lab Rede: -- Endere…" at bounding box center [628, 277] width 12 height 15
radio input "true"
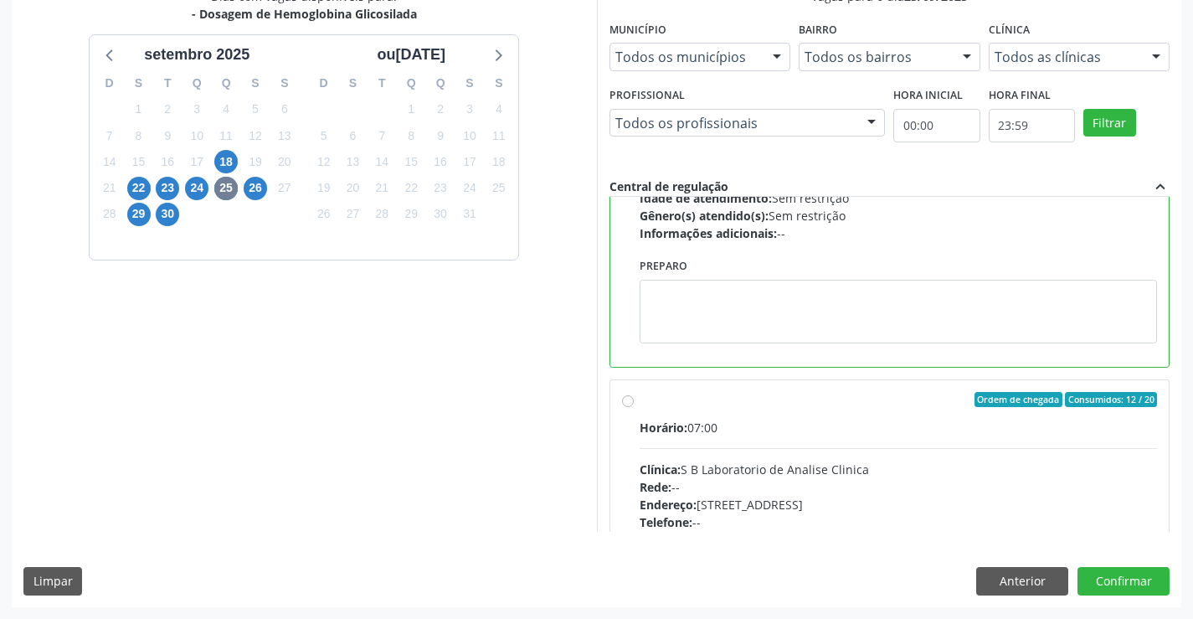
scroll to position [635, 0]
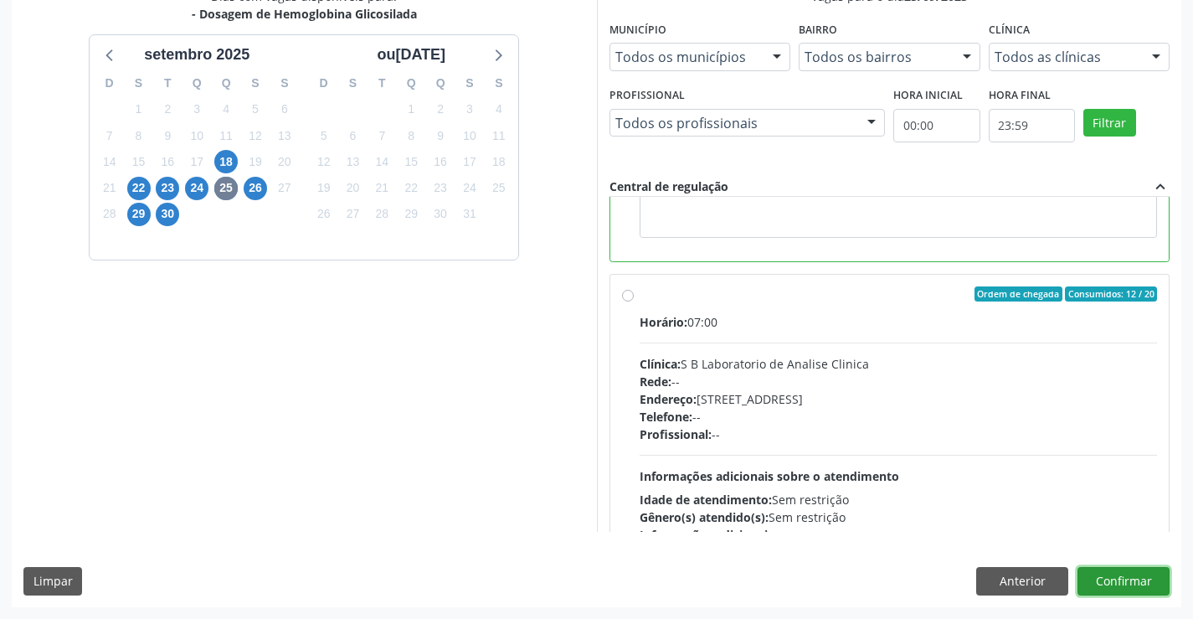
click at [1109, 576] on button "Confirmar" at bounding box center [1124, 581] width 92 height 28
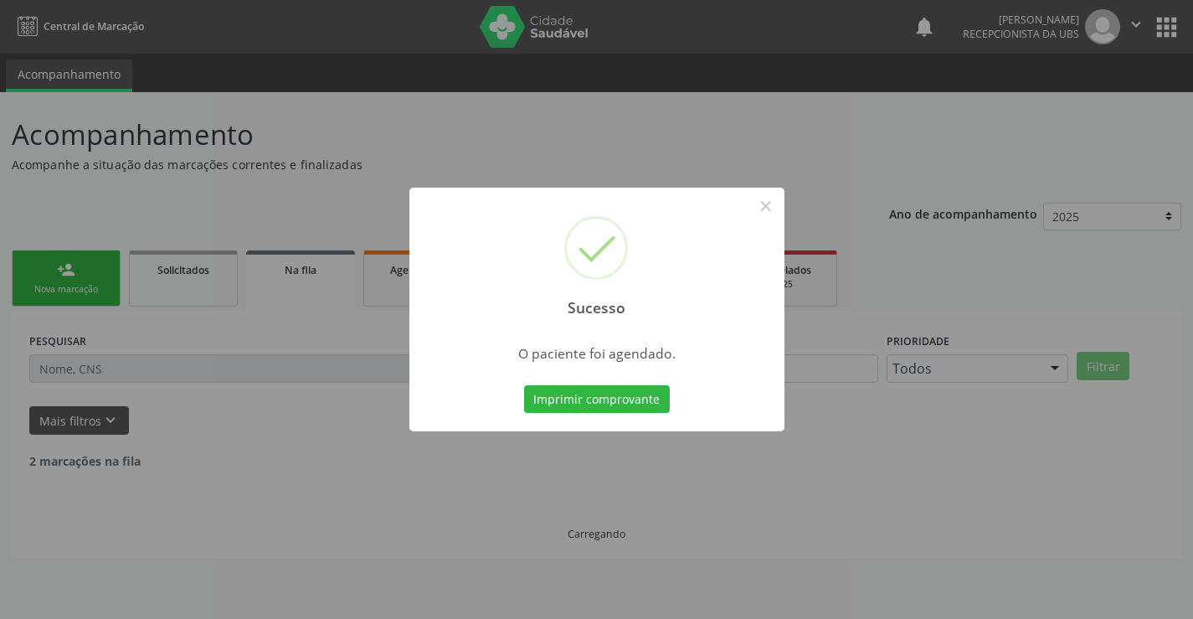
scroll to position [0, 0]
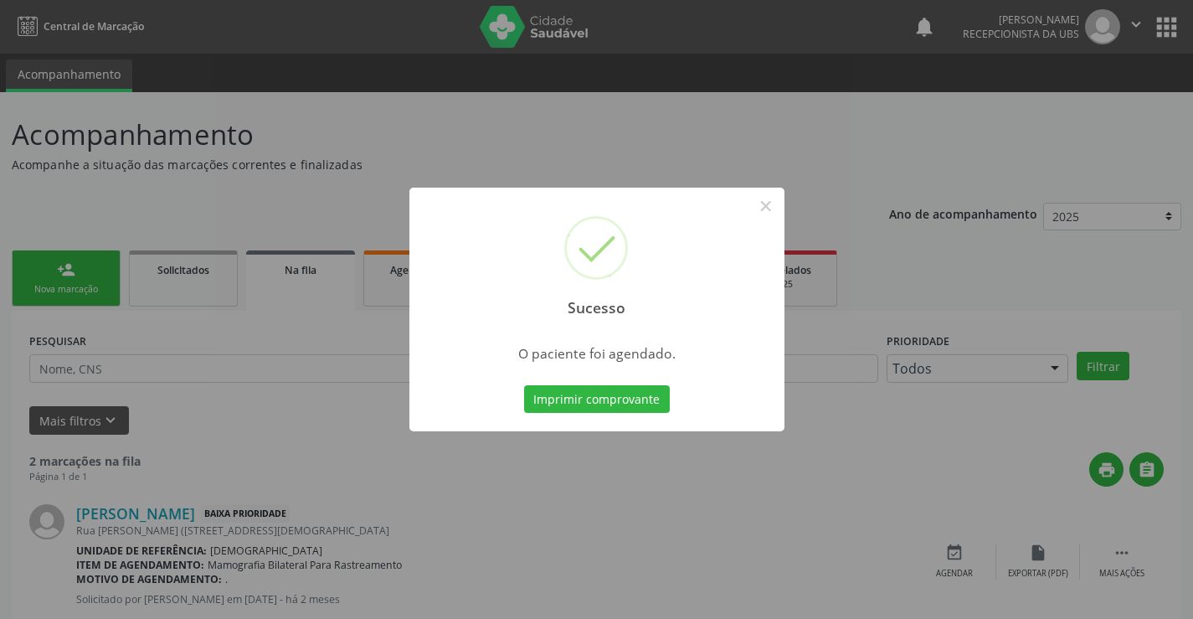
click at [567, 382] on div "Imprimir comprovante Cancel" at bounding box center [596, 399] width 153 height 35
click at [559, 396] on button "Imprimir comprovante" at bounding box center [597, 399] width 146 height 28
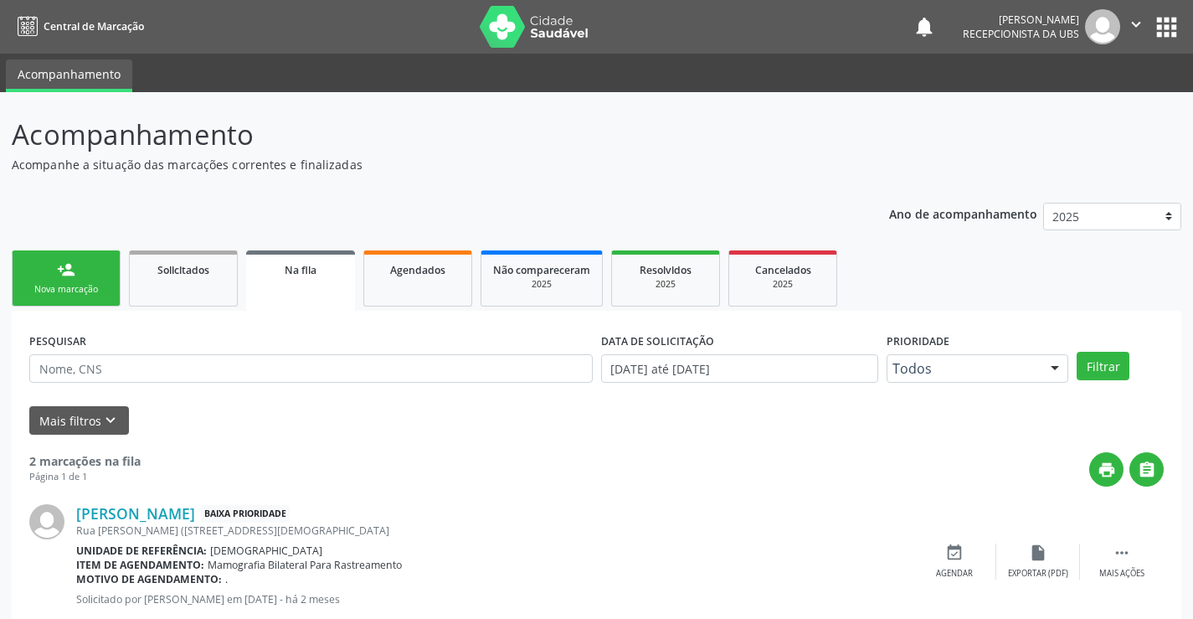
click at [1130, 16] on icon "" at bounding box center [1136, 24] width 18 height 18
click at [1071, 105] on link "Sair" at bounding box center [1094, 101] width 116 height 23
